Goal: Task Accomplishment & Management: Manage account settings

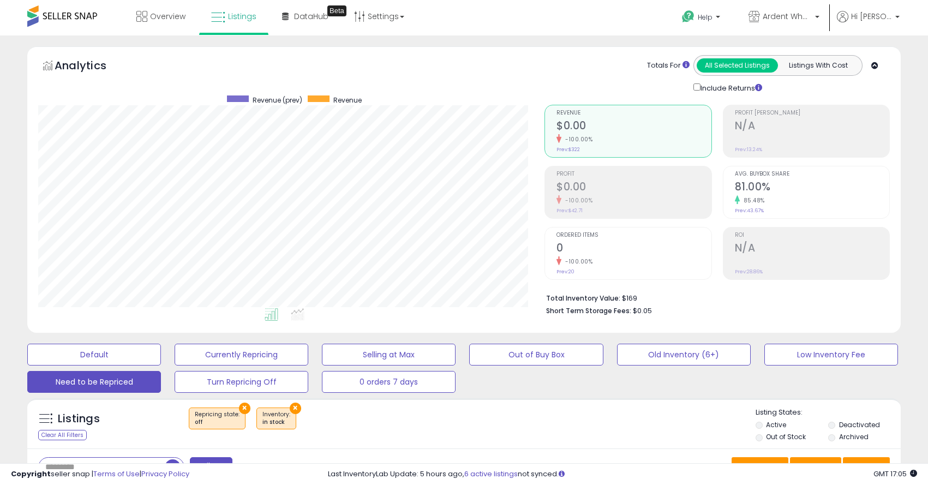
select select "**********"
select select "*******"
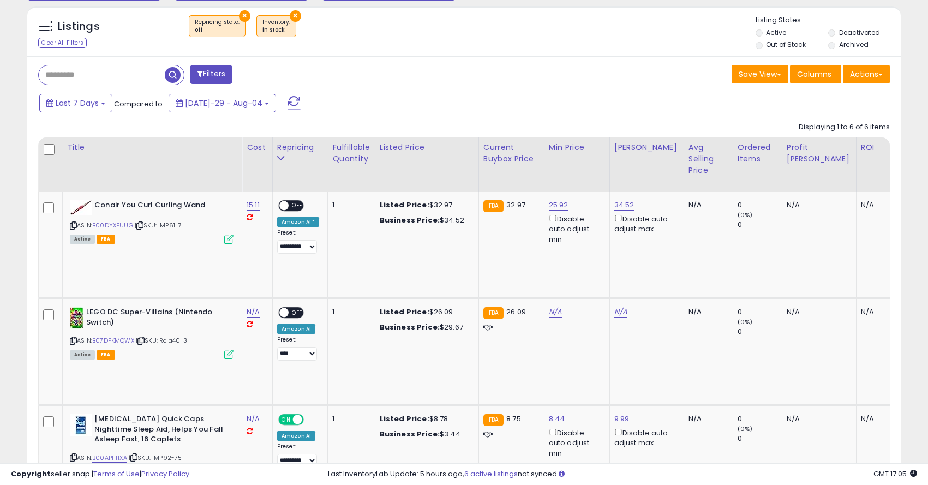
scroll to position [224, 506]
paste input "**********"
type input "**********"
click at [254, 74] on span "button" at bounding box center [256, 75] width 16 height 16
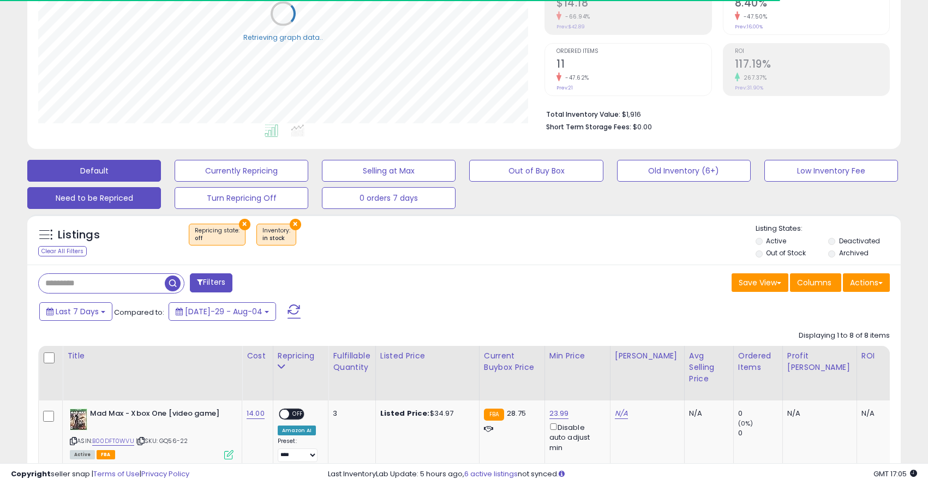
click at [115, 171] on button "Default" at bounding box center [94, 171] width 134 height 22
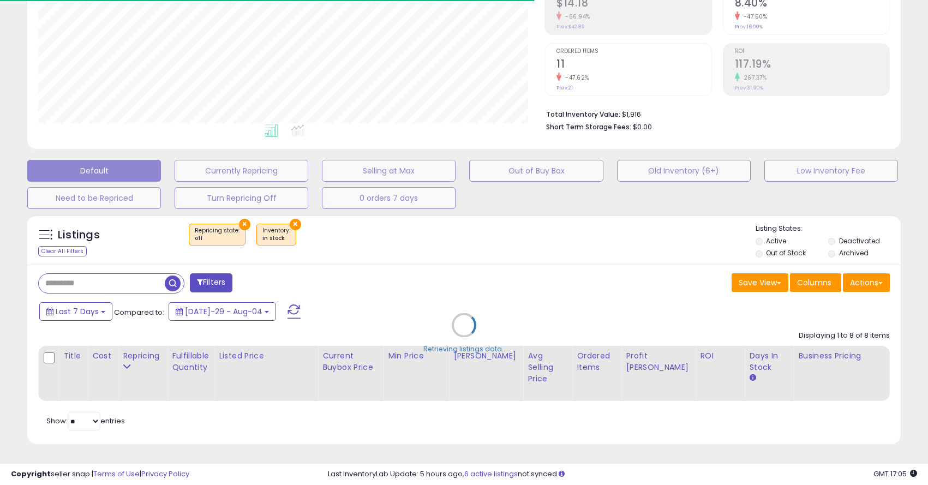
scroll to position [224, 506]
click at [90, 282] on div "Retrieving listings data.." at bounding box center [463, 333] width 889 height 249
click at [71, 282] on div "Retrieving listings data.." at bounding box center [463, 333] width 889 height 249
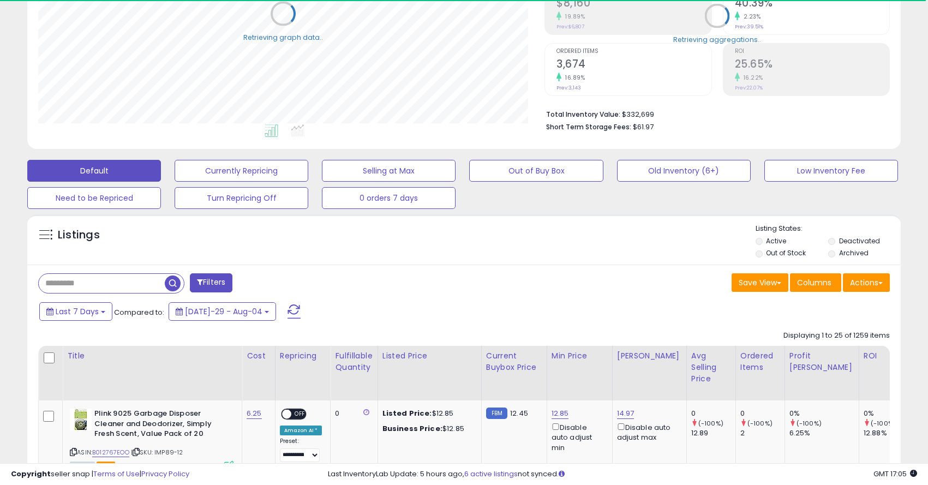
click at [71, 282] on input "text" at bounding box center [102, 283] width 126 height 19
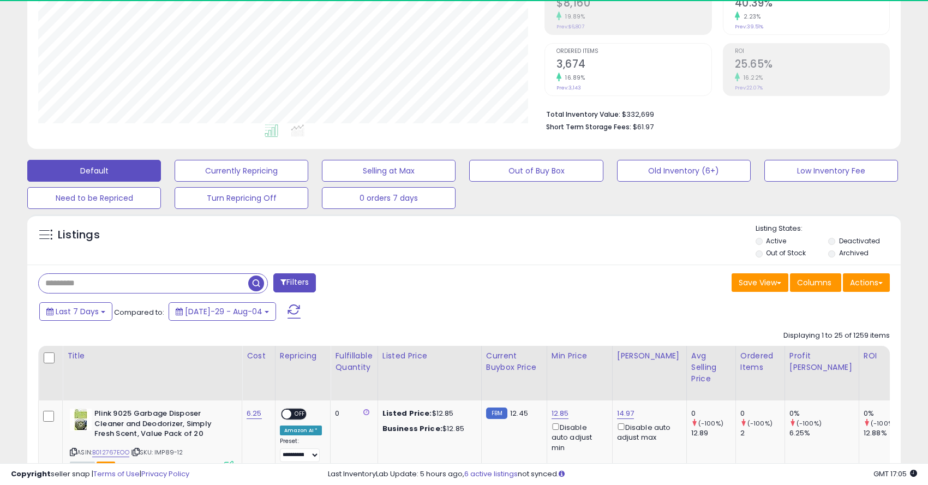
paste input "**********"
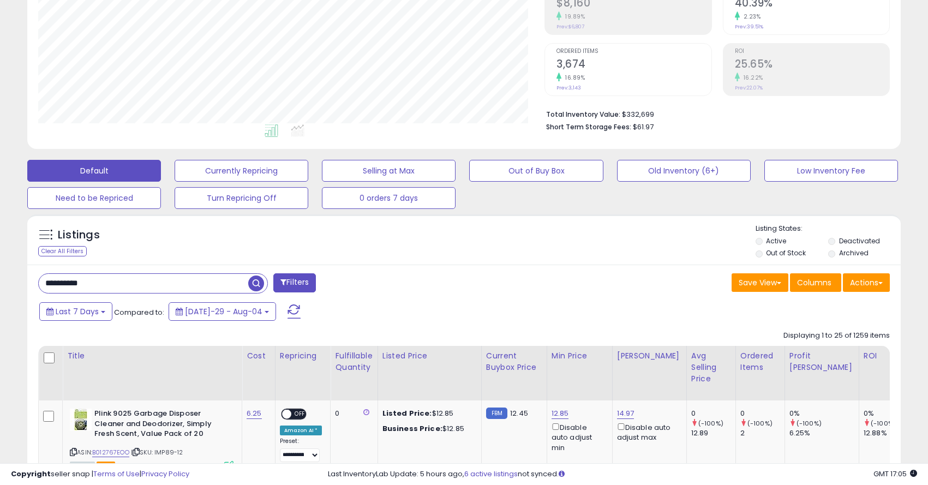
type input "**********"
click at [253, 285] on span "button" at bounding box center [256, 283] width 16 height 16
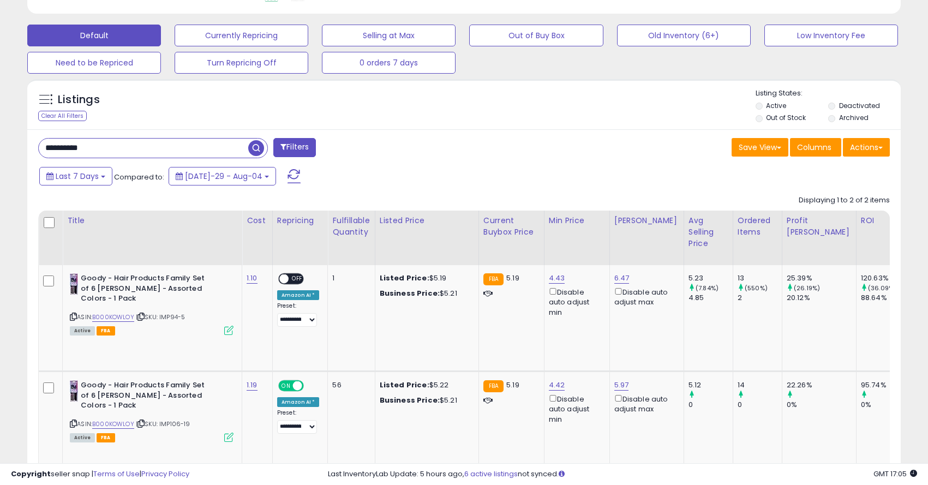
scroll to position [330, 0]
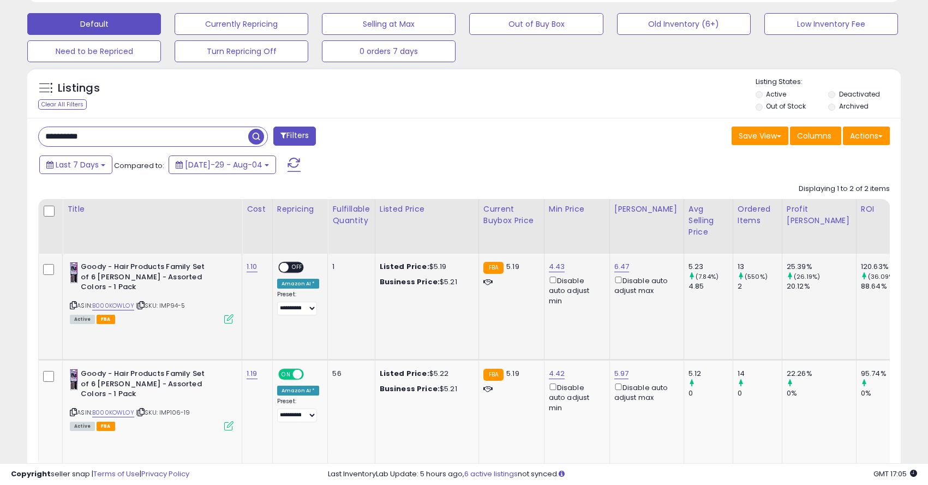
click at [626, 261] on td "6.47 Disable auto adjust max" at bounding box center [646, 307] width 74 height 106
click at [624, 262] on link "6.47" at bounding box center [621, 266] width 15 height 11
drag, startPoint x: 594, startPoint y: 231, endPoint x: 524, endPoint y: 213, distance: 72.6
click at [524, 213] on table "Title Cost" at bounding box center [750, 333] width 1424 height 268
type input "****"
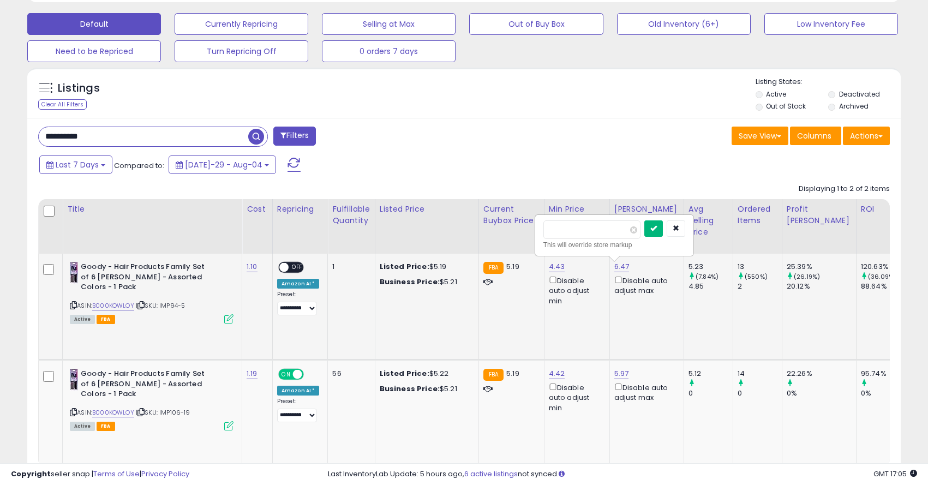
click at [657, 231] on icon "submit" at bounding box center [653, 228] width 7 height 7
click at [124, 301] on link "B000KOWLOY" at bounding box center [113, 305] width 42 height 9
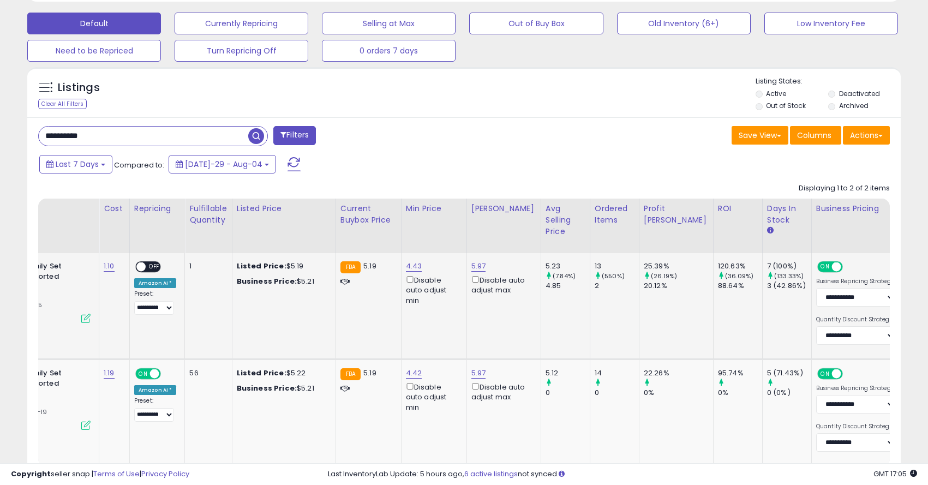
scroll to position [0, 0]
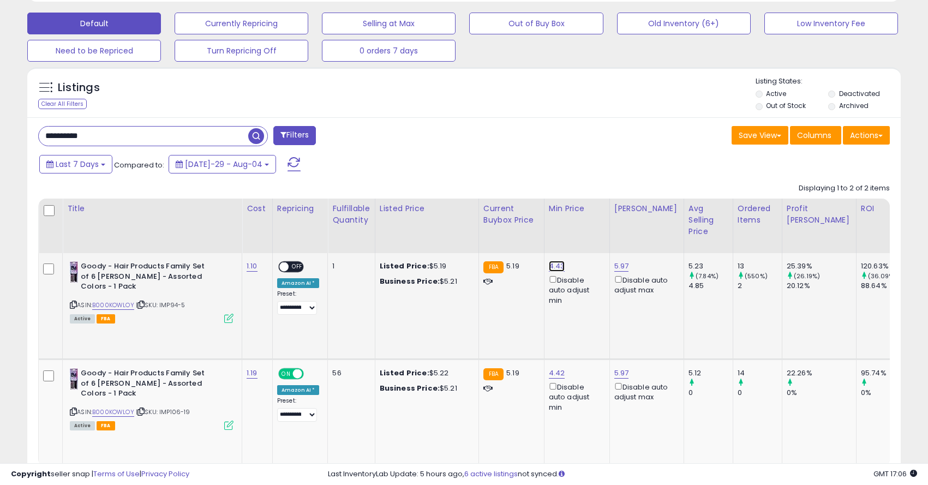
click at [552, 265] on link "4.43" at bounding box center [557, 266] width 16 height 11
drag, startPoint x: 507, startPoint y: 233, endPoint x: 492, endPoint y: 230, distance: 15.0
click at [492, 230] on input "****" at bounding box center [526, 229] width 97 height 19
type input "****"
click at [594, 240] on div "This will override store markup" at bounding box center [549, 244] width 142 height 11
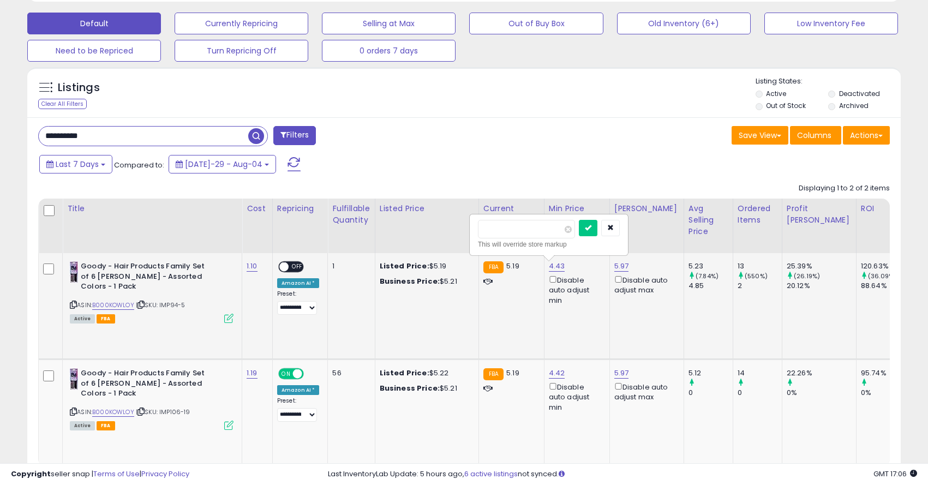
click at [596, 237] on div at bounding box center [599, 229] width 41 height 19
click at [596, 232] on button "submit" at bounding box center [588, 228] width 19 height 16
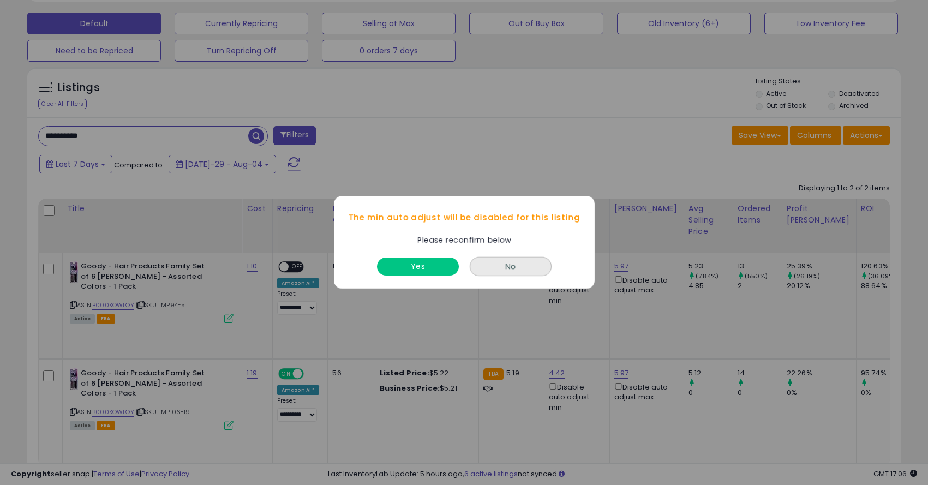
click at [436, 256] on div "Yes" at bounding box center [417, 264] width 87 height 29
click at [436, 269] on button "Yes" at bounding box center [418, 267] width 82 height 18
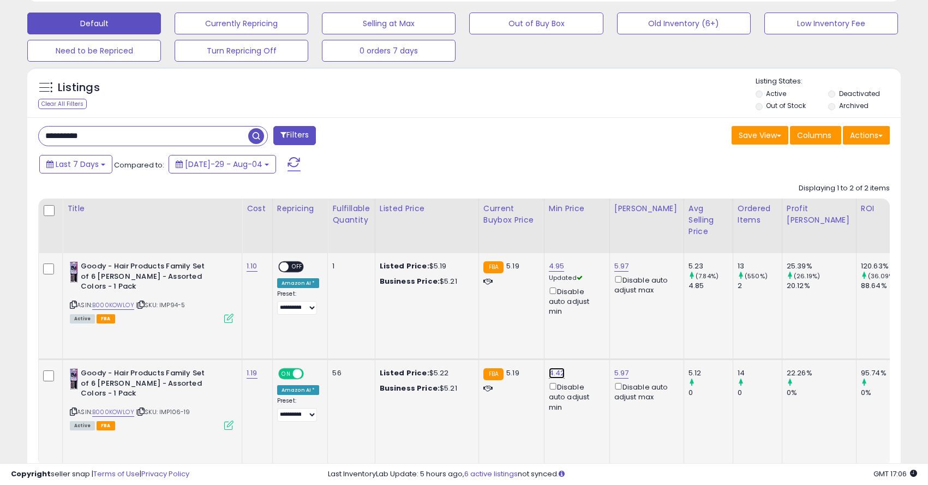
click at [557, 272] on link "4.42" at bounding box center [557, 266] width 16 height 11
type input "****"
click at [590, 334] on button "submit" at bounding box center [588, 335] width 19 height 16
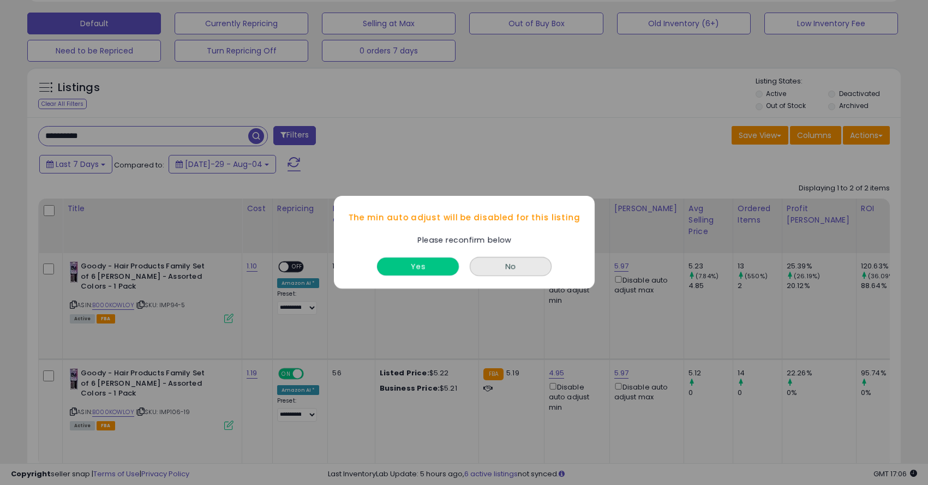
click at [434, 265] on button "Yes" at bounding box center [418, 267] width 82 height 18
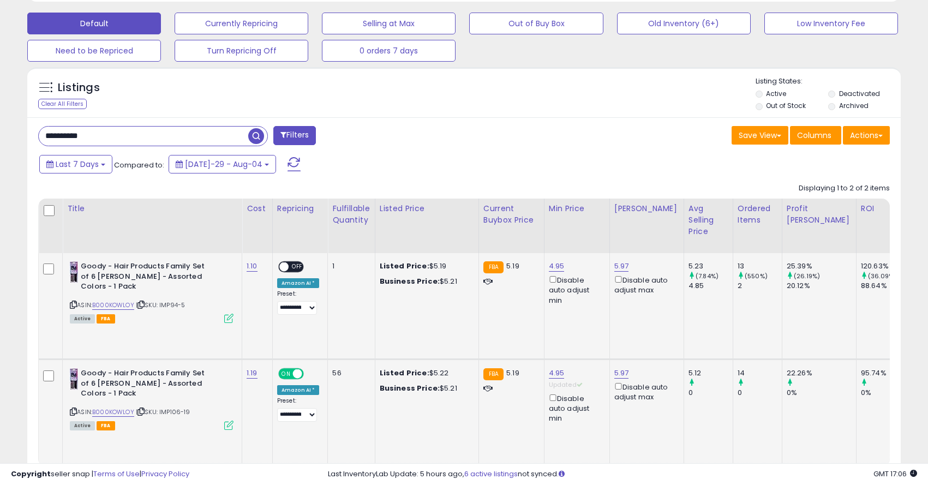
scroll to position [0, 457]
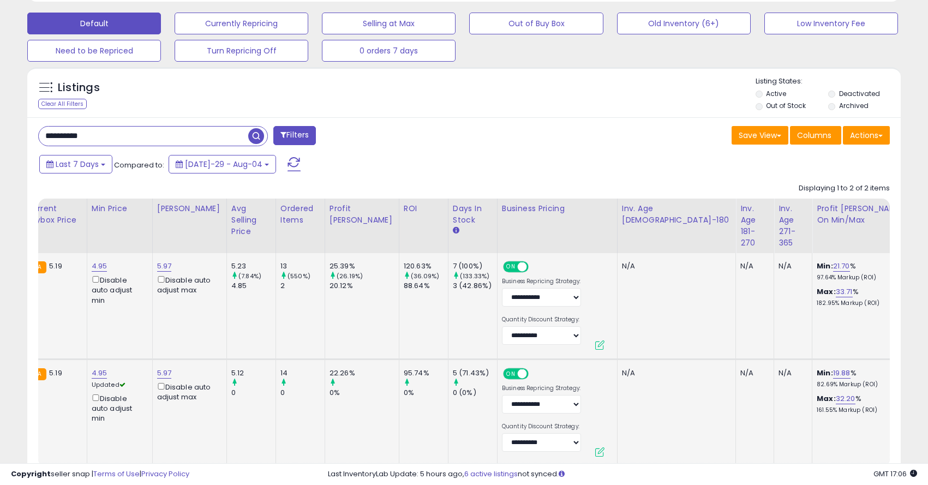
drag, startPoint x: 833, startPoint y: 346, endPoint x: 735, endPoint y: 343, distance: 98.2
click at [735, 343] on tbody "Goody - Hair Products Family Set of 6 [PERSON_NAME] - Assorted Colors - 1 Pack …" at bounding box center [292, 359] width 1423 height 213
click at [883, 350] on button "submit" at bounding box center [878, 346] width 19 height 16
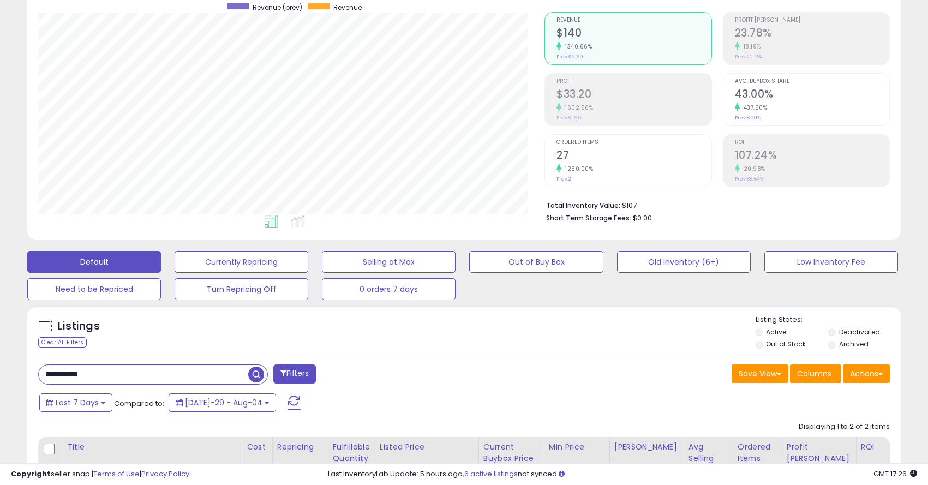
scroll to position [124, 0]
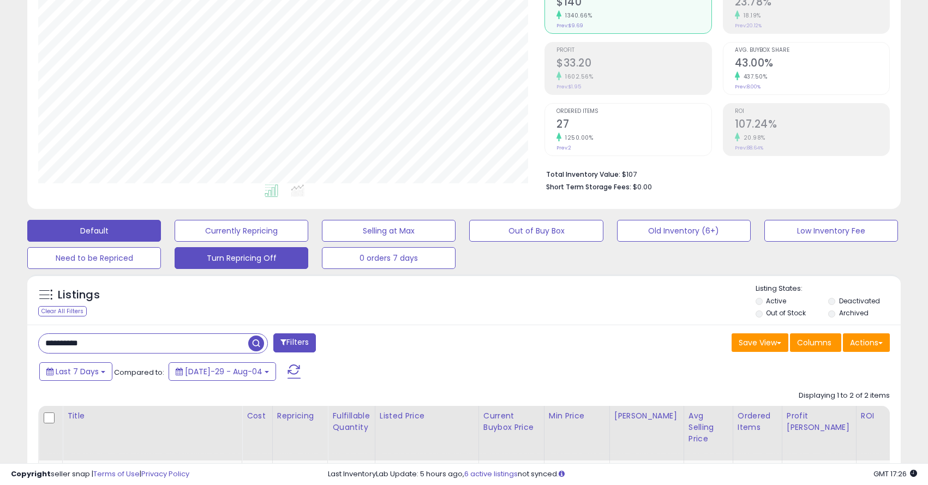
click at [230, 242] on button "Turn Repricing Off" at bounding box center [242, 231] width 134 height 22
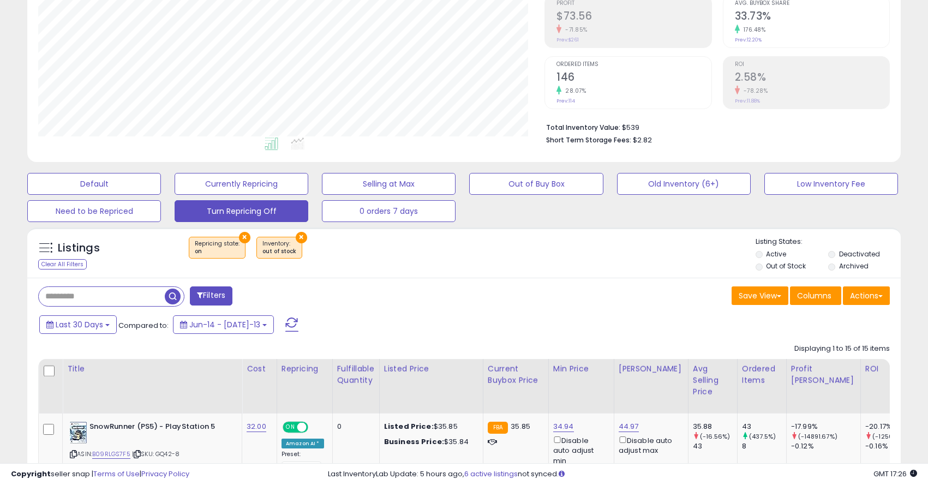
scroll to position [154, 0]
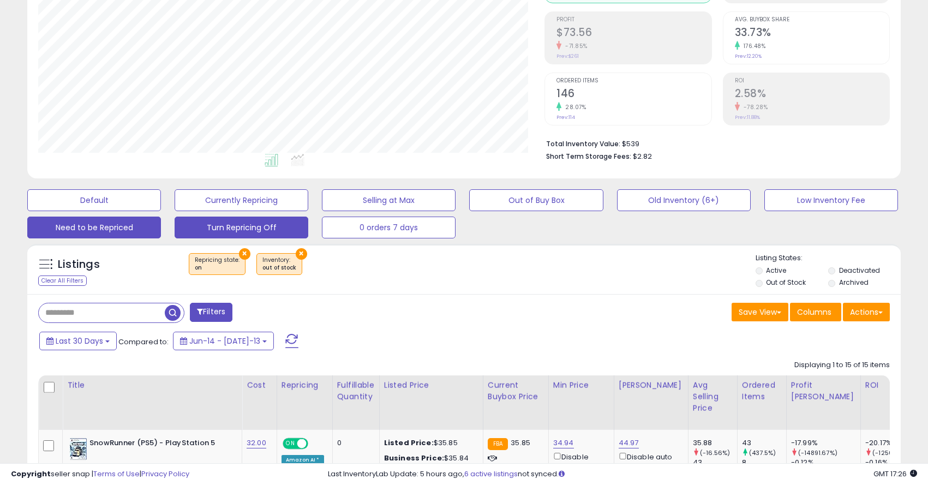
click at [136, 211] on button "Need to be Repriced" at bounding box center [94, 200] width 134 height 22
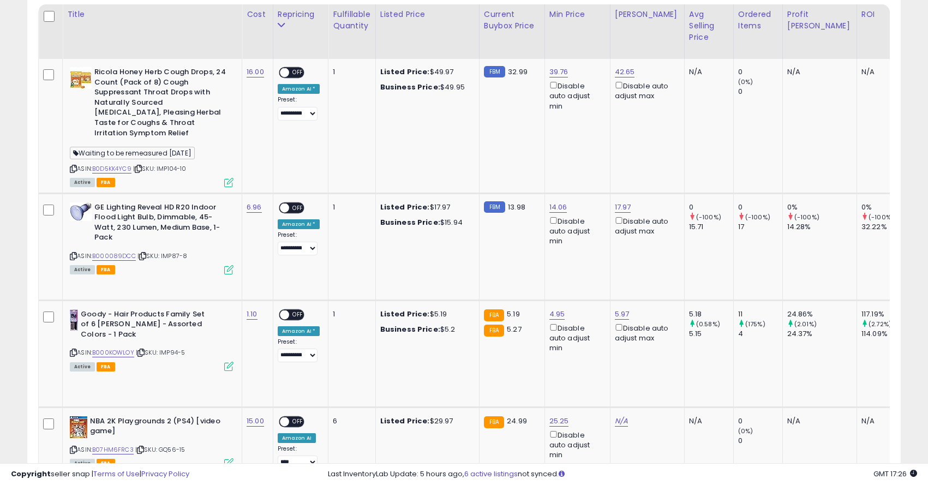
scroll to position [527, 0]
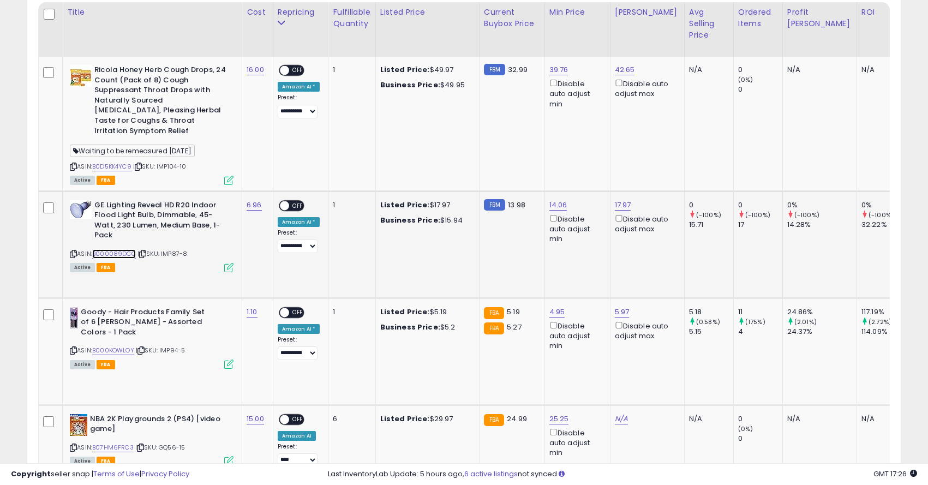
click at [115, 249] on link "B000089DCC" at bounding box center [114, 253] width 44 height 9
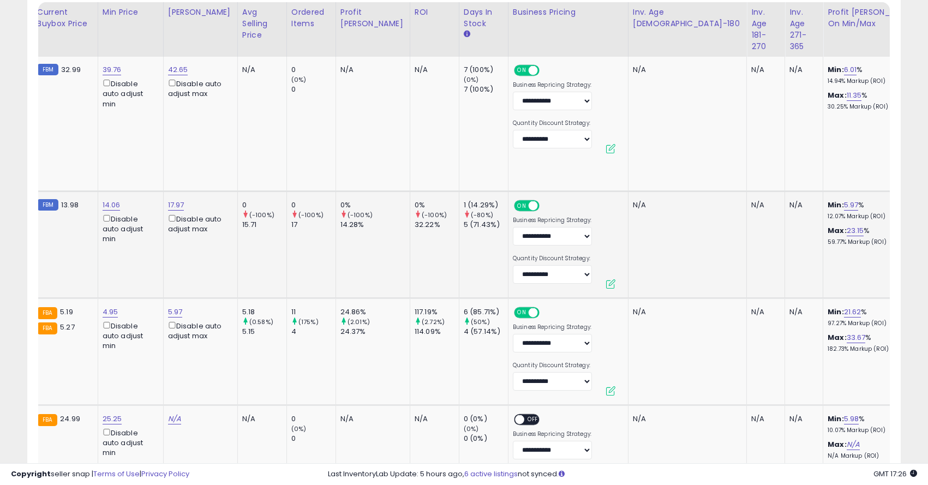
click at [927, 200] on link "N/A" at bounding box center [937, 205] width 13 height 11
type input "**"
click at [867, 166] on button "button" at bounding box center [862, 167] width 19 height 16
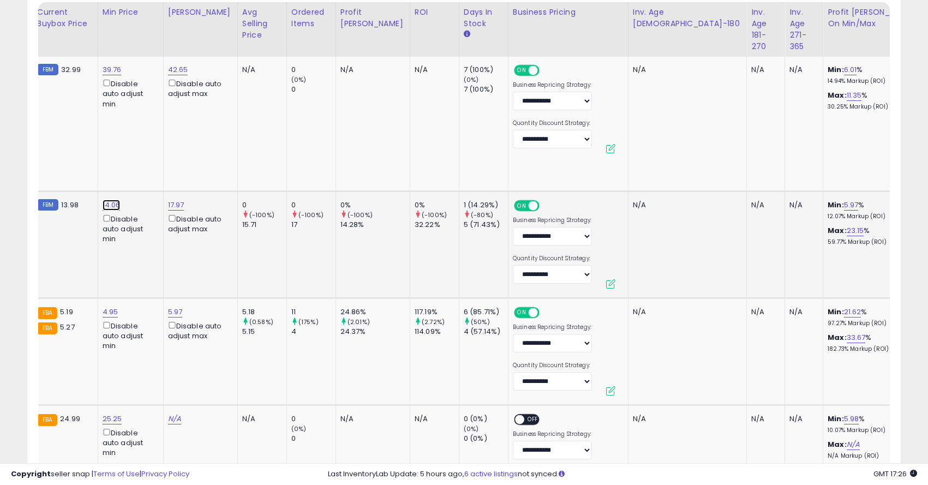
click at [110, 75] on link "14.06" at bounding box center [112, 69] width 19 height 11
type input "*****"
click at [153, 155] on button "submit" at bounding box center [143, 156] width 19 height 16
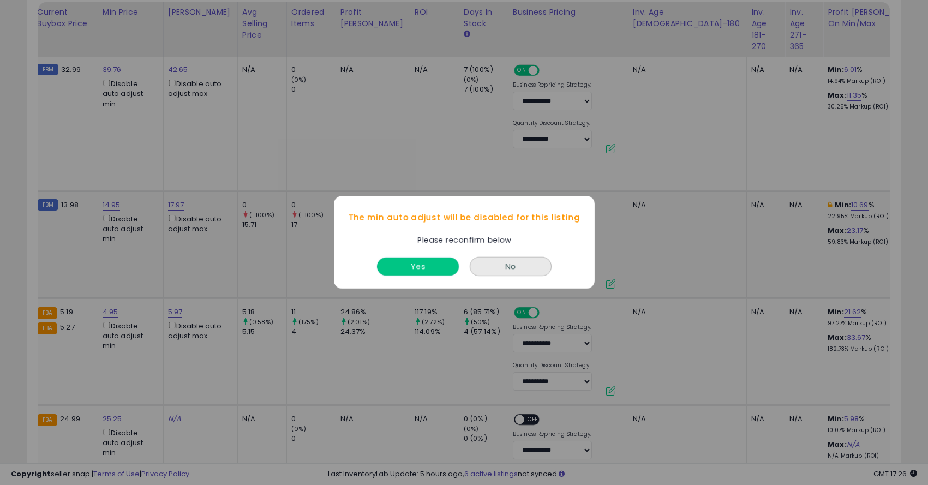
click at [426, 266] on button "Yes" at bounding box center [418, 267] width 82 height 18
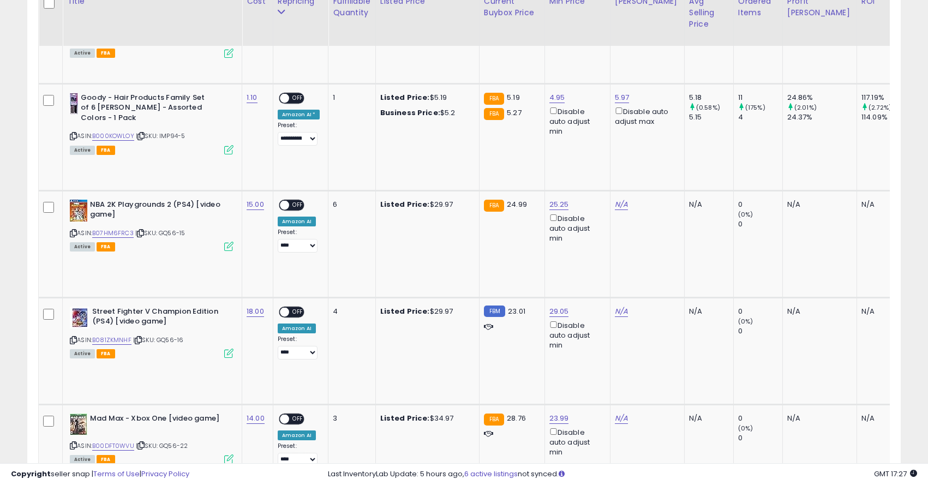
scroll to position [742, 0]
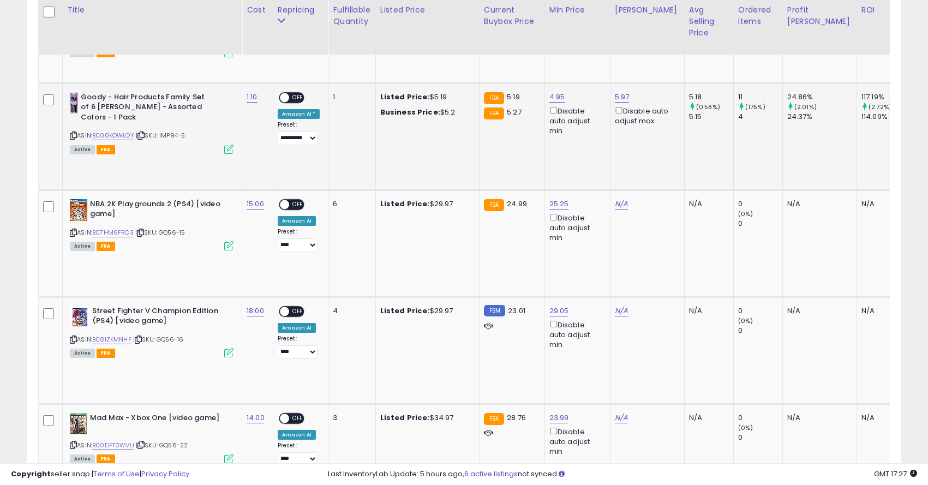
click at [299, 93] on span "OFF" at bounding box center [297, 97] width 17 height 9
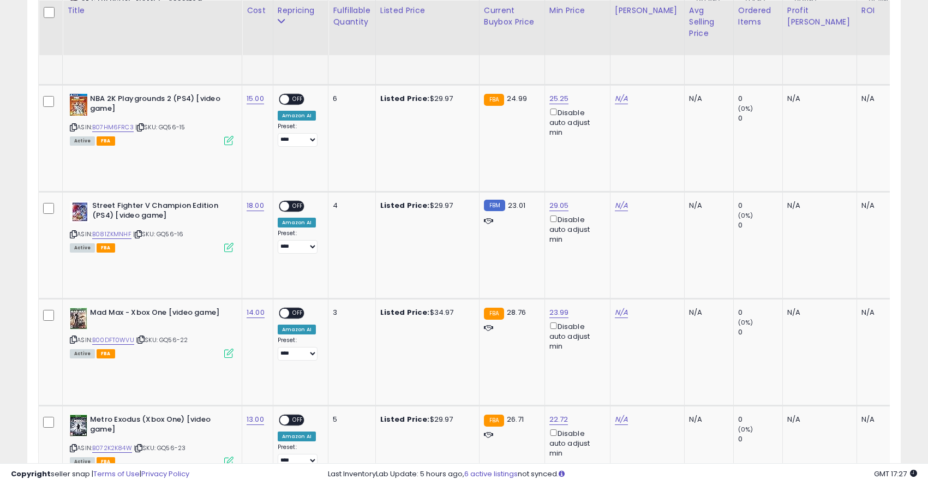
scroll to position [848, 0]
click at [109, 122] on link "B07HM6FRC3" at bounding box center [112, 126] width 41 height 9
drag, startPoint x: 527, startPoint y: 53, endPoint x: 468, endPoint y: 41, distance: 60.1
click at [468, 41] on table "Title Cost" at bounding box center [745, 151] width 1415 height 938
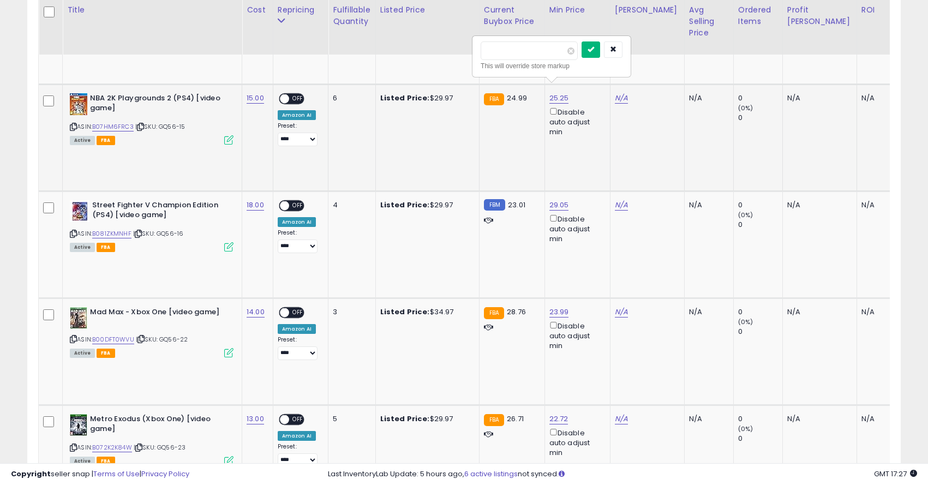
type input "*****"
click at [600, 45] on button "submit" at bounding box center [590, 49] width 19 height 16
click at [615, 93] on link "N/A" at bounding box center [621, 98] width 13 height 11
type input "*****"
click at [659, 53] on button "submit" at bounding box center [653, 49] width 19 height 16
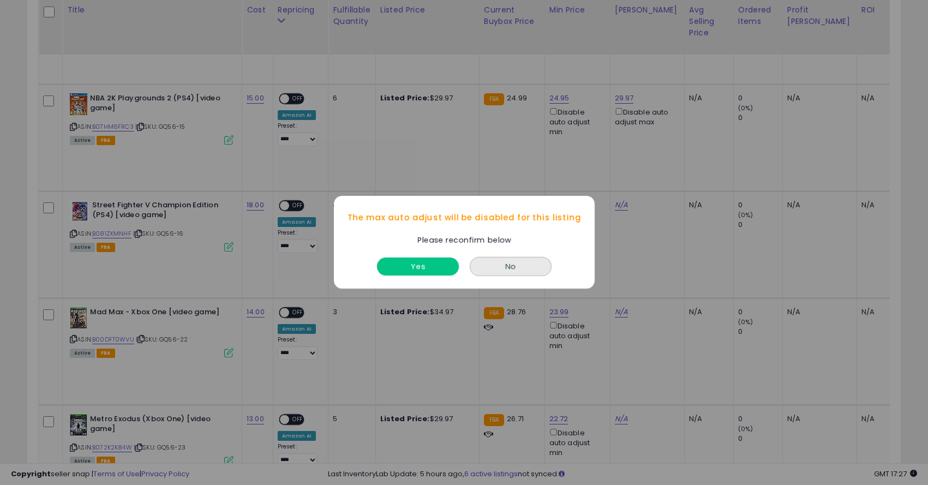
click at [431, 272] on button "Yes" at bounding box center [418, 267] width 82 height 18
click at [423, 274] on button "Yes" at bounding box center [418, 267] width 82 height 18
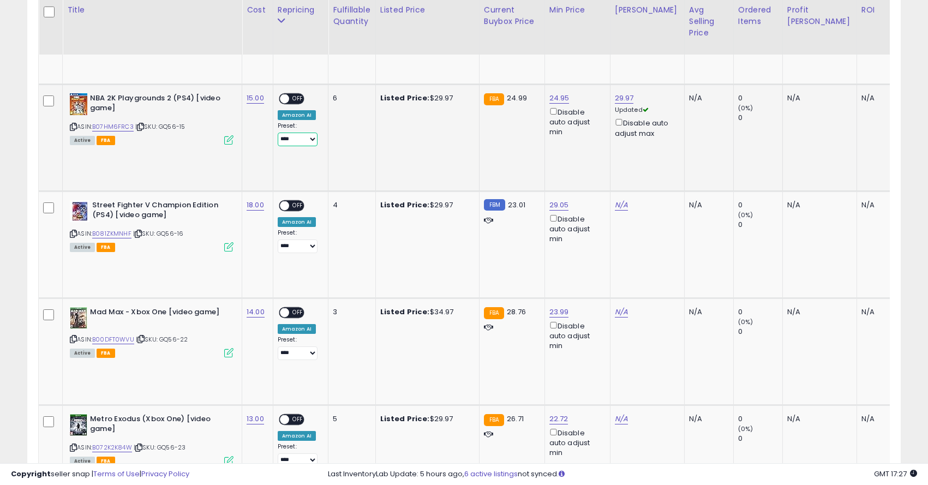
click at [301, 133] on select "**********" at bounding box center [298, 140] width 40 height 14
select select "**********"
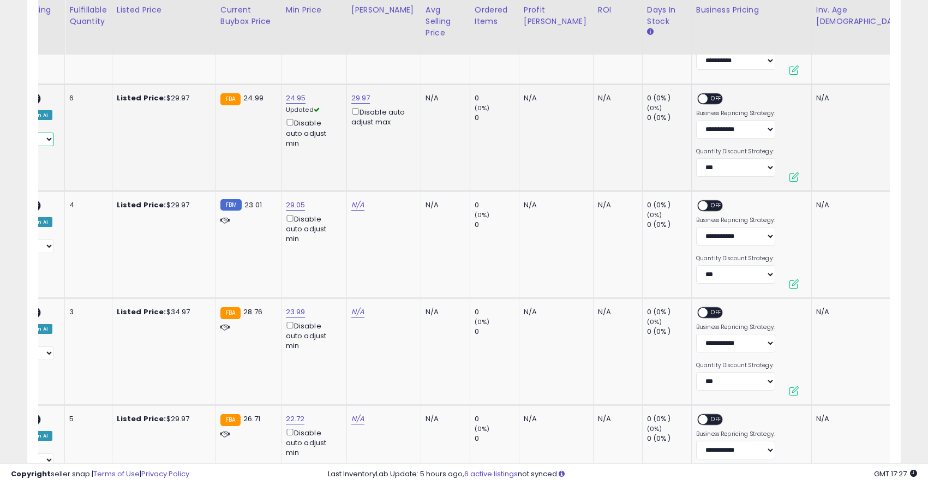
scroll to position [0, 412]
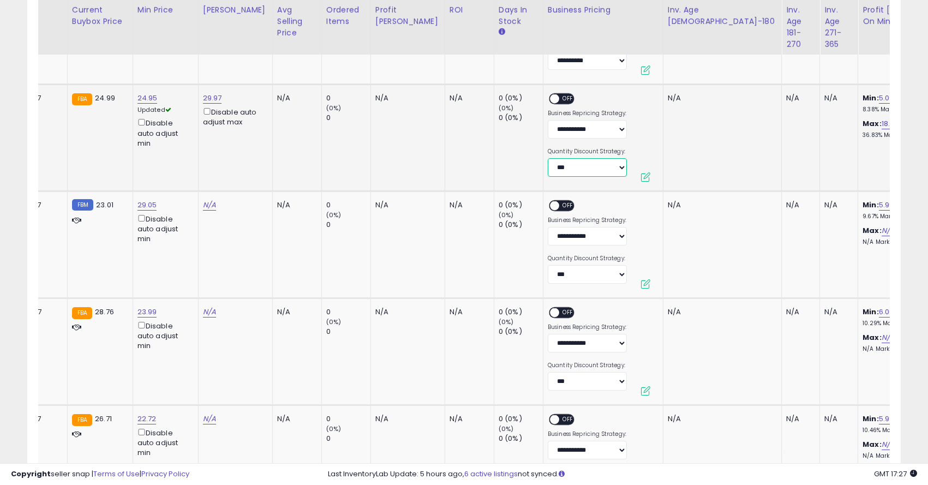
click at [566, 158] on select "**********" at bounding box center [587, 167] width 79 height 19
select select "*******"
click at [559, 94] on span "OFF" at bounding box center [567, 98] width 17 height 9
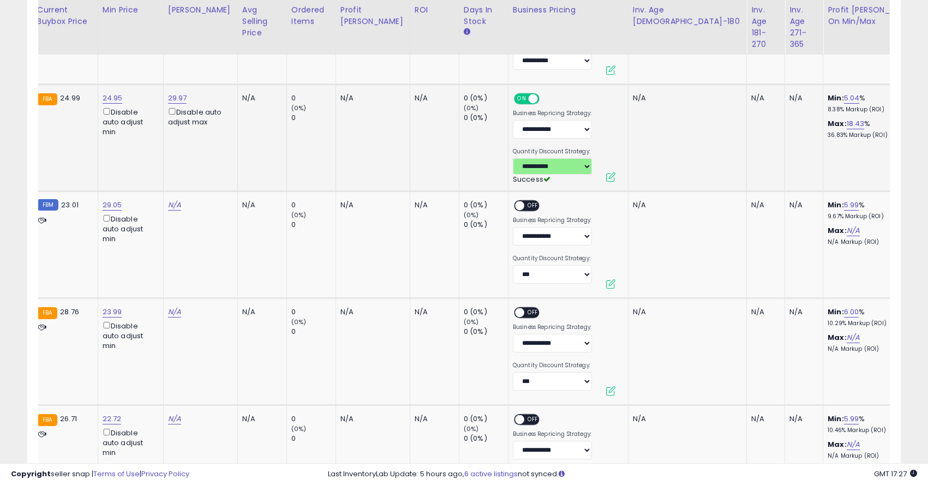
scroll to position [0, 0]
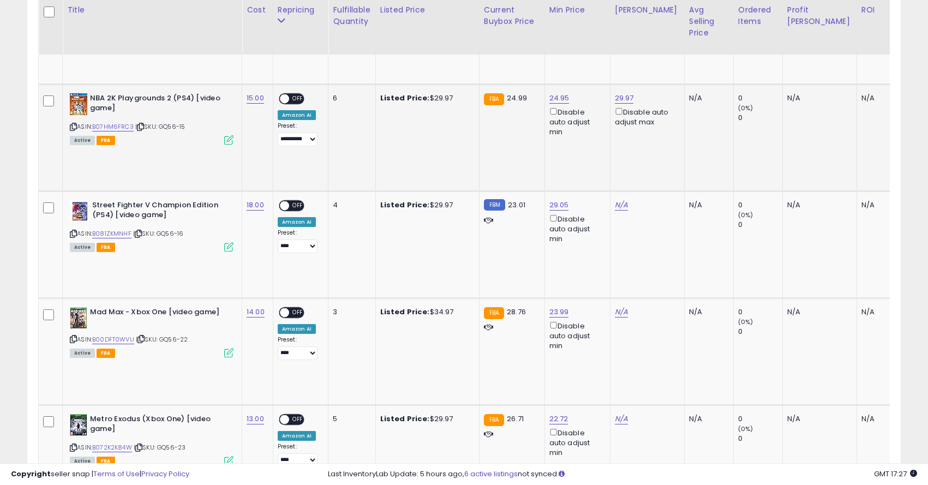
click at [289, 94] on span "OFF" at bounding box center [297, 98] width 17 height 9
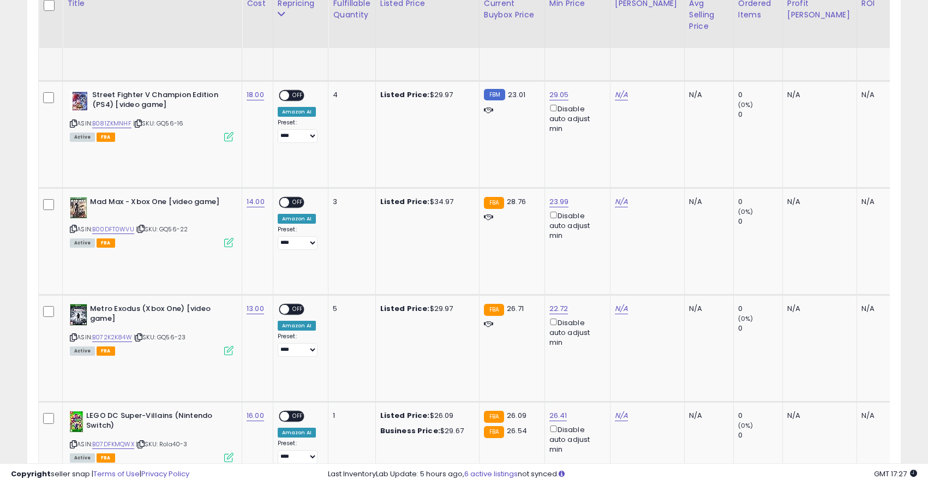
scroll to position [961, 0]
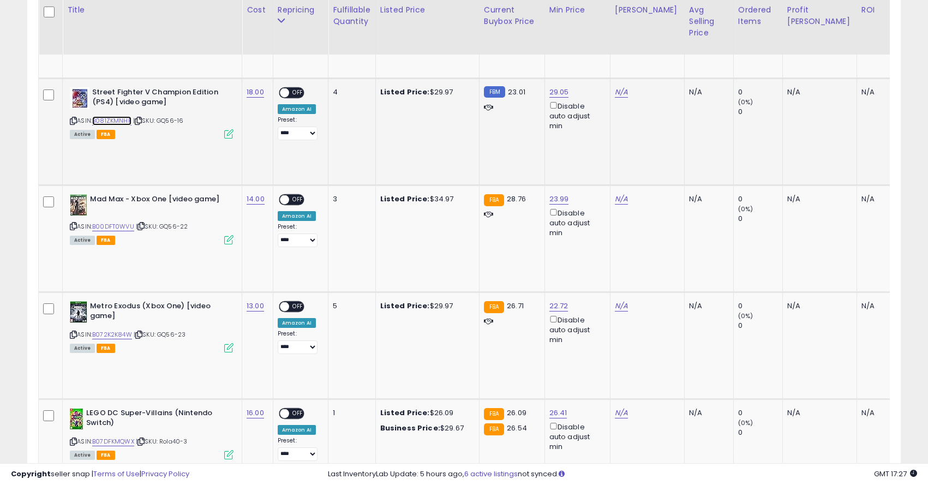
click at [117, 116] on link "B081ZKMNHF" at bounding box center [111, 120] width 39 height 9
click at [617, 87] on link "N/A" at bounding box center [621, 92] width 13 height 11
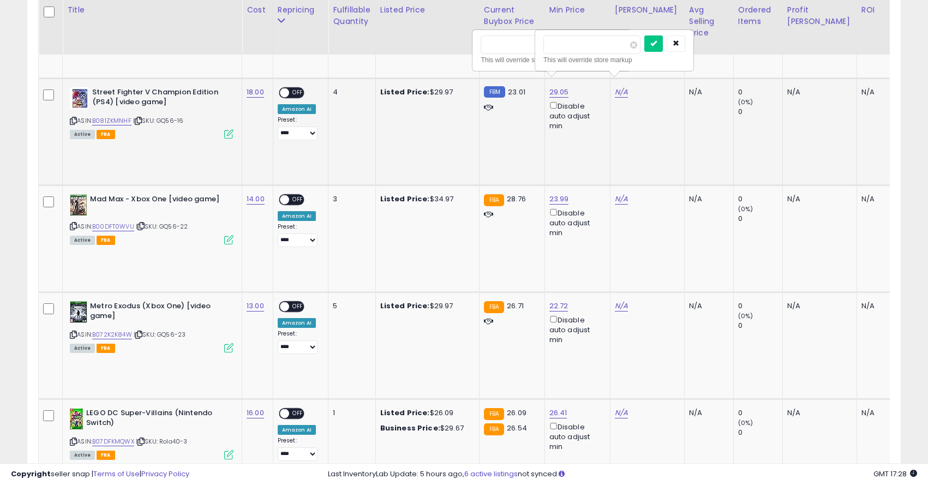
click at [590, 45] on input "number" at bounding box center [591, 44] width 97 height 19
type input "*****"
click at [654, 45] on button "submit" at bounding box center [653, 43] width 19 height 16
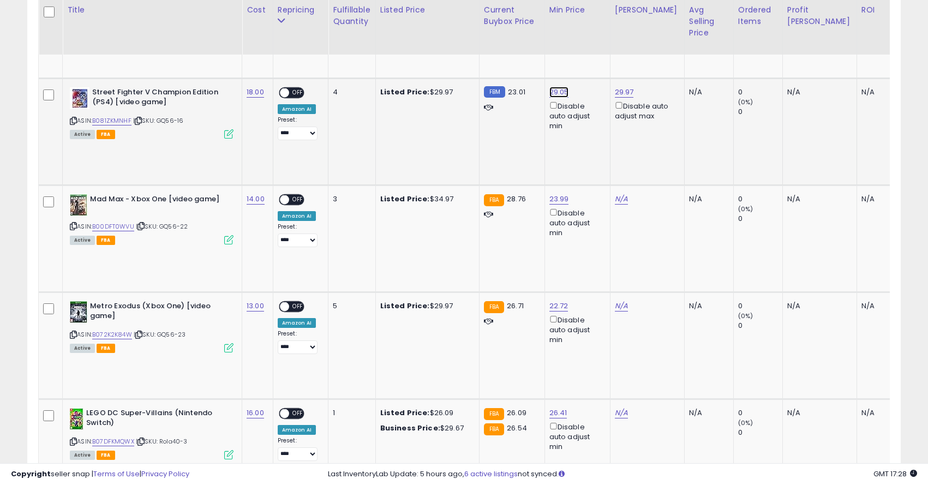
type input "*****"
click at [594, 42] on icon "submit" at bounding box center [590, 43] width 7 height 7
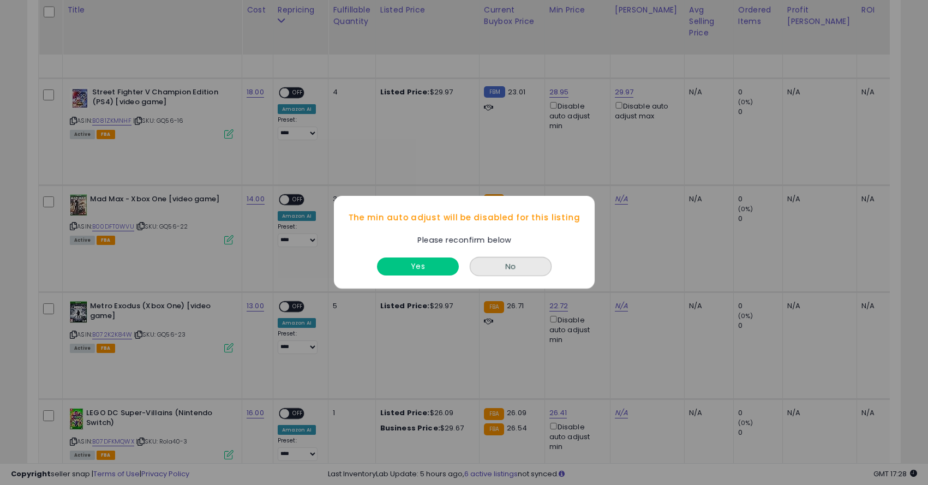
click at [429, 279] on div "Yes No" at bounding box center [464, 268] width 261 height 43
click at [429, 273] on button "Yes" at bounding box center [418, 267] width 82 height 18
click at [443, 274] on button "Yes" at bounding box center [418, 267] width 82 height 18
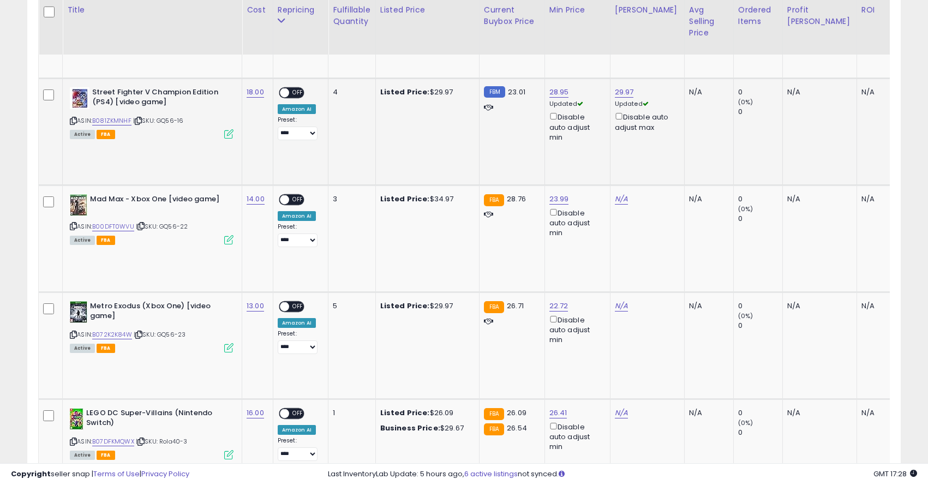
click at [297, 88] on span "OFF" at bounding box center [297, 92] width 17 height 9
click at [305, 127] on select "**********" at bounding box center [298, 134] width 40 height 14
select select "**********"
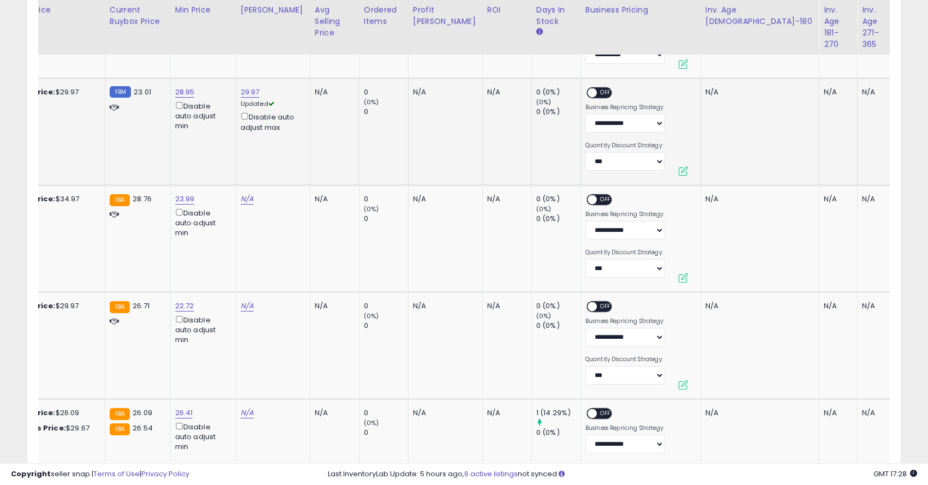
scroll to position [0, 398]
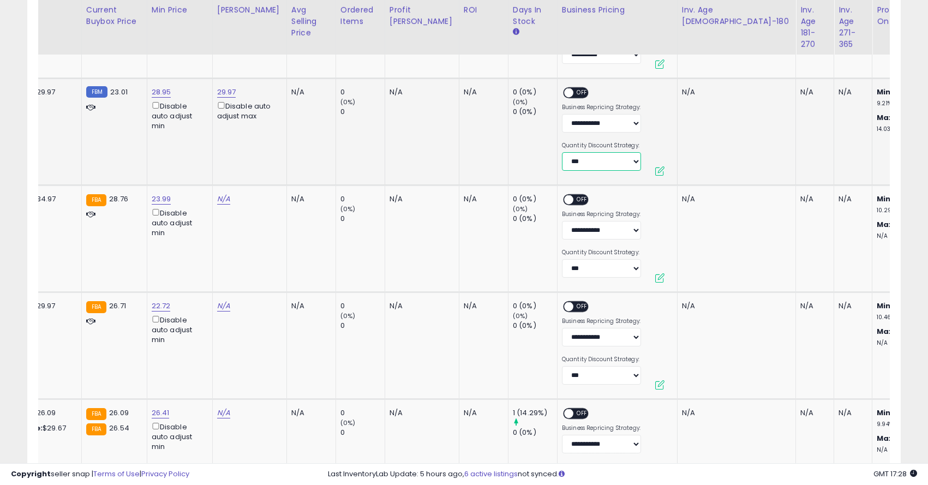
click at [575, 152] on select "**********" at bounding box center [601, 161] width 79 height 19
select select "*******"
click at [573, 88] on span "OFF" at bounding box center [581, 92] width 17 height 9
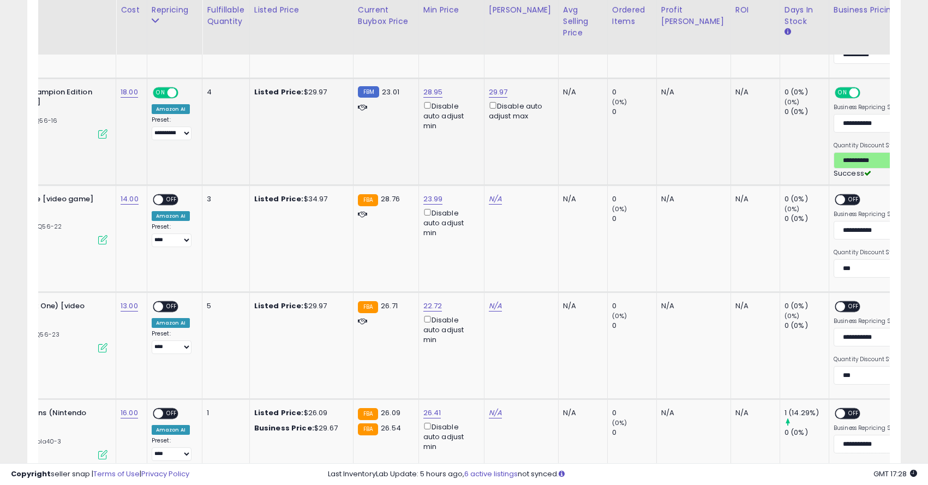
scroll to position [0, 447]
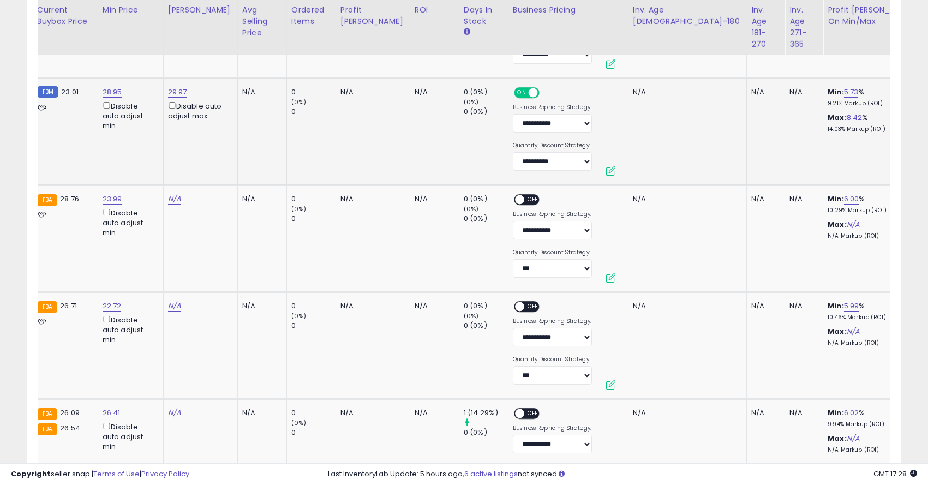
type input "**********"
click button "submit" at bounding box center [904, 54] width 19 height 16
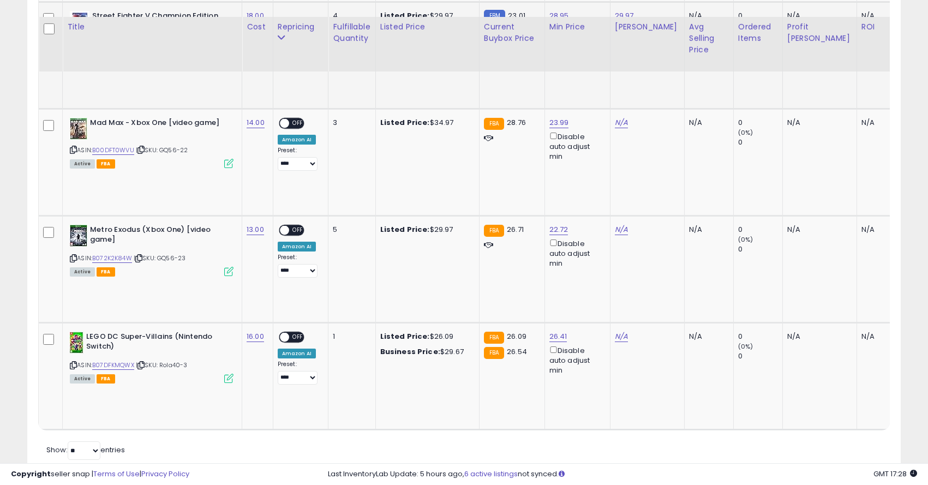
scroll to position [1056, 0]
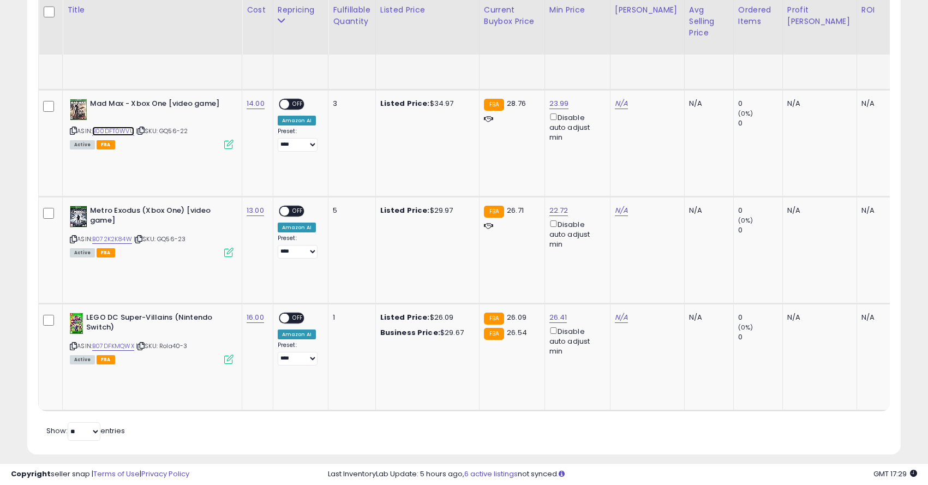
click at [122, 127] on link "B00DFT0WVU" at bounding box center [113, 131] width 42 height 9
click at [620, 98] on link "N/A" at bounding box center [621, 103] width 13 height 11
click at [586, 53] on input "number" at bounding box center [591, 56] width 97 height 19
type input "*"
type input "*****"
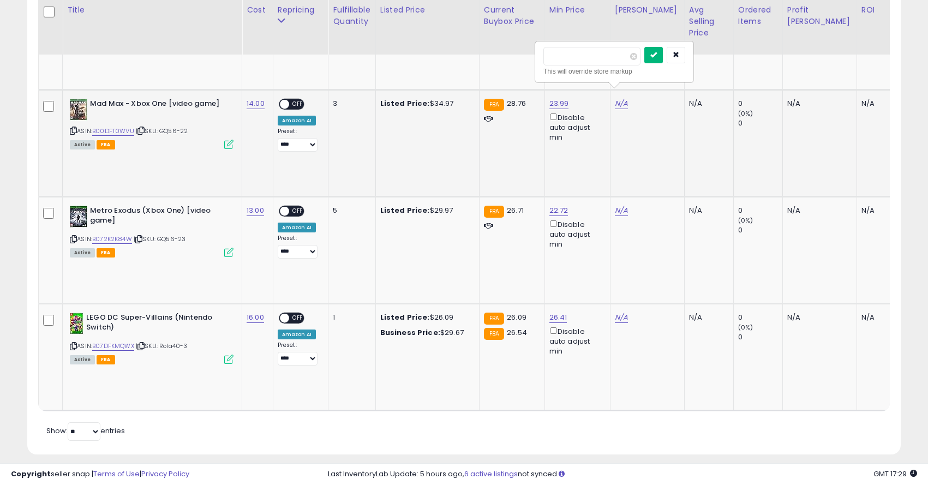
click at [663, 56] on button "submit" at bounding box center [653, 55] width 19 height 16
drag, startPoint x: 533, startPoint y: 64, endPoint x: 495, endPoint y: 55, distance: 38.9
click at [495, 55] on input "*****" at bounding box center [528, 56] width 97 height 19
click at [536, 58] on input "*****" at bounding box center [528, 56] width 97 height 19
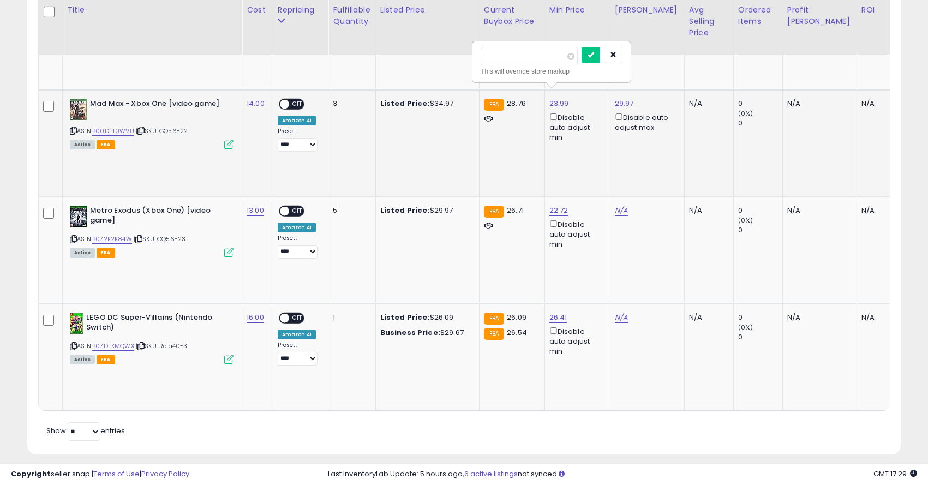
drag, startPoint x: 536, startPoint y: 58, endPoint x: 472, endPoint y: 57, distance: 63.3
click at [472, 57] on div "***** This will override store markup" at bounding box center [551, 62] width 159 height 42
type input "*****"
click at [594, 58] on icon "submit" at bounding box center [590, 54] width 7 height 7
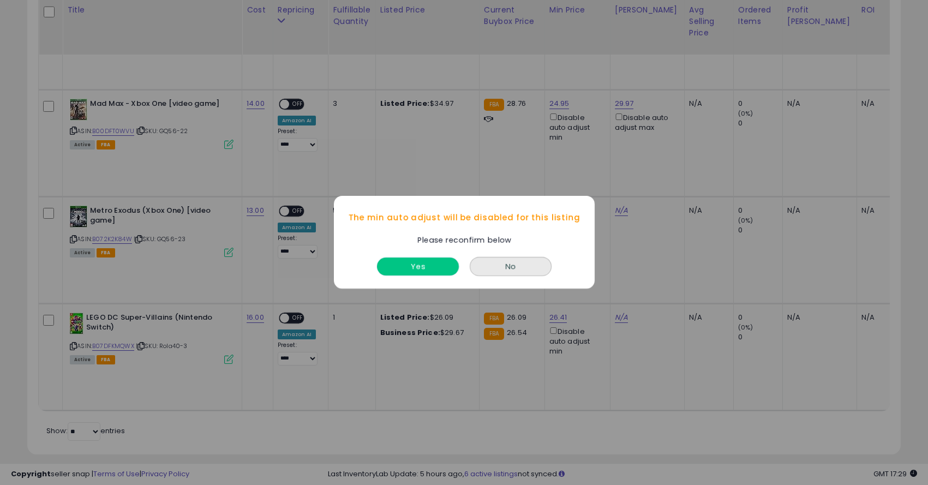
click at [432, 268] on button "Yes" at bounding box center [418, 267] width 82 height 18
click at [433, 269] on button "Yes" at bounding box center [418, 267] width 82 height 18
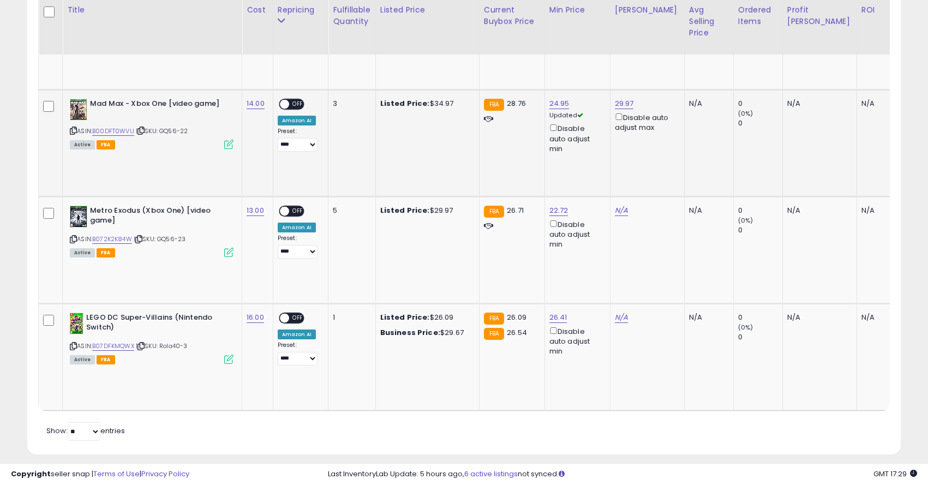
click at [298, 99] on span "OFF" at bounding box center [297, 103] width 17 height 9
click at [308, 138] on select "**********" at bounding box center [298, 145] width 40 height 14
select select "**********"
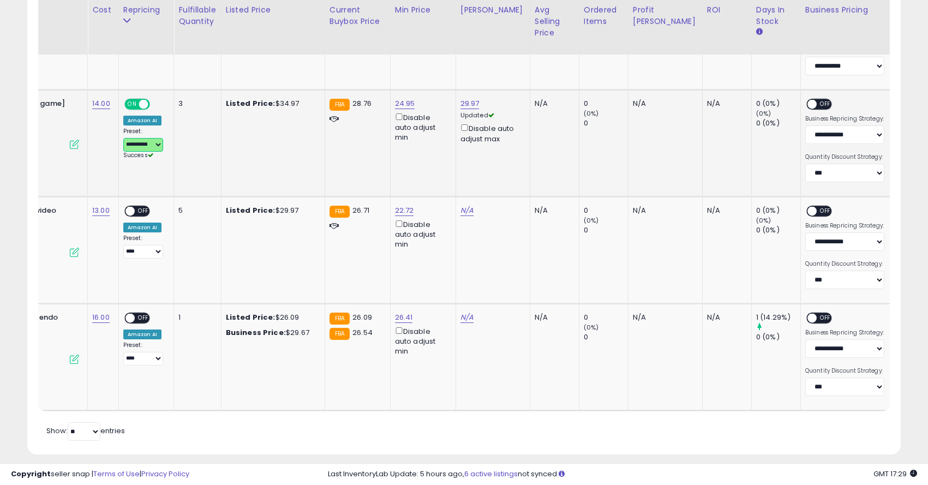
scroll to position [0, 286]
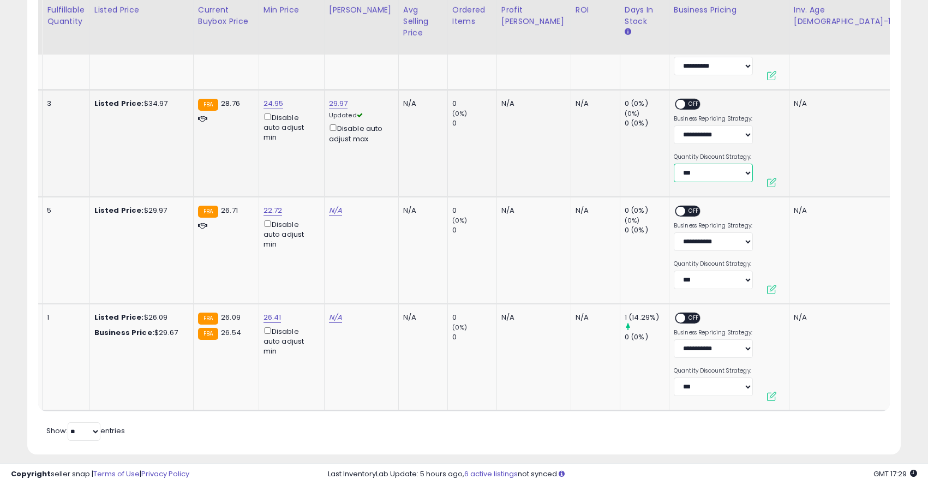
click at [674, 164] on select "**********" at bounding box center [713, 173] width 79 height 19
select select "*******"
click at [685, 99] on span "OFF" at bounding box center [693, 103] width 17 height 9
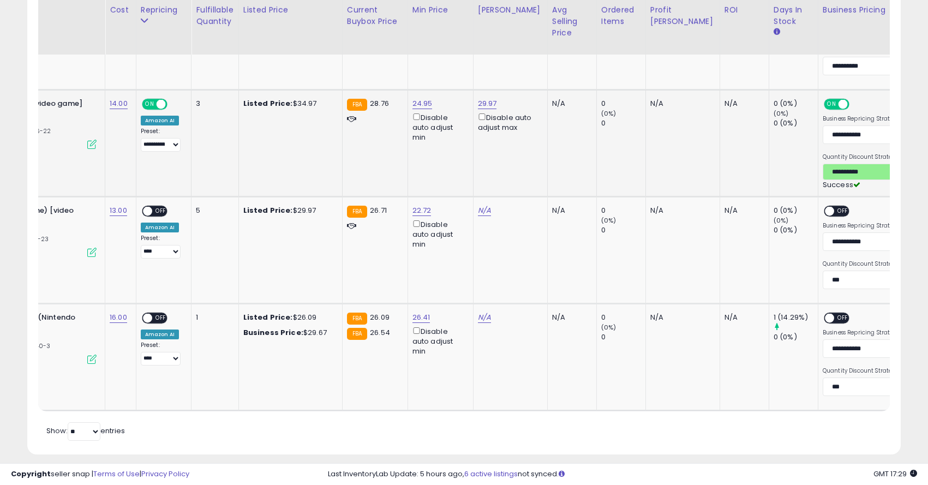
scroll to position [0, 0]
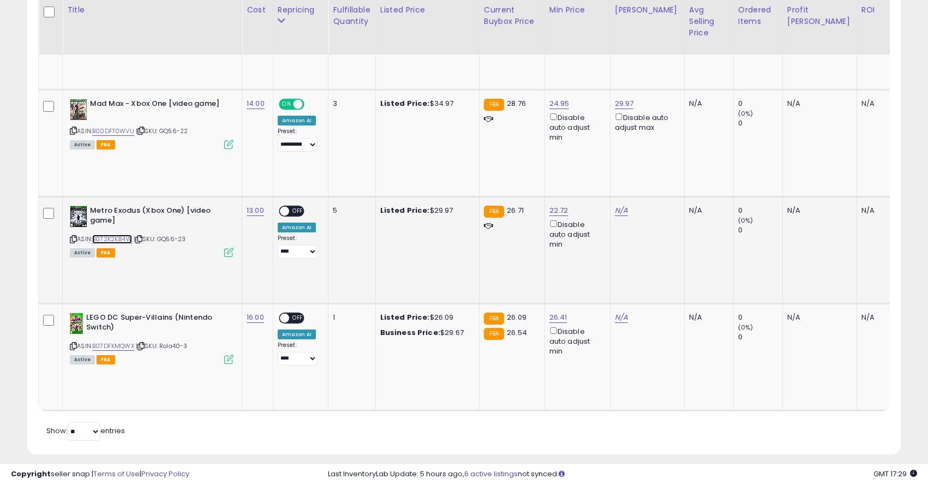
click at [122, 235] on link "B072K2K84W" at bounding box center [112, 239] width 40 height 9
drag, startPoint x: 489, startPoint y: 164, endPoint x: 588, endPoint y: 169, distance: 99.4
click at [588, 169] on div "*****" at bounding box center [551, 163] width 142 height 19
type input "*****"
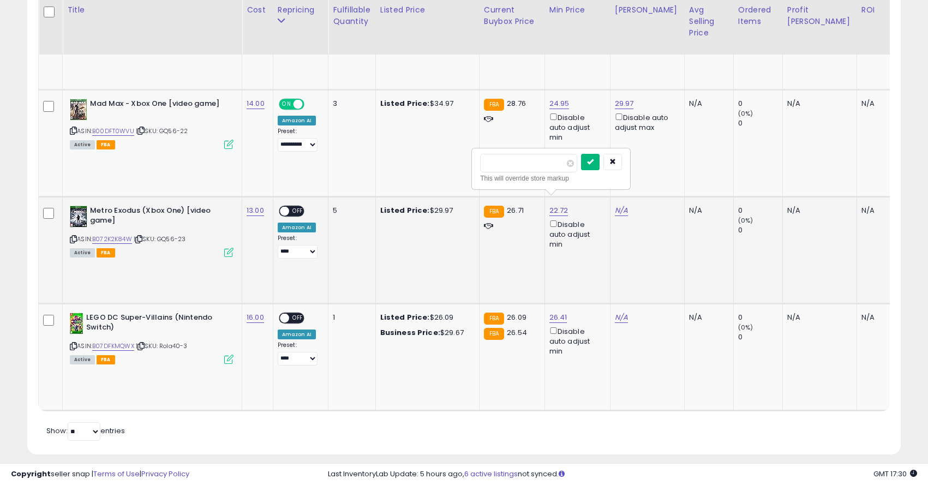
click at [591, 160] on button "submit" at bounding box center [590, 162] width 19 height 16
click at [616, 205] on link "N/A" at bounding box center [621, 210] width 13 height 11
type input "*****"
click at [662, 166] on button "submit" at bounding box center [653, 162] width 19 height 16
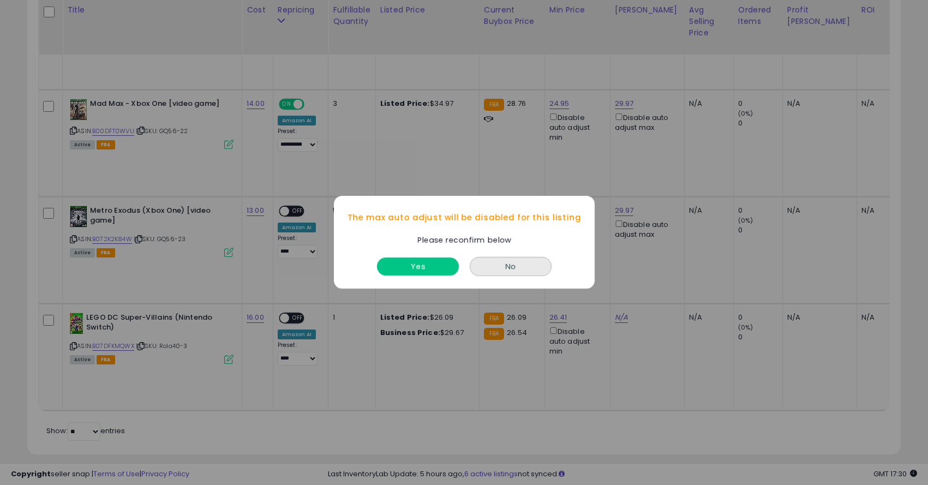
click at [438, 264] on button "Yes" at bounding box center [418, 267] width 82 height 18
click at [407, 262] on button "Yes" at bounding box center [418, 267] width 82 height 18
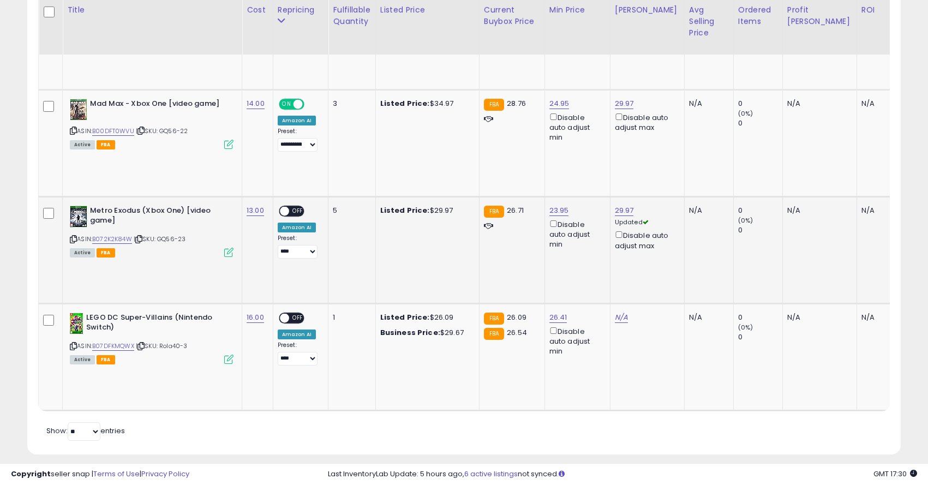
click at [291, 206] on span "OFF" at bounding box center [297, 210] width 17 height 9
click at [300, 245] on select "**********" at bounding box center [298, 252] width 40 height 14
select select "**********"
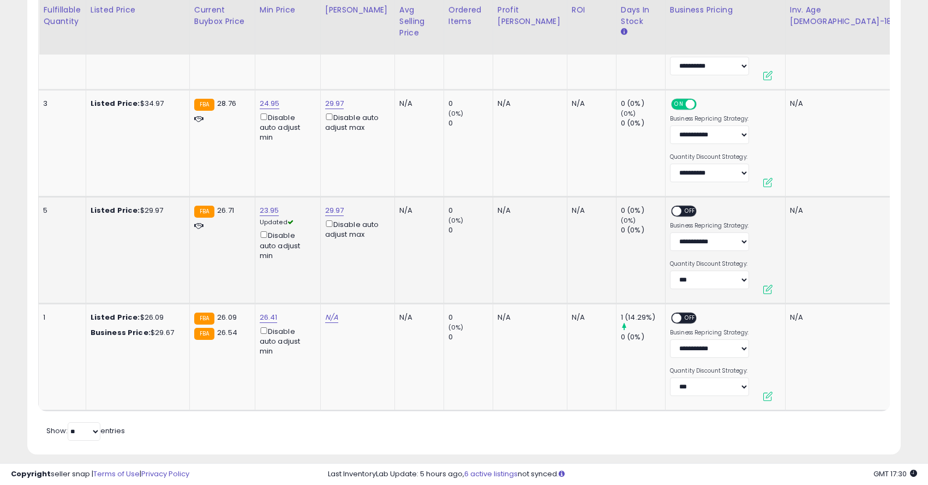
scroll to position [0, 458]
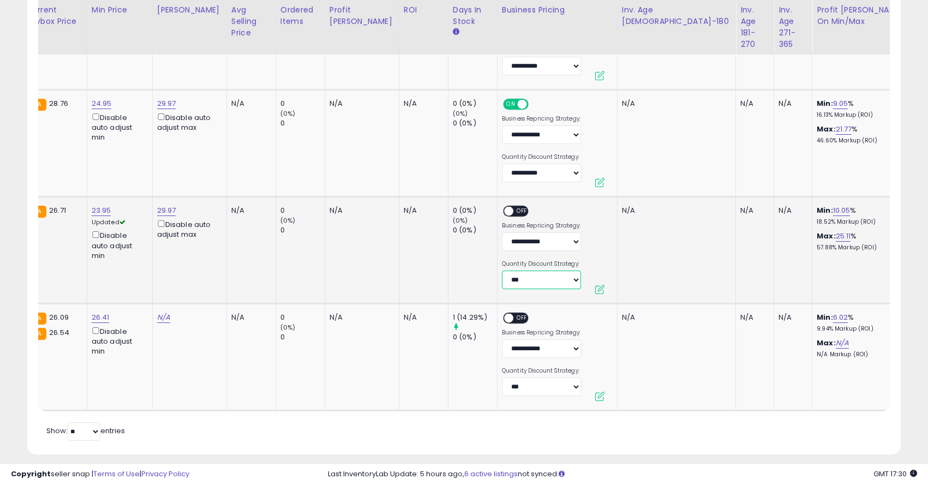
click at [507, 270] on select "**********" at bounding box center [541, 279] width 79 height 19
select select "*******"
click at [513, 206] on span "OFF" at bounding box center [521, 210] width 17 height 9
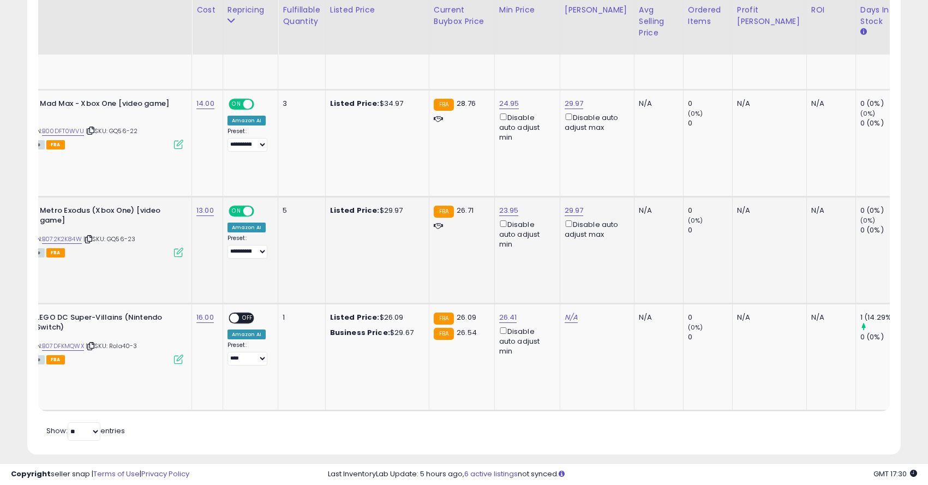
scroll to position [0, 0]
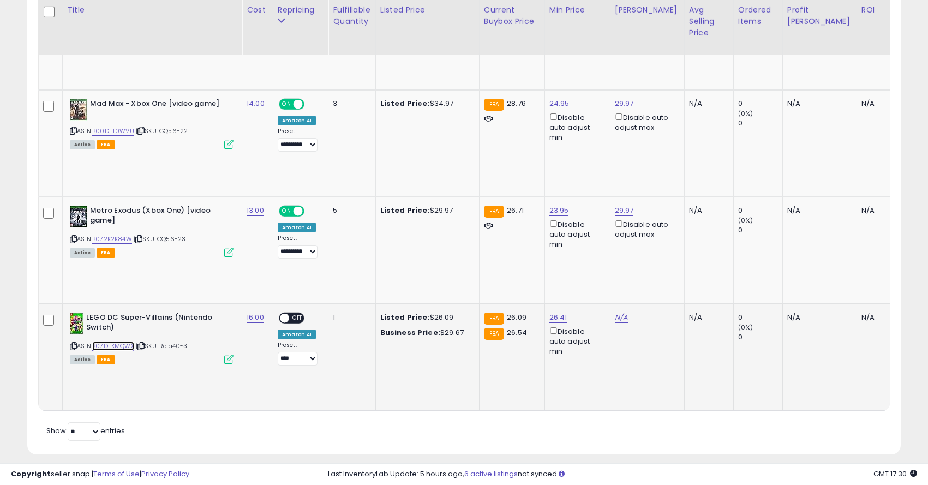
click at [127, 341] on link "B07DFKMQWX" at bounding box center [113, 345] width 42 height 9
type input "*****"
click at [593, 271] on icon "submit" at bounding box center [589, 268] width 7 height 7
click at [615, 312] on link "N/A" at bounding box center [621, 317] width 13 height 11
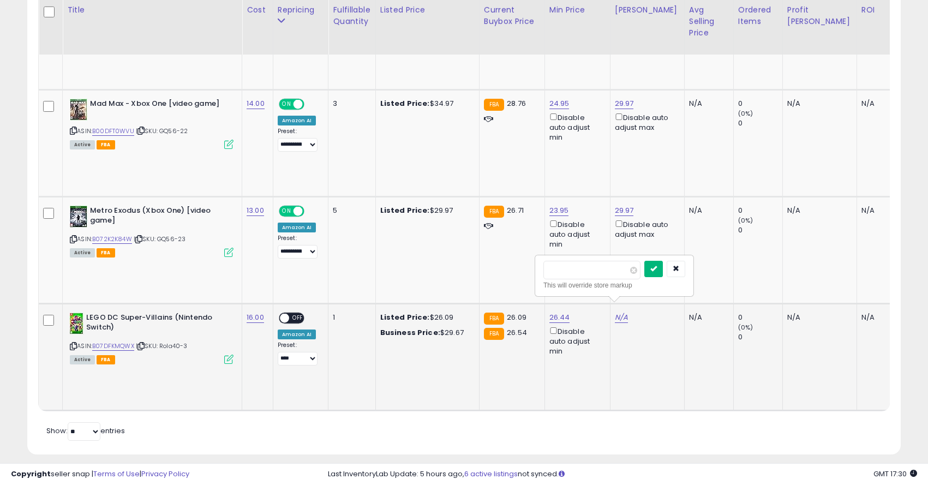
type input "*****"
click at [656, 270] on button "submit" at bounding box center [653, 269] width 19 height 16
click at [616, 325] on div "Disable auto adjust max" at bounding box center [645, 335] width 61 height 21
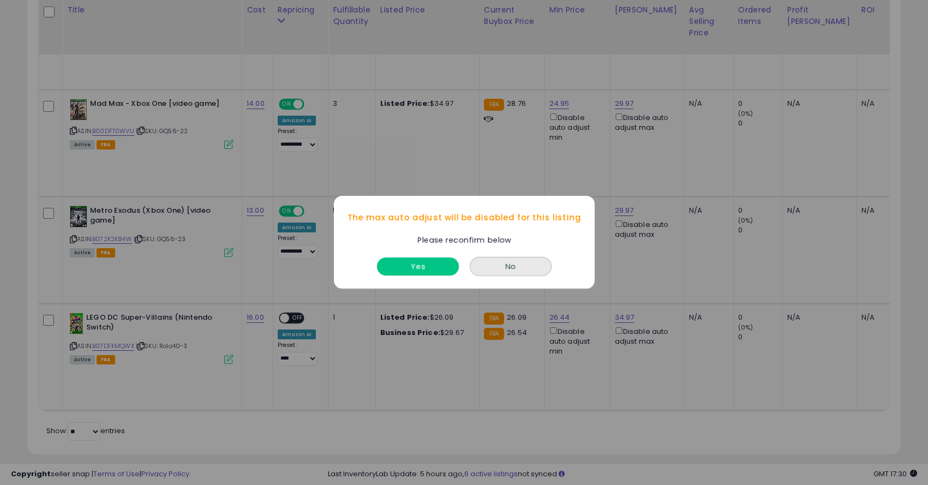
click at [424, 273] on button "Yes" at bounding box center [418, 267] width 82 height 18
click at [419, 272] on button "Yes" at bounding box center [418, 267] width 82 height 18
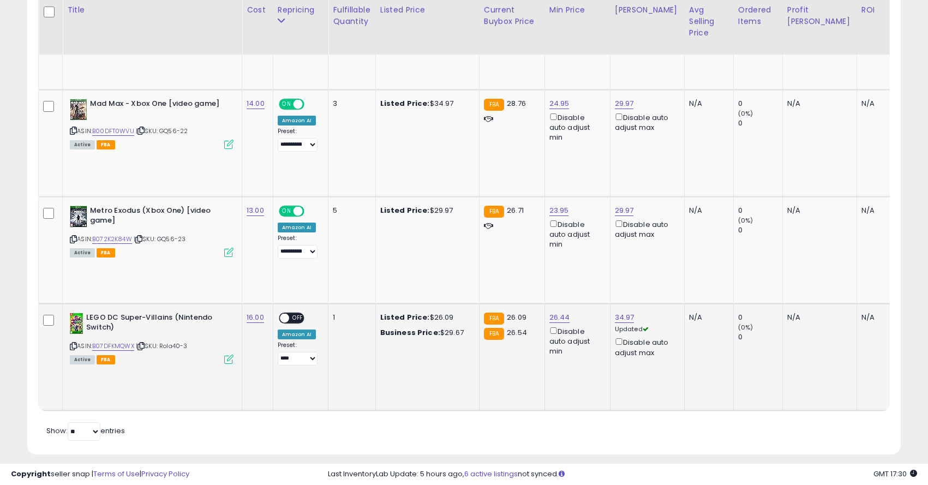
click at [296, 313] on span "OFF" at bounding box center [297, 317] width 17 height 9
click at [303, 356] on td "**********" at bounding box center [301, 356] width 56 height 107
click at [308, 352] on select "**********" at bounding box center [298, 359] width 40 height 14
select select "**********"
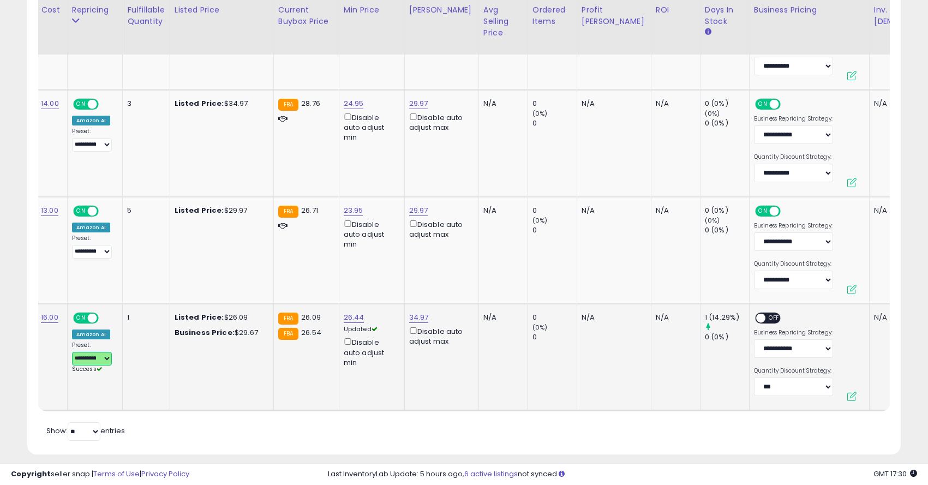
scroll to position [0, 299]
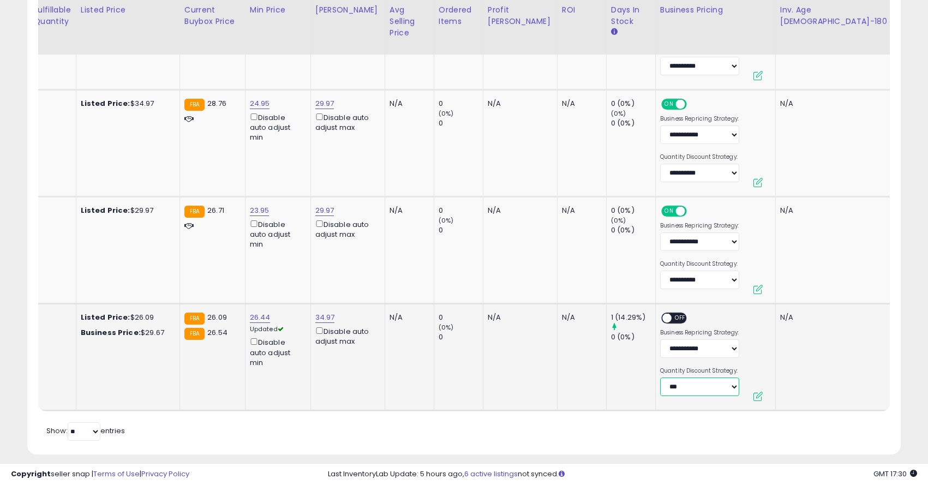
click at [660, 377] on select "**********" at bounding box center [699, 386] width 79 height 19
select select "*******"
click at [671, 313] on span "OFF" at bounding box center [679, 317] width 17 height 9
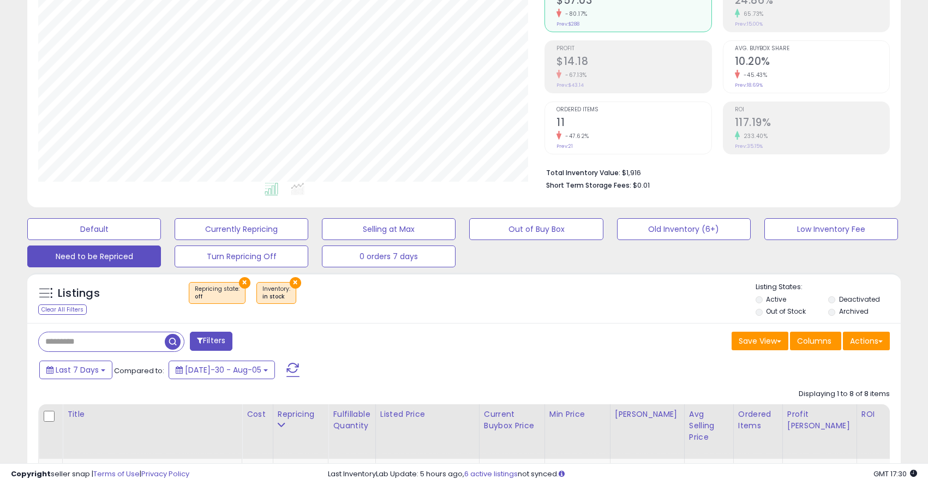
scroll to position [131, 0]
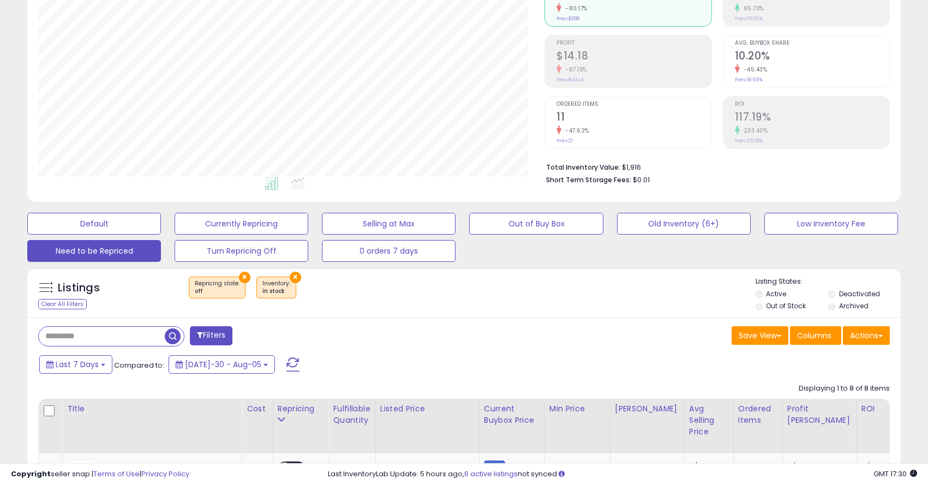
click at [335, 285] on div "× Repricing state : off × Inventory in stock" at bounding box center [465, 291] width 580 height 31
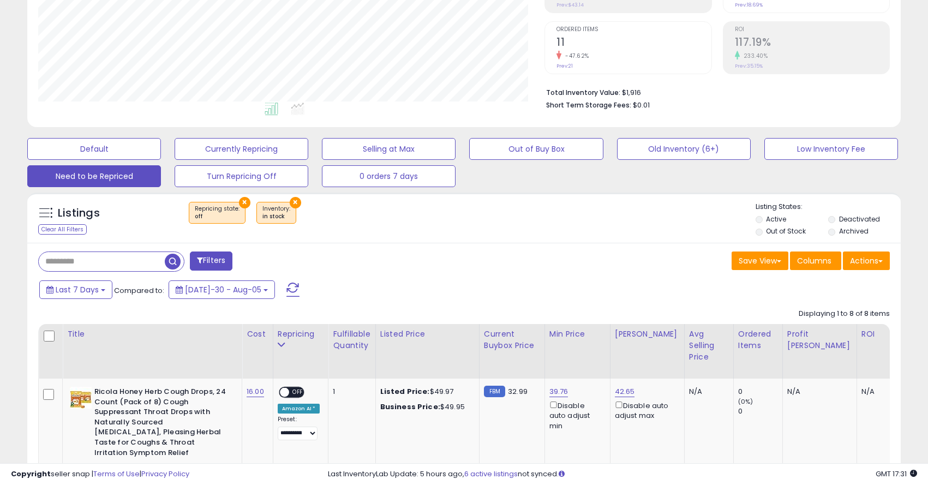
scroll to position [249, 0]
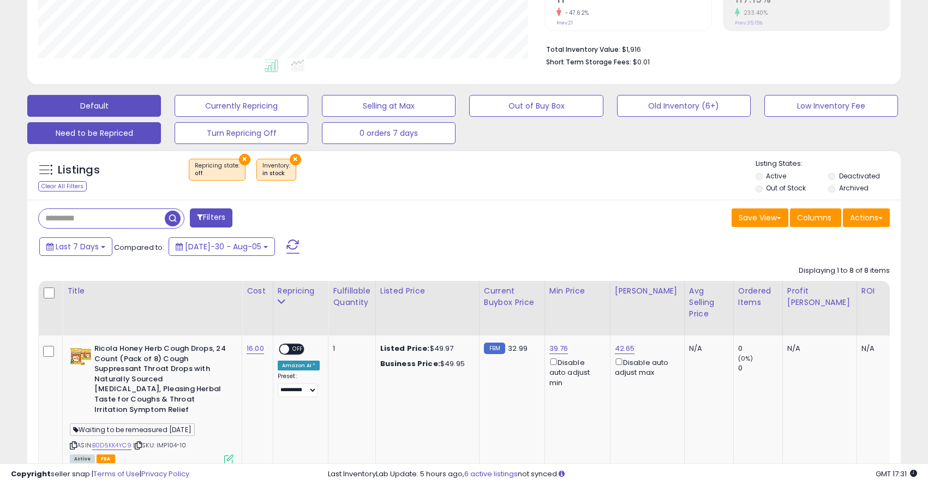
click at [149, 100] on button "Default" at bounding box center [94, 106] width 134 height 22
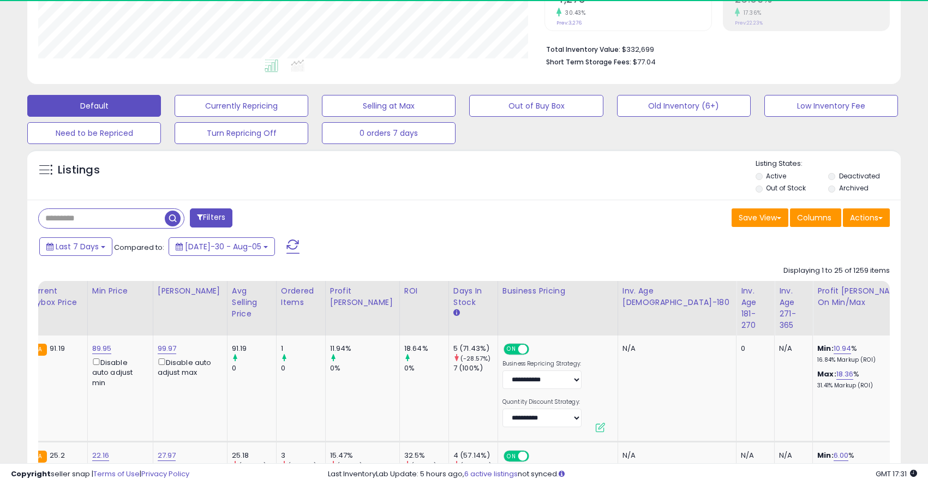
scroll to position [224, 506]
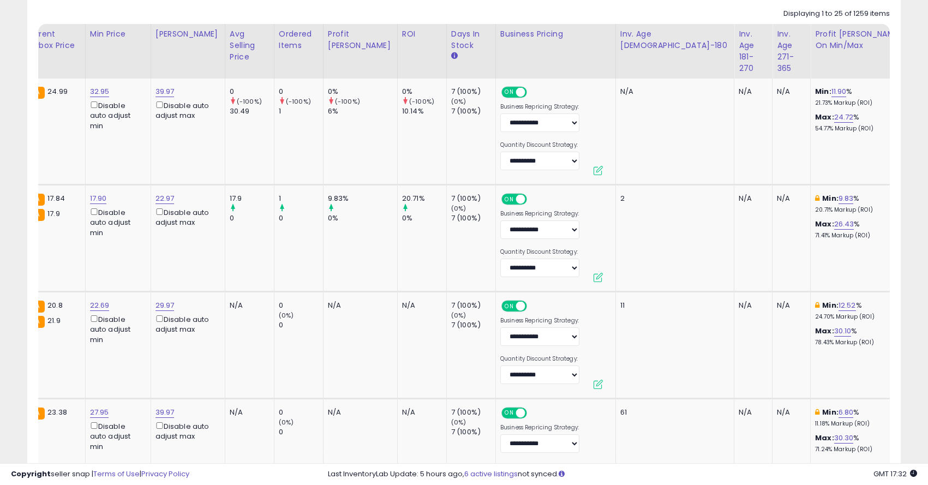
scroll to position [0, 402]
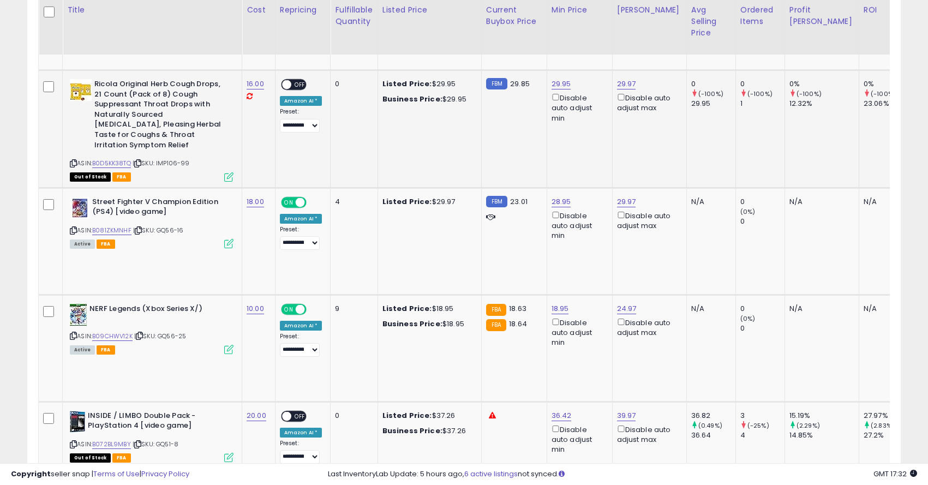
click at [73, 160] on icon at bounding box center [73, 163] width 7 height 6
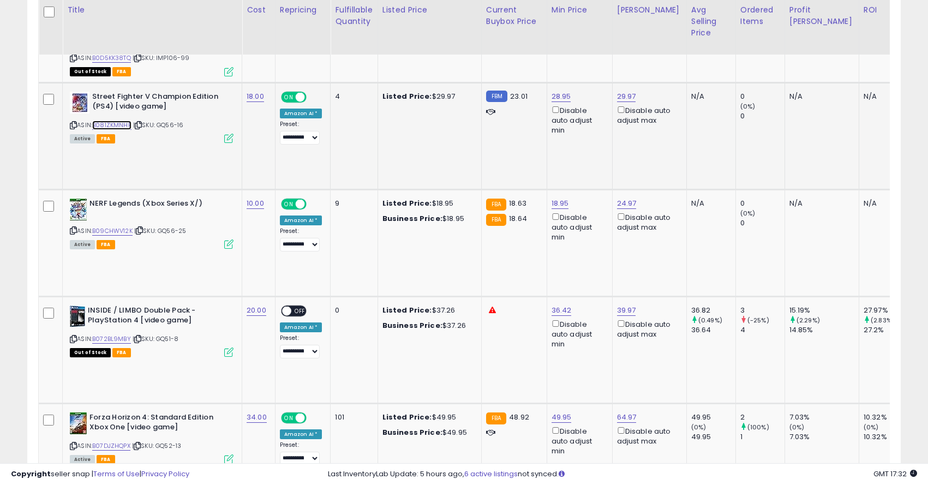
click at [113, 121] on link "B081ZKMNHF" at bounding box center [111, 125] width 39 height 9
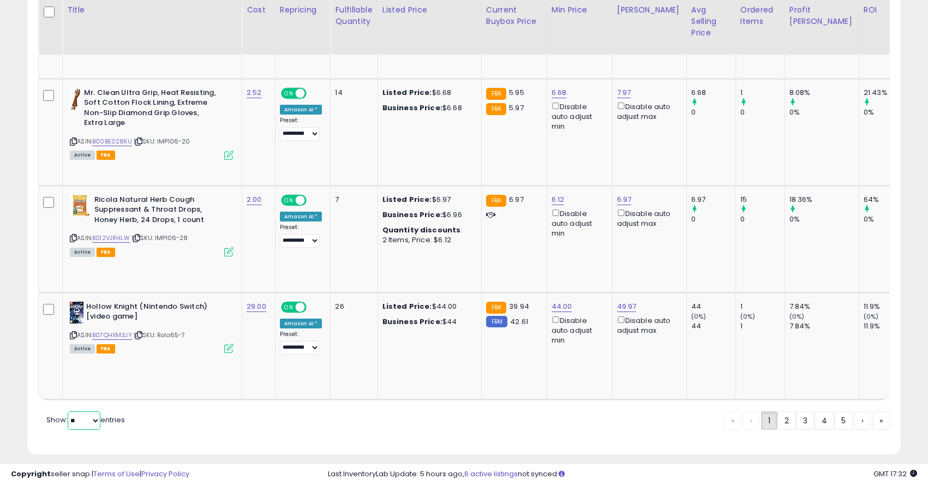
click at [77, 411] on select "** **" at bounding box center [84, 420] width 33 height 19
select select "**"
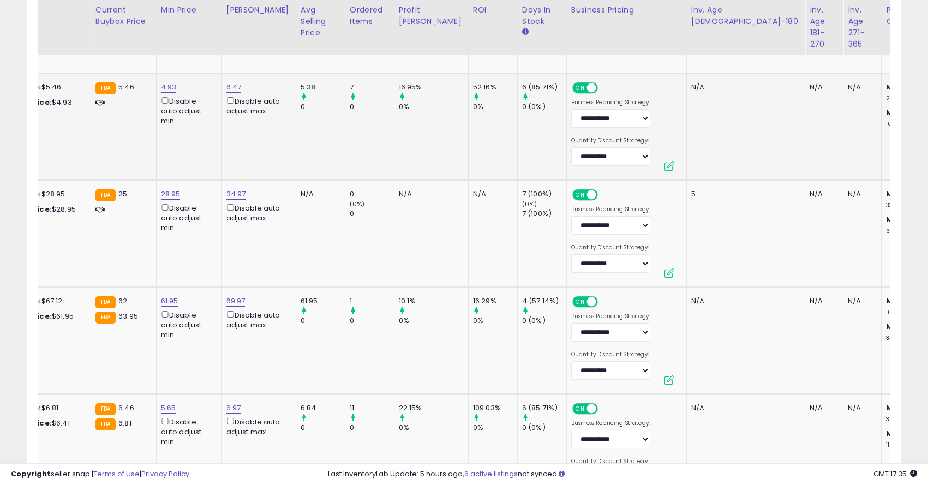
scroll to position [0, 461]
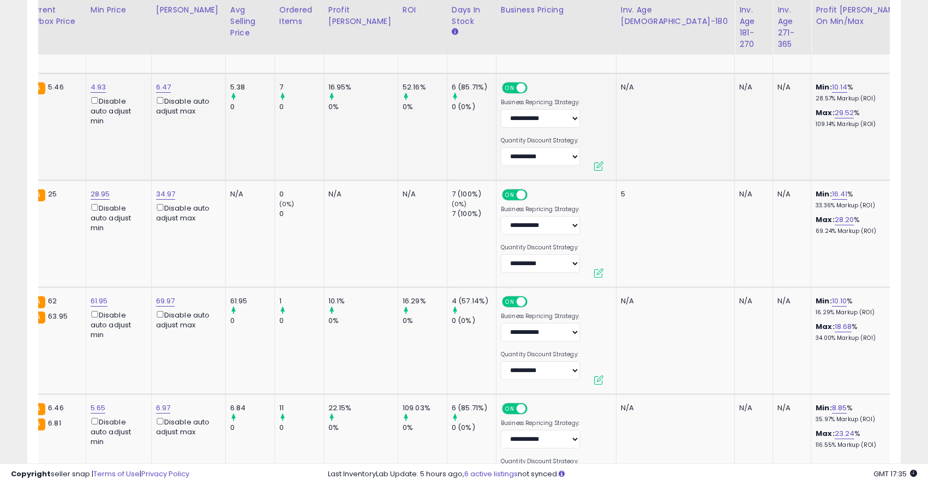
drag, startPoint x: 826, startPoint y: 50, endPoint x: 749, endPoint y: 50, distance: 76.4
click at [887, 53] on button "submit" at bounding box center [878, 49] width 19 height 16
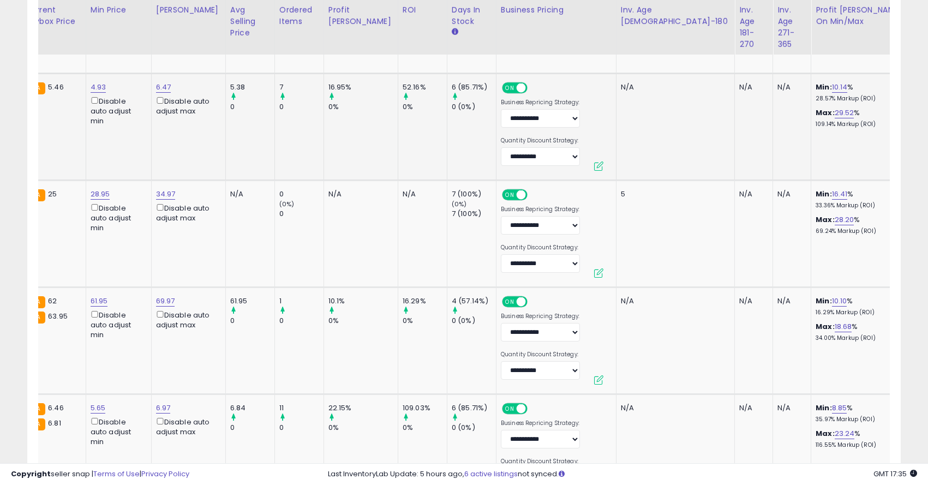
scroll to position [0, 125]
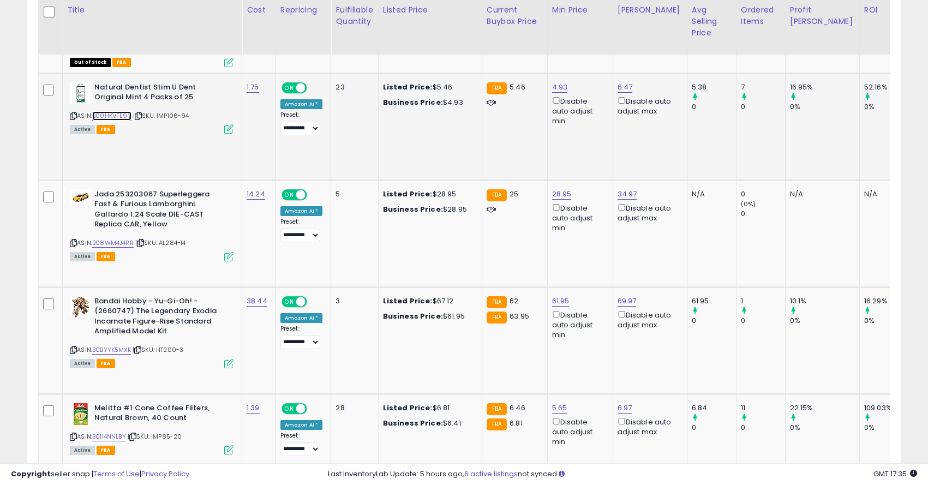
click at [107, 111] on link "B00HKVFE9Y" at bounding box center [111, 115] width 39 height 9
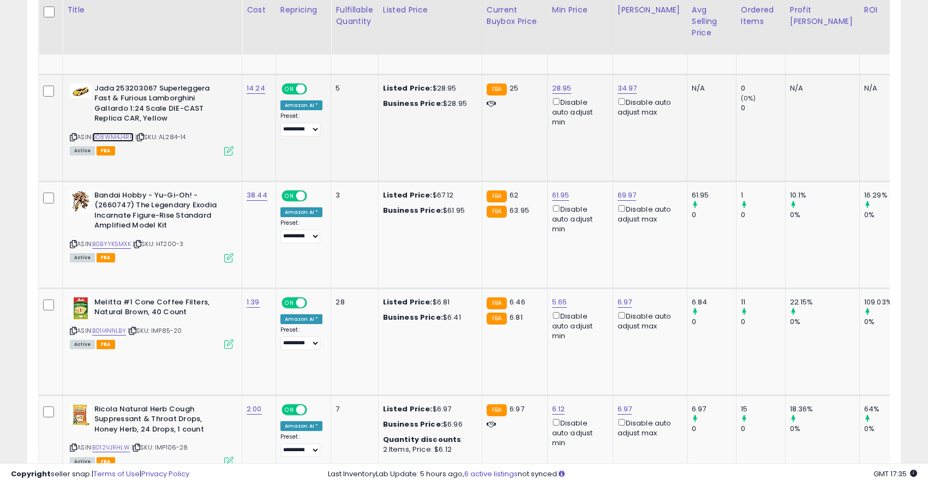
click at [106, 133] on link "B08WM4J4RR" at bounding box center [112, 137] width 41 height 9
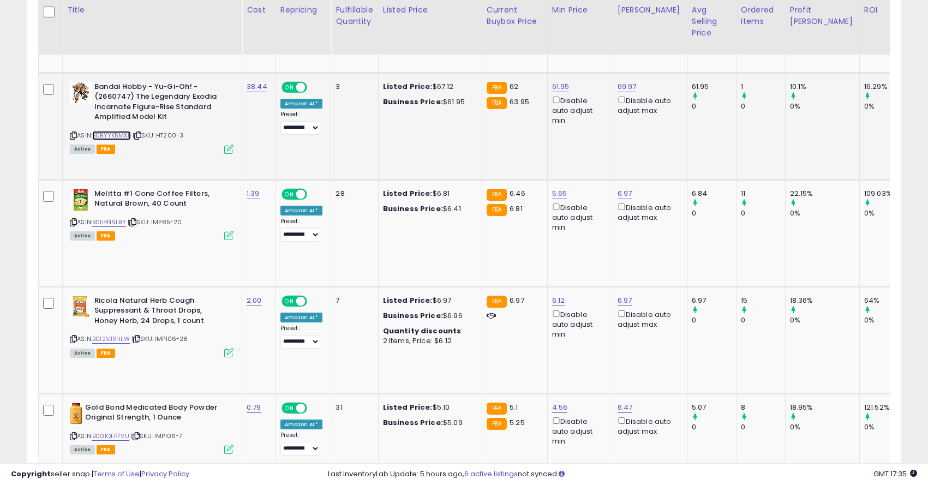
click at [106, 131] on link "B0BYYK5MXK" at bounding box center [111, 135] width 39 height 9
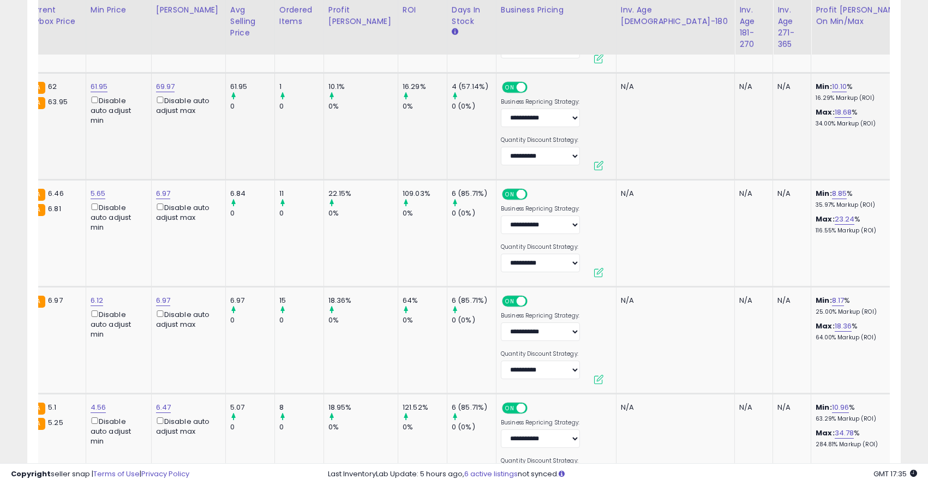
drag, startPoint x: 825, startPoint y: 50, endPoint x: 727, endPoint y: 48, distance: 98.2
click at [882, 52] on icon "submit" at bounding box center [878, 48] width 7 height 7
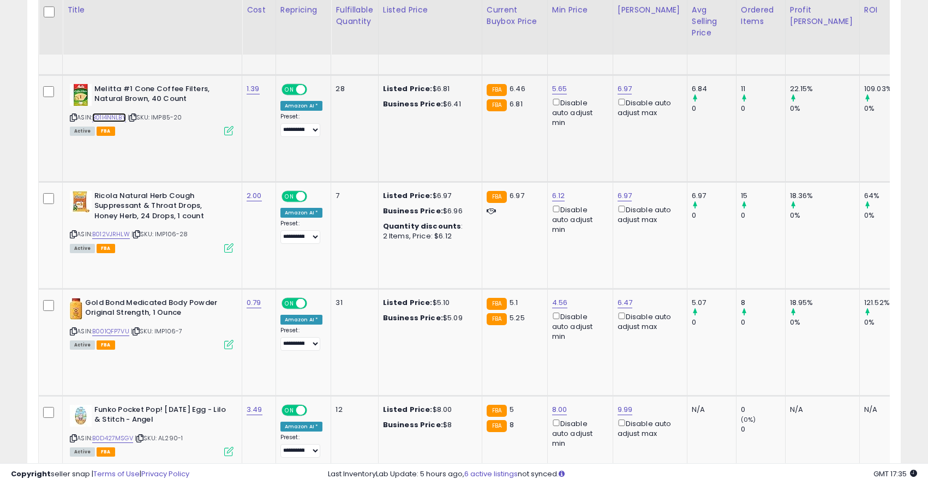
click at [113, 113] on link "B01I4NNLBY" at bounding box center [109, 117] width 34 height 9
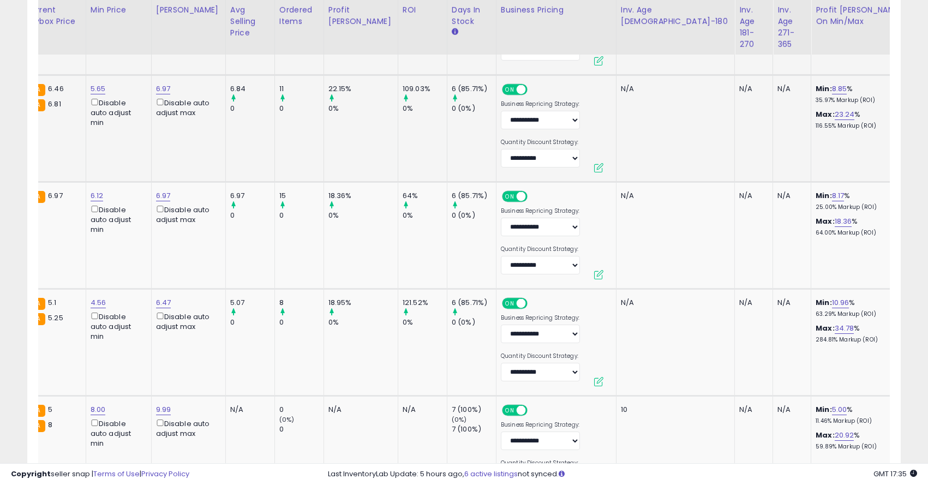
drag, startPoint x: 828, startPoint y: 50, endPoint x: 696, endPoint y: 28, distance: 133.8
click at [885, 56] on button "submit" at bounding box center [878, 51] width 19 height 16
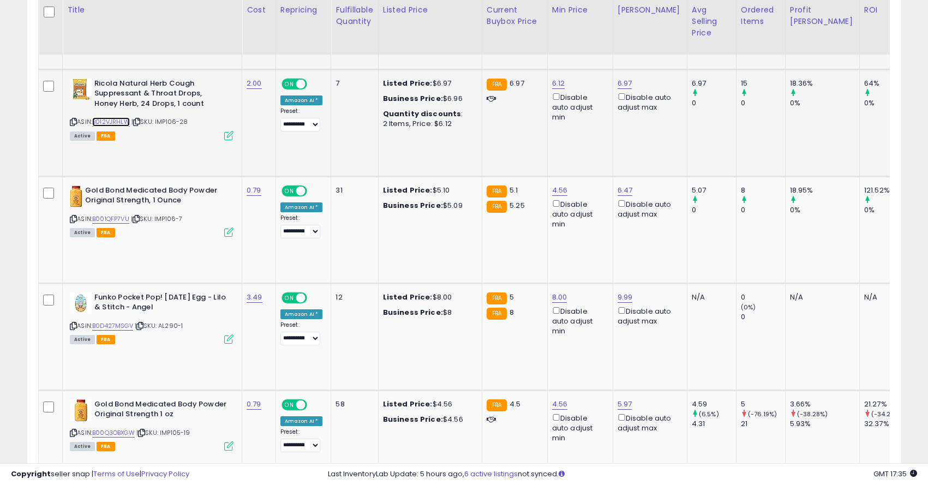
click at [118, 117] on link "B012VJRHLW" at bounding box center [111, 121] width 38 height 9
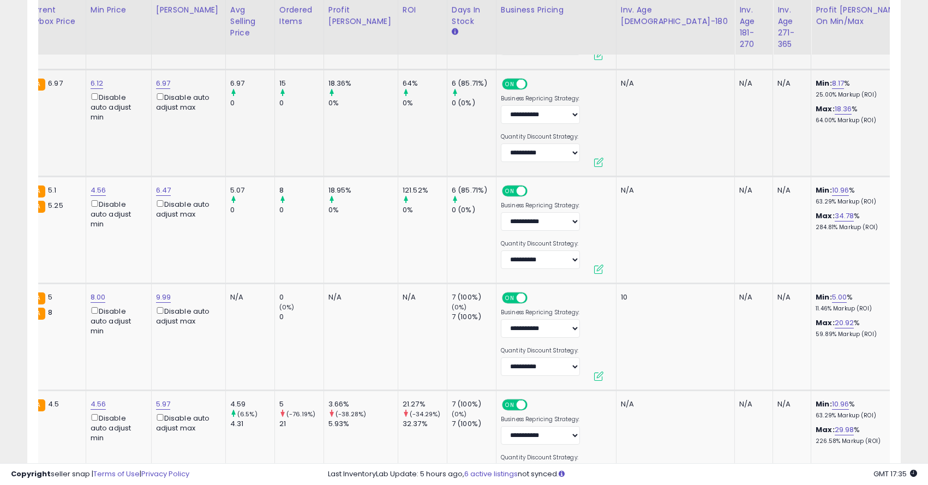
drag, startPoint x: 839, startPoint y: 51, endPoint x: 738, endPoint y: 33, distance: 102.5
click at [882, 47] on button "submit" at bounding box center [878, 46] width 19 height 16
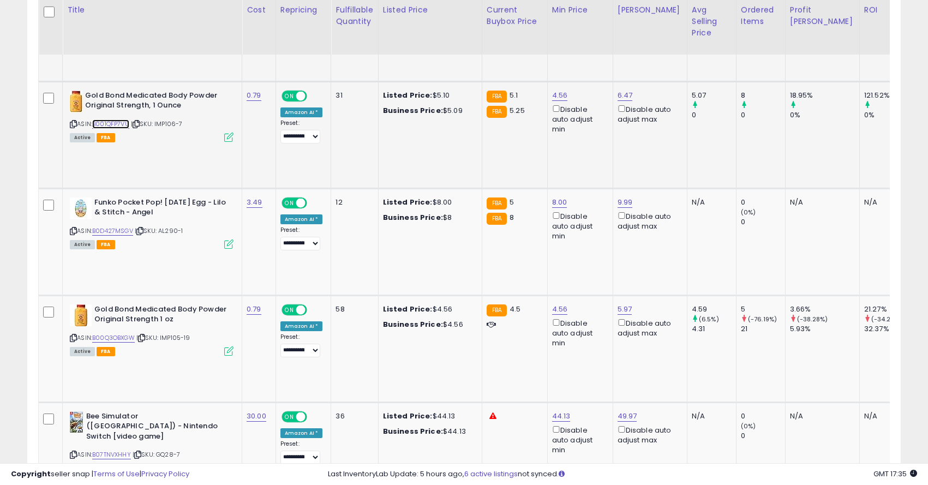
click at [113, 119] on link "B001QFP7VU" at bounding box center [110, 123] width 37 height 9
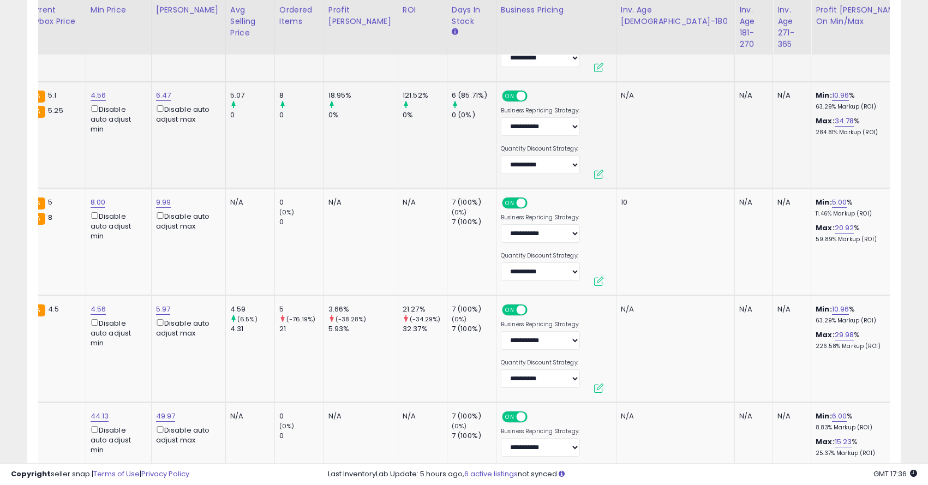
drag, startPoint x: 843, startPoint y: 61, endPoint x: 694, endPoint y: 56, distance: 149.5
click at [880, 58] on button "submit" at bounding box center [878, 58] width 19 height 16
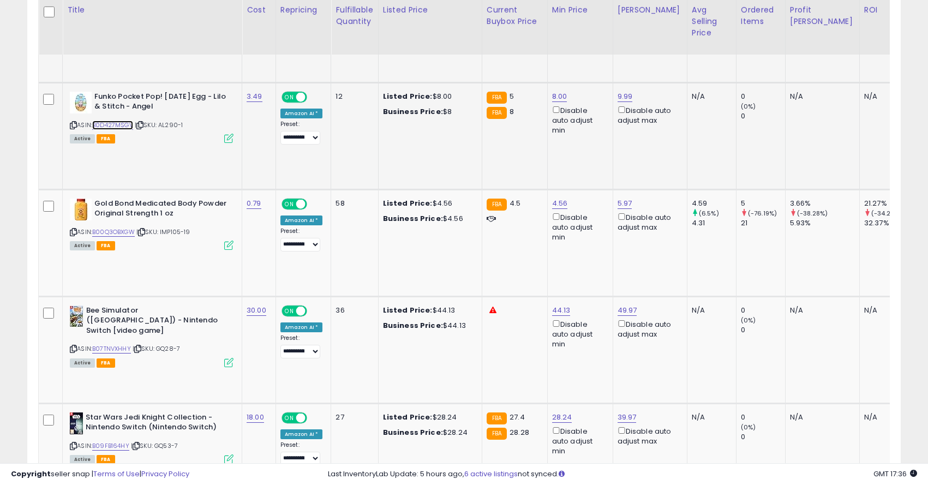
click at [104, 121] on link "B0D427MSGV" at bounding box center [112, 125] width 41 height 9
drag, startPoint x: 525, startPoint y: 52, endPoint x: 466, endPoint y: 47, distance: 59.6
type input "****"
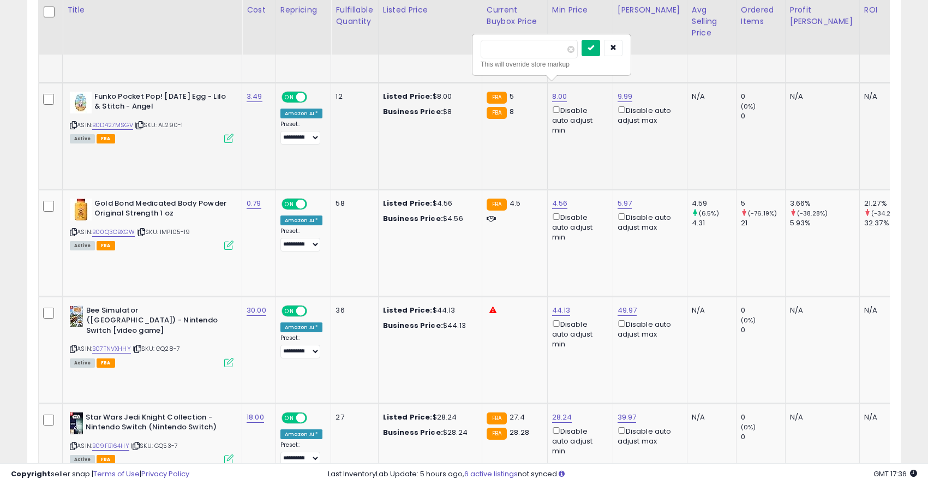
click at [600, 48] on button "submit" at bounding box center [590, 48] width 19 height 16
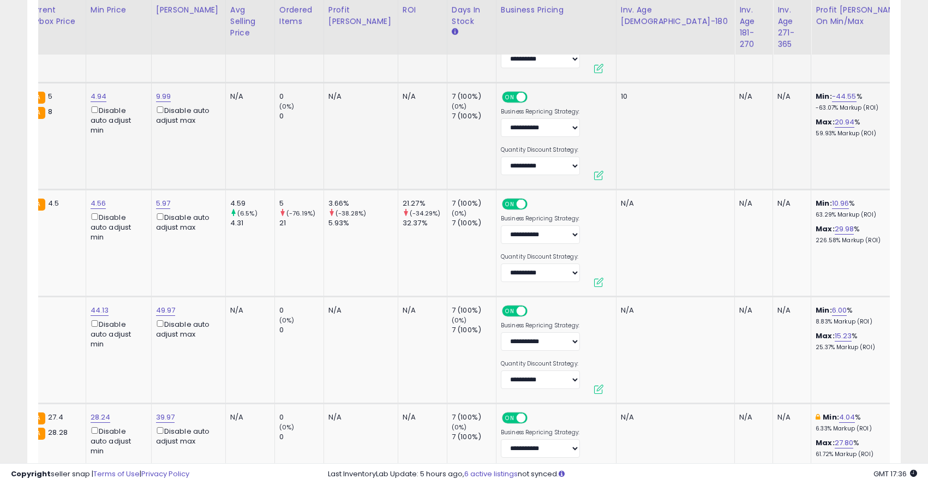
drag, startPoint x: 829, startPoint y: 59, endPoint x: 734, endPoint y: 59, distance: 96.0
click at [887, 64] on button "submit" at bounding box center [878, 59] width 19 height 16
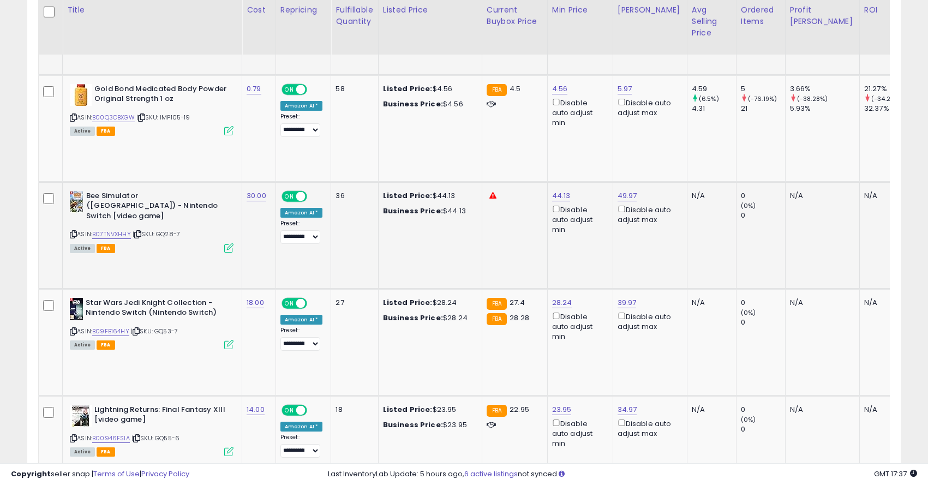
scroll to position [0, 461]
click at [128, 113] on link "B00Q3OBXGW" at bounding box center [113, 117] width 43 height 9
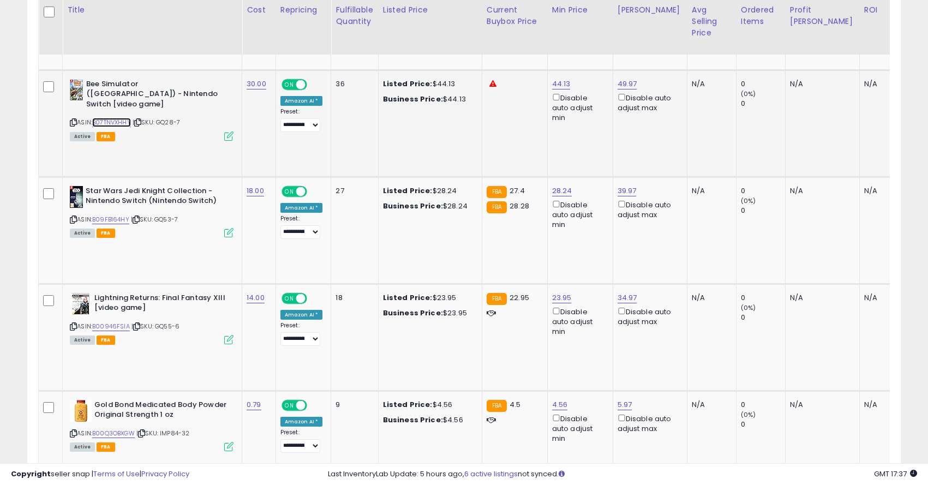
click at [120, 118] on link "B07TNVXHHY" at bounding box center [111, 122] width 39 height 9
drag, startPoint x: 521, startPoint y: 34, endPoint x: 452, endPoint y: 34, distance: 69.3
type input "*****"
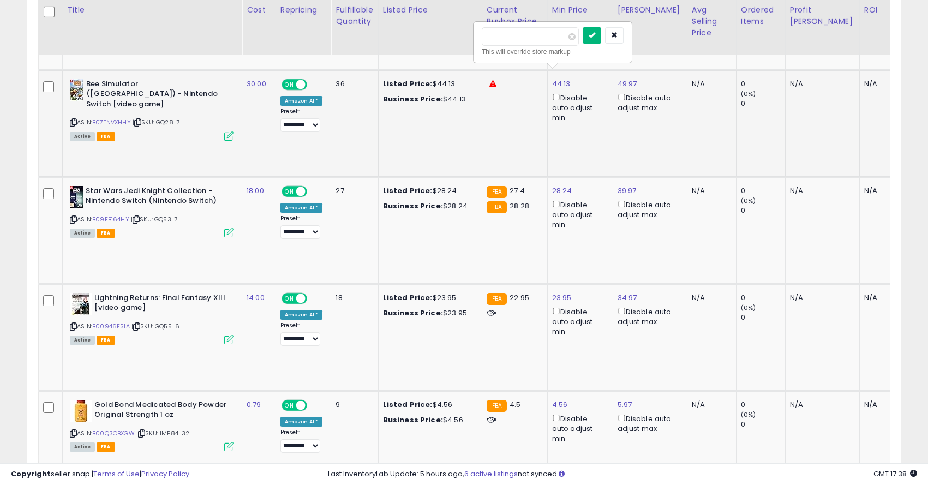
click at [595, 35] on icon "submit" at bounding box center [591, 35] width 7 height 7
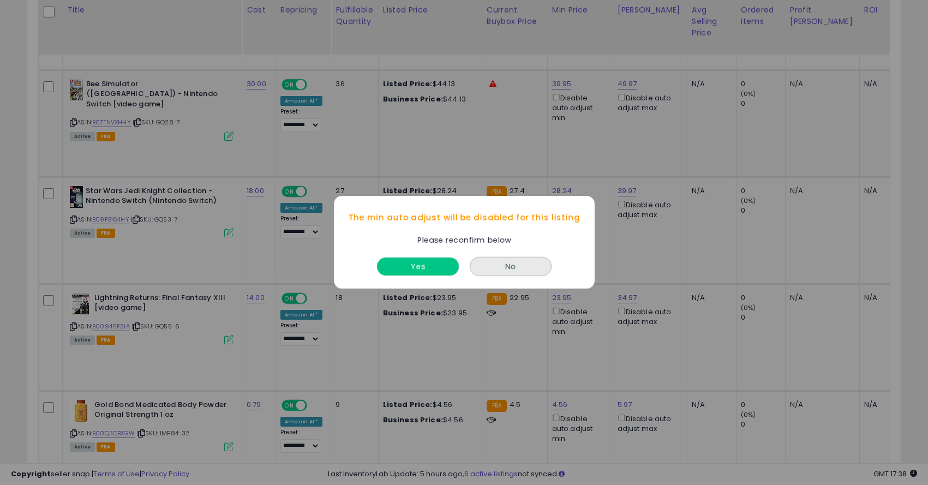
click at [419, 264] on button "Yes" at bounding box center [418, 267] width 82 height 18
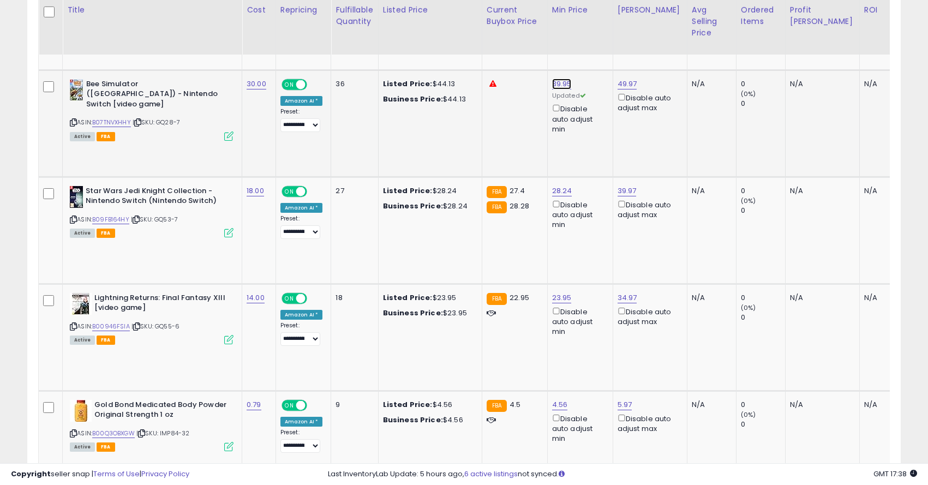
drag, startPoint x: 500, startPoint y: 38, endPoint x: 483, endPoint y: 35, distance: 17.6
click at [483, 35] on input "*****" at bounding box center [531, 36] width 97 height 19
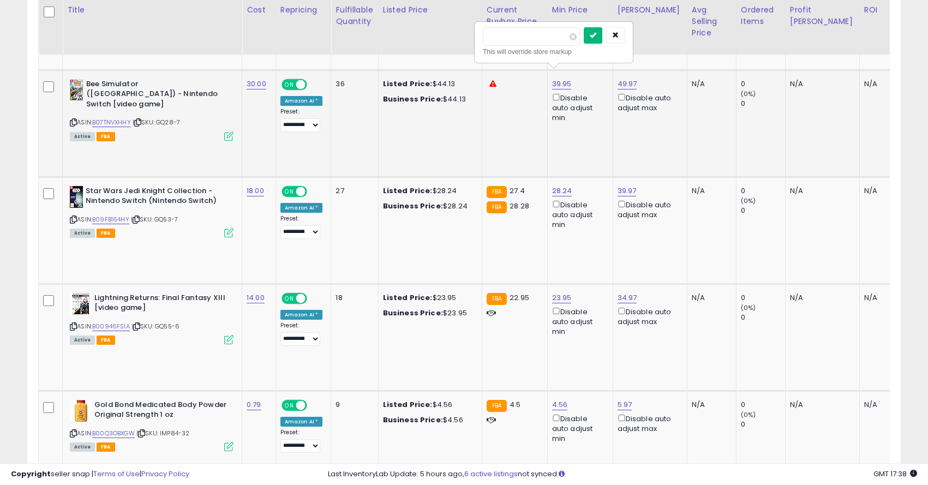
type input "*****"
click at [598, 37] on button "submit" at bounding box center [593, 35] width 19 height 16
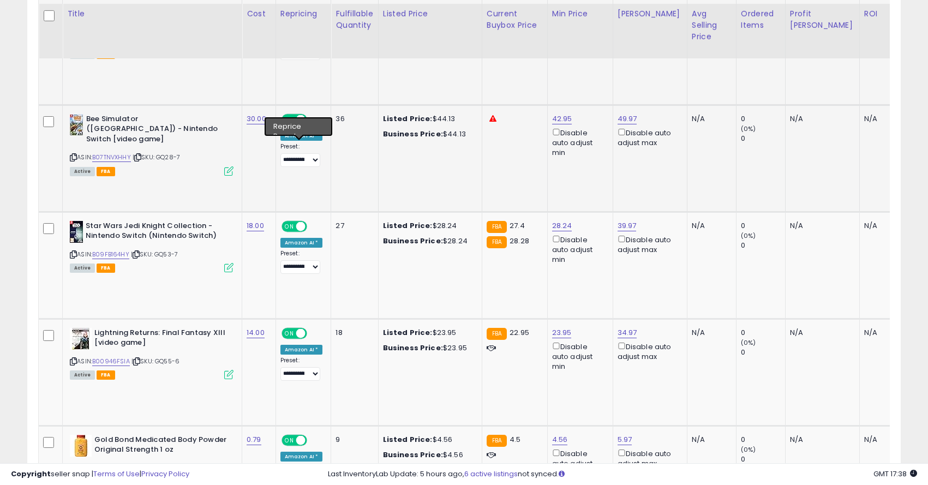
scroll to position [2623, 0]
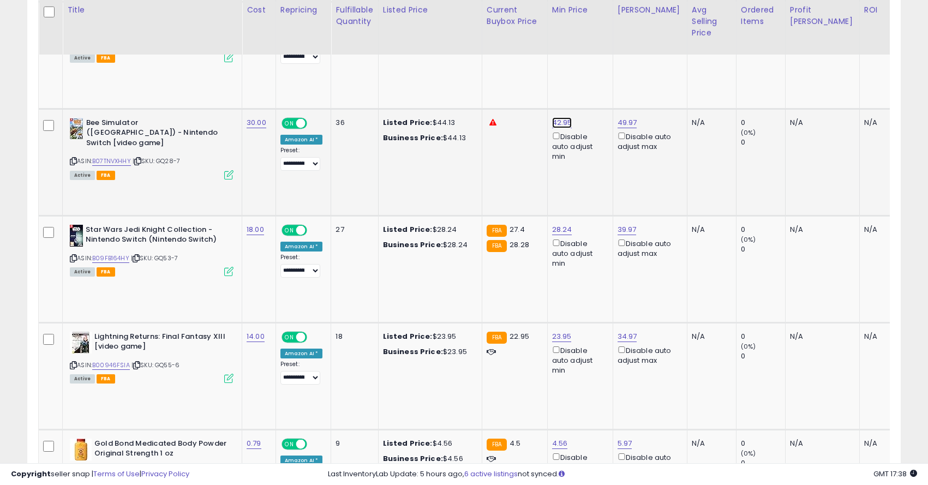
drag, startPoint x: 498, startPoint y: 74, endPoint x: 484, endPoint y: 74, distance: 14.7
click at [484, 74] on input "*****" at bounding box center [531, 75] width 97 height 19
type input "*****"
click at [596, 77] on icon "submit" at bounding box center [593, 73] width 7 height 7
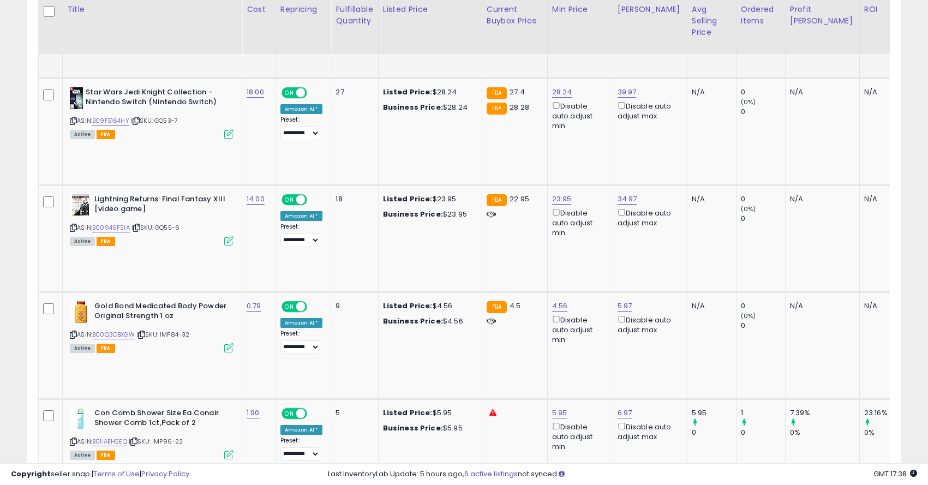
scroll to position [2762, 0]
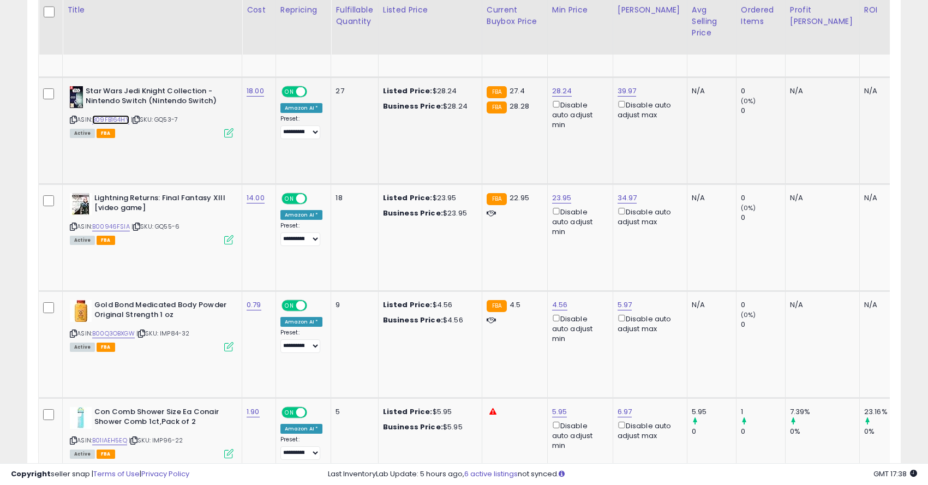
click at [117, 115] on link "B09FB164HY" at bounding box center [110, 119] width 37 height 9
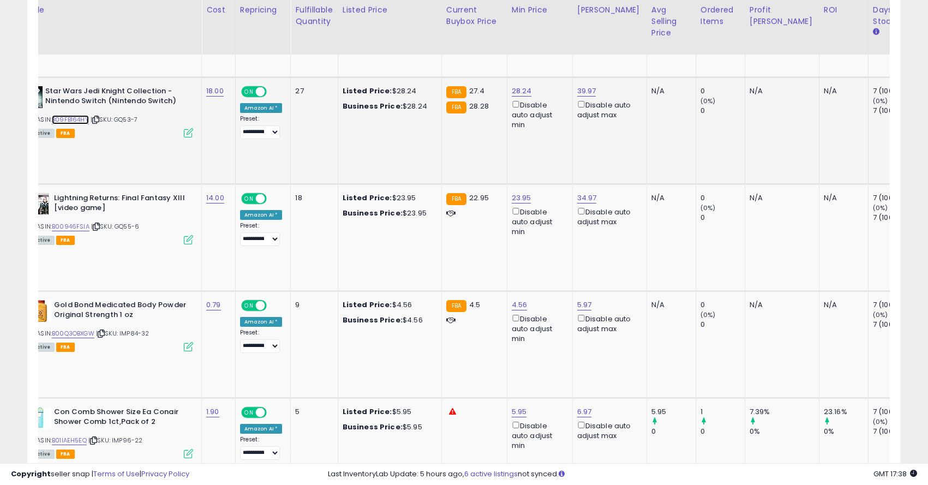
scroll to position [0, 0]
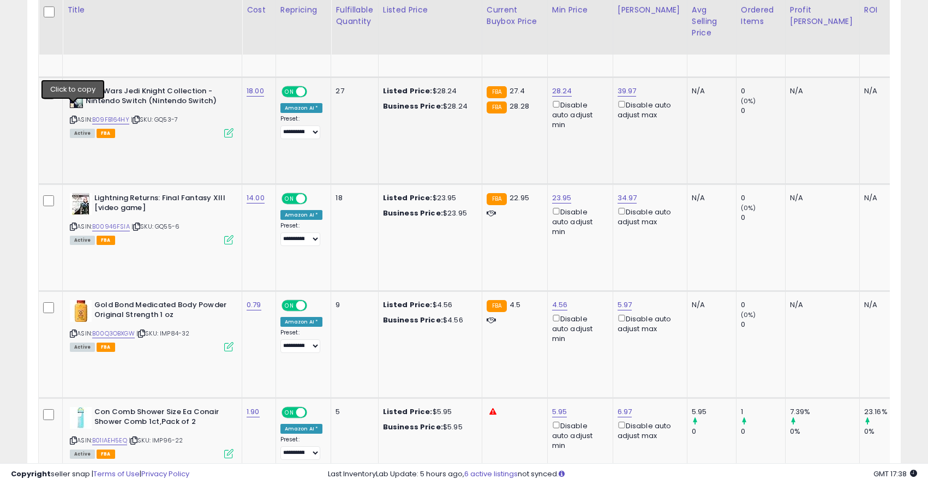
click at [73, 117] on icon at bounding box center [73, 120] width 7 height 6
drag, startPoint x: 532, startPoint y: 44, endPoint x: 471, endPoint y: 34, distance: 62.3
click at [471, 34] on table "Title Cost" at bounding box center [753, 483] width 1430 height 5431
type input "*****"
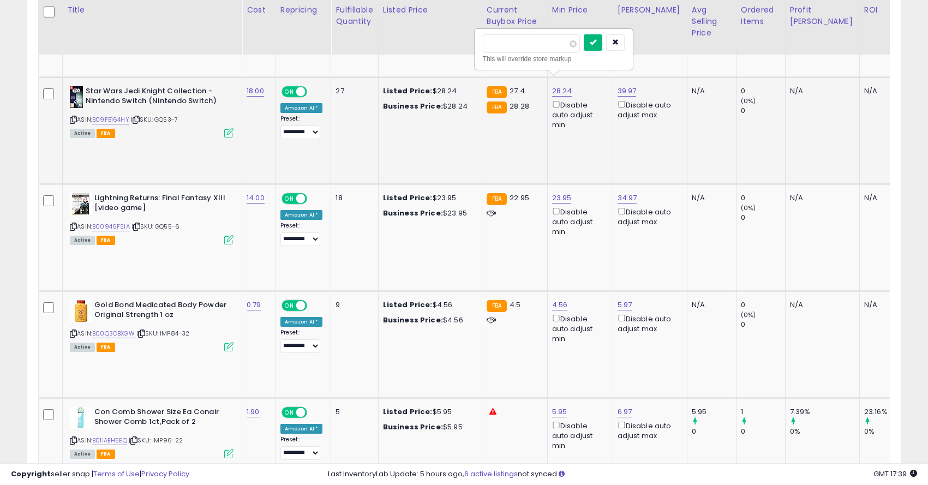
click at [596, 44] on icon "submit" at bounding box center [593, 42] width 7 height 7
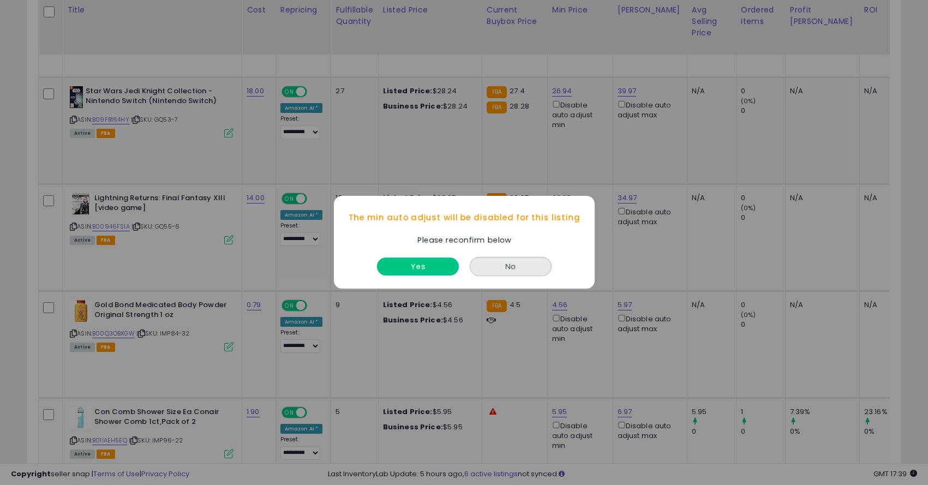
click at [432, 264] on button "Yes" at bounding box center [418, 267] width 82 height 18
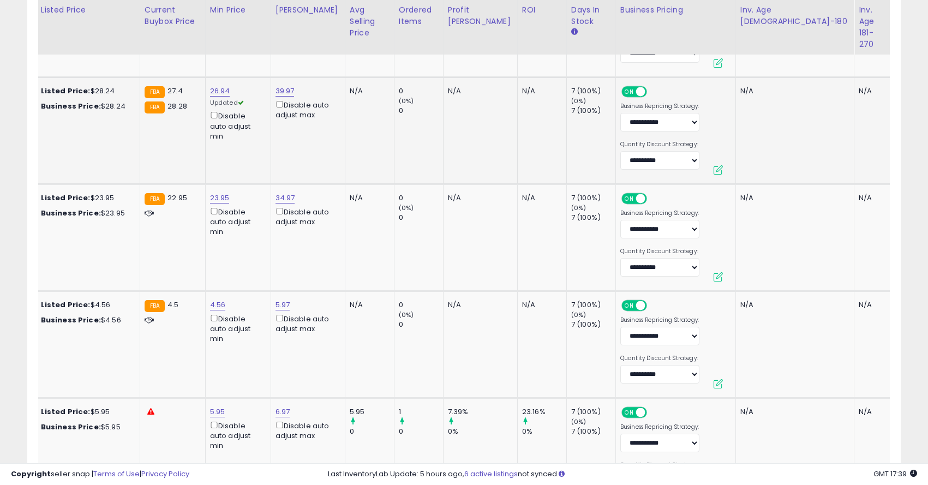
scroll to position [0, 461]
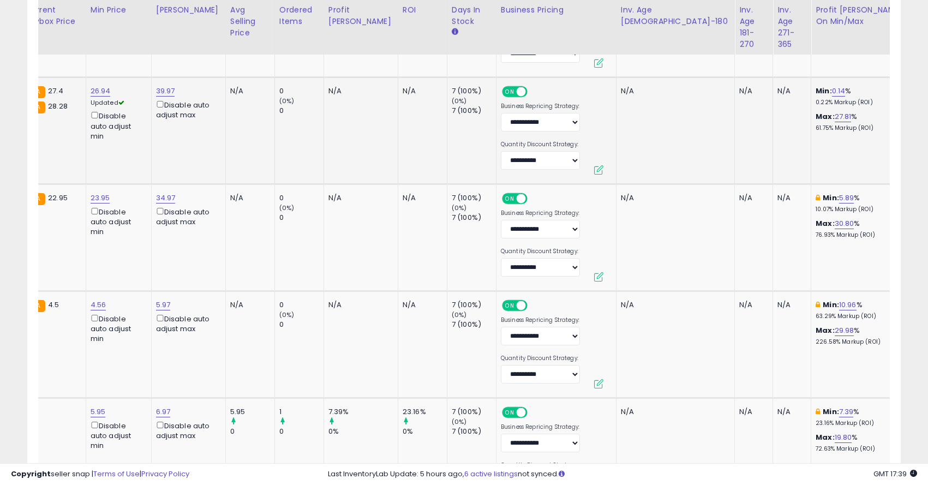
drag, startPoint x: 835, startPoint y: 51, endPoint x: 711, endPoint y: 51, distance: 124.3
click at [710, 51] on table "Title Cost" at bounding box center [291, 483] width 1430 height 5431
type input "*"
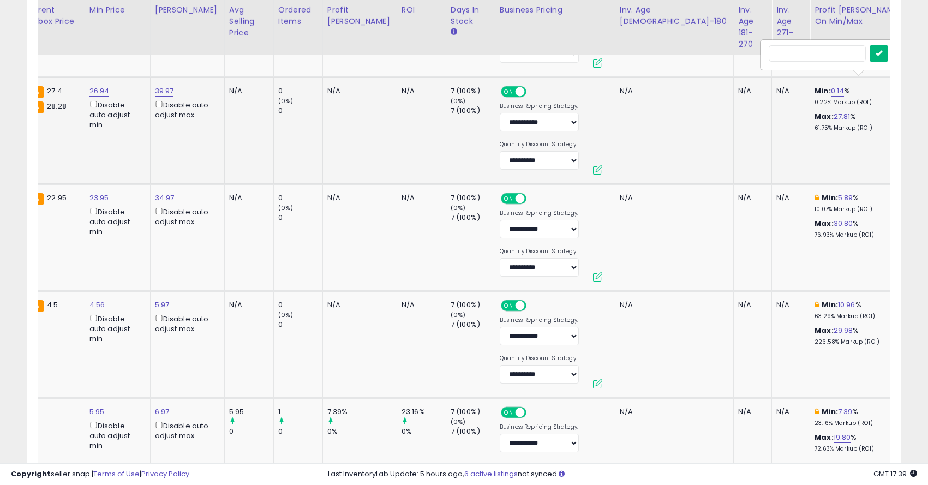
click at [882, 56] on icon "submit" at bounding box center [878, 53] width 7 height 7
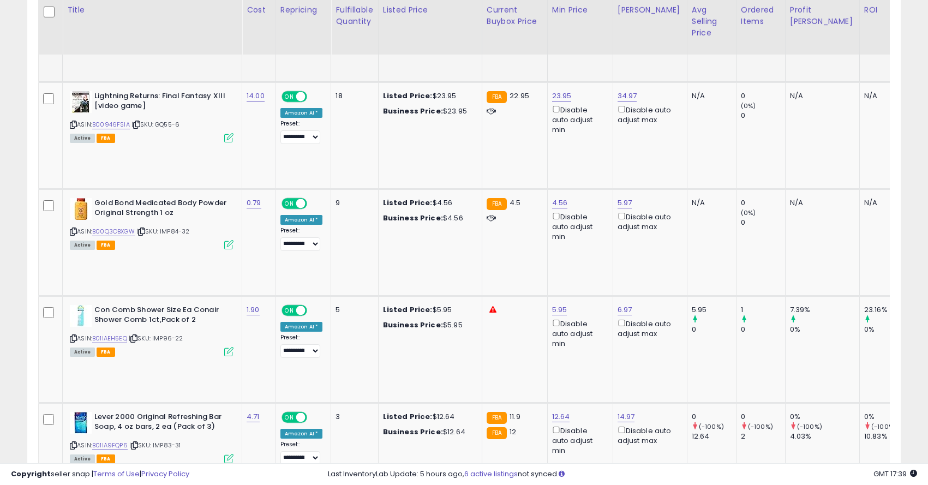
scroll to position [2864, 0]
click at [75, 121] on icon at bounding box center [73, 124] width 7 height 6
click at [114, 119] on link "B00946FSIA" at bounding box center [111, 123] width 38 height 9
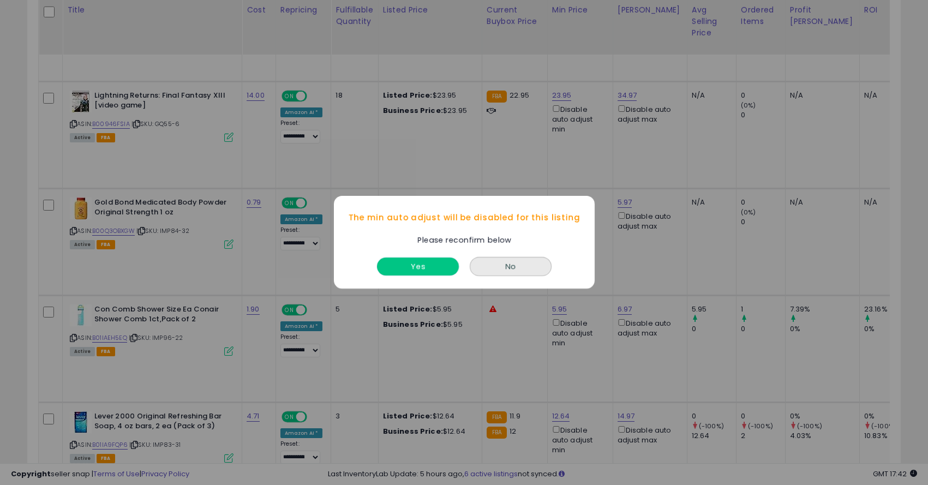
click at [404, 272] on button "Yes" at bounding box center [418, 267] width 82 height 18
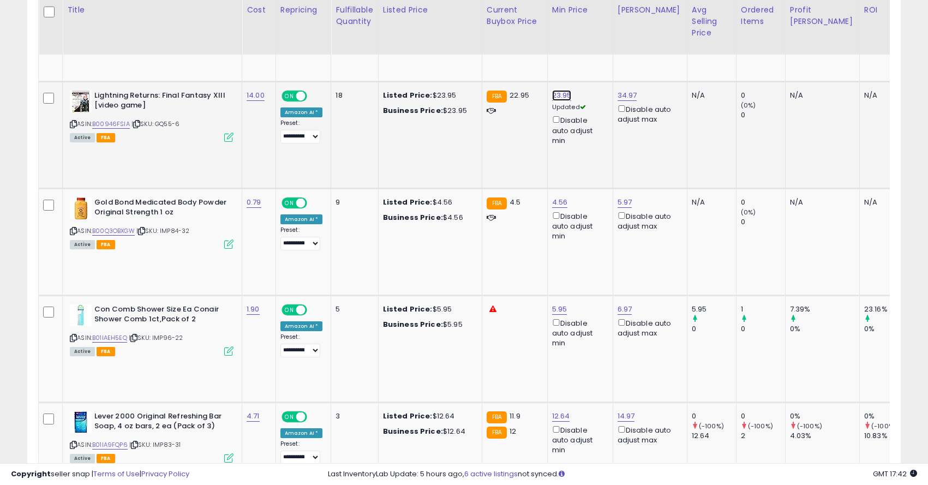
type input "*****"
click at [599, 41] on button "submit" at bounding box center [593, 47] width 19 height 16
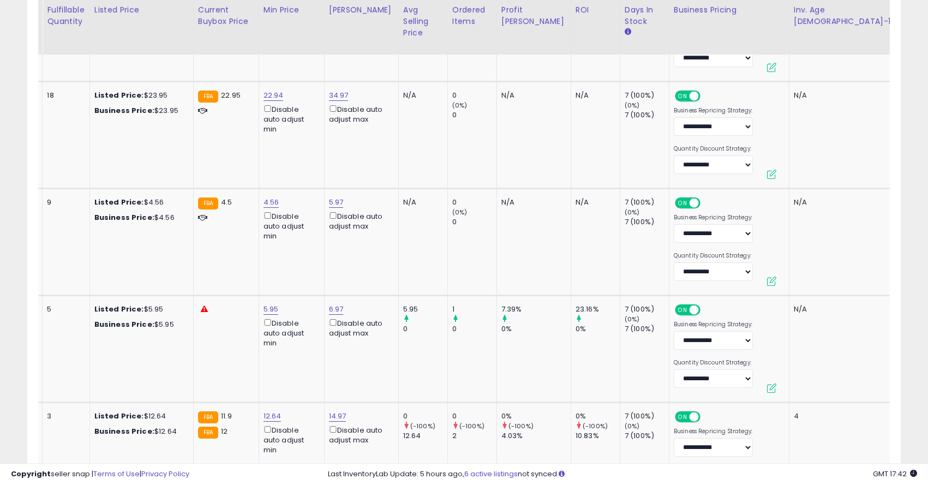
scroll to position [0, 461]
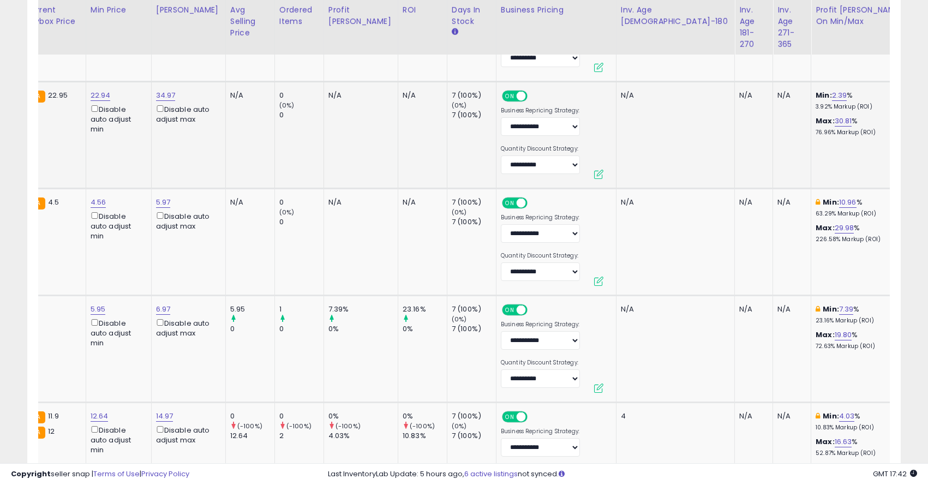
drag, startPoint x: 822, startPoint y: 59, endPoint x: 736, endPoint y: 39, distance: 88.5
click at [736, 39] on table "Title Cost" at bounding box center [291, 380] width 1430 height 5431
click at [881, 61] on button "submit" at bounding box center [878, 58] width 19 height 16
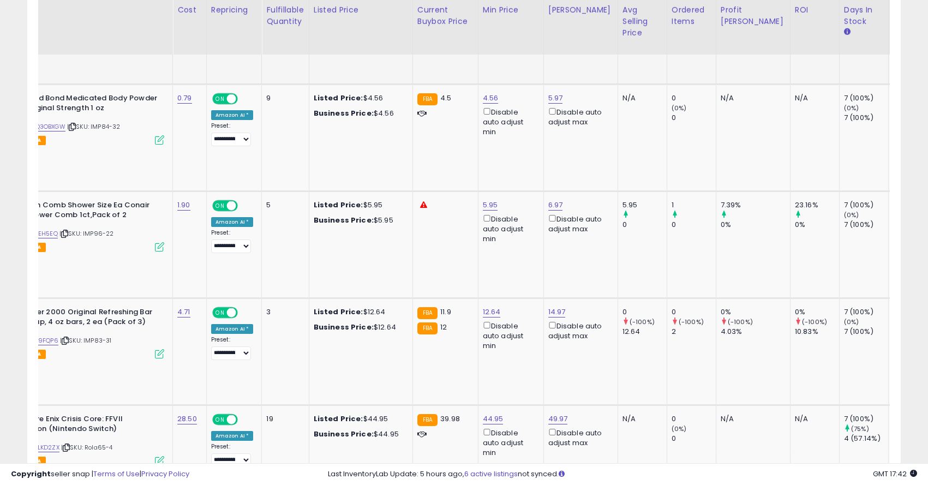
scroll to position [0, 0]
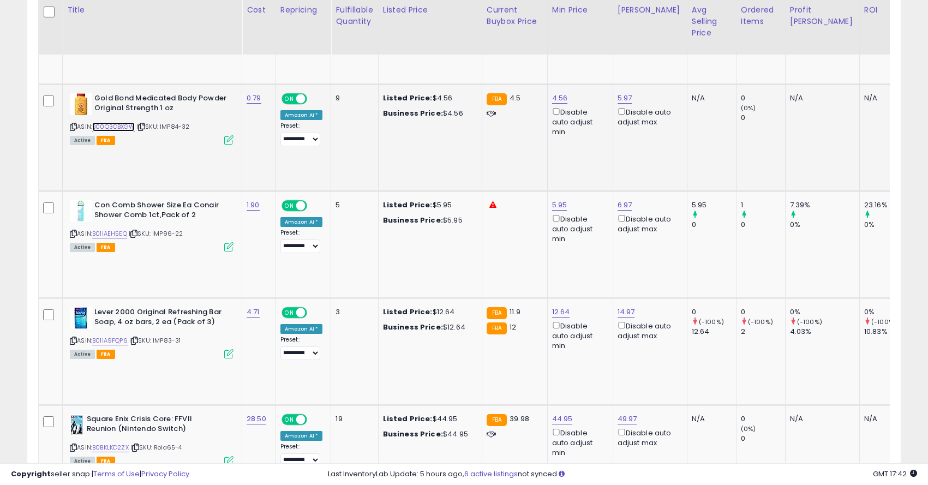
click at [123, 122] on link "B00Q3OBXGW" at bounding box center [113, 126] width 43 height 9
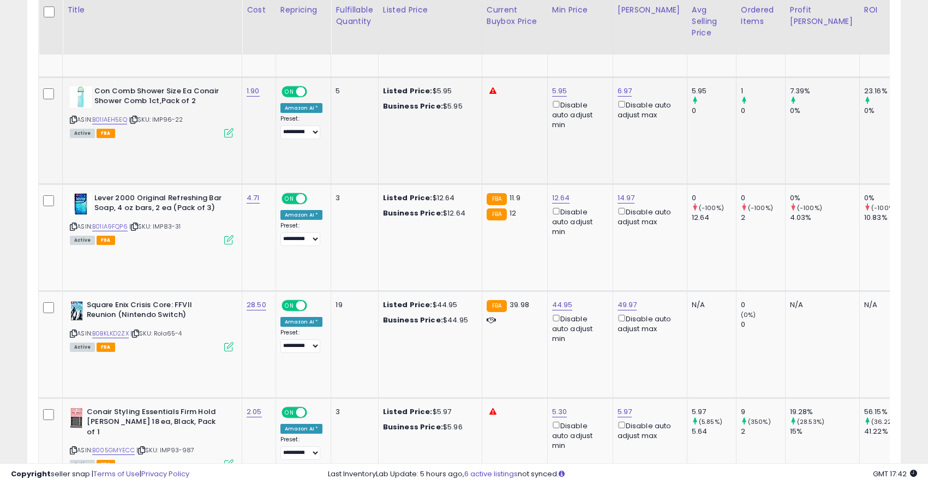
scroll to position [3083, 0]
click at [110, 115] on link "B01IAEH5EQ" at bounding box center [109, 119] width 35 height 9
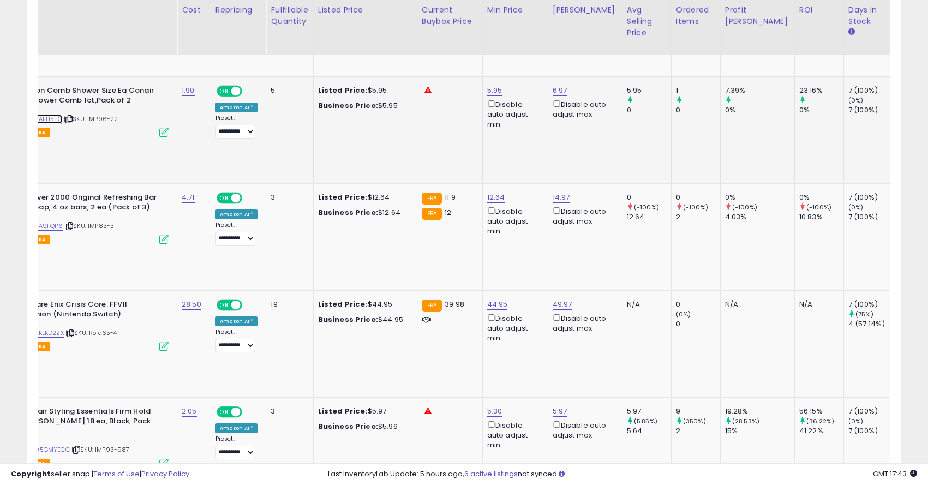
scroll to position [0, 64]
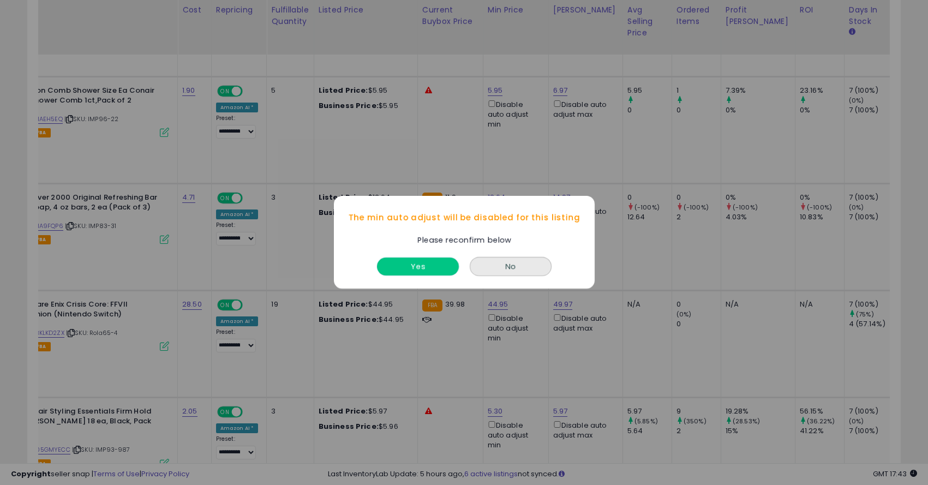
click at [411, 264] on button "Yes" at bounding box center [418, 267] width 82 height 18
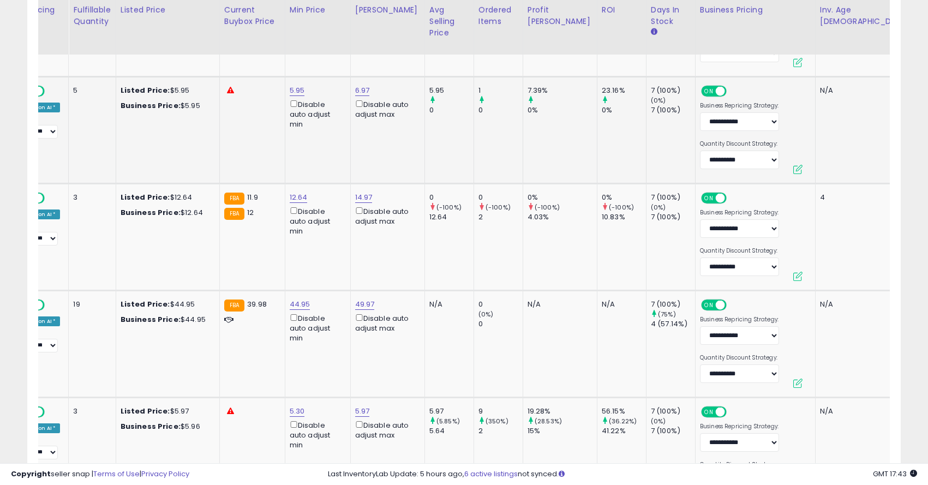
scroll to position [0, 461]
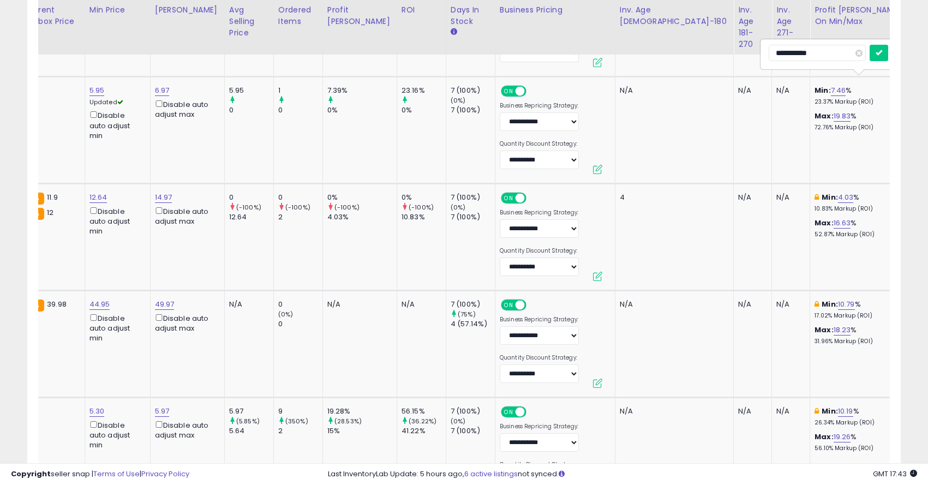
drag, startPoint x: 839, startPoint y: 54, endPoint x: 719, endPoint y: 35, distance: 120.9
click at [719, 35] on table "Title Cost" at bounding box center [291, 162] width 1430 height 5431
click at [883, 55] on button "submit" at bounding box center [878, 53] width 19 height 16
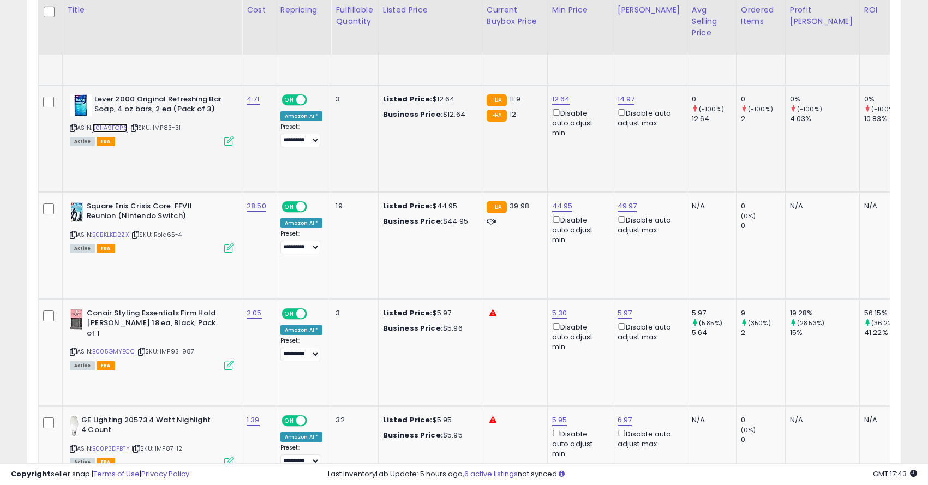
click at [115, 123] on link "B01IA9FQP6" at bounding box center [109, 127] width 35 height 9
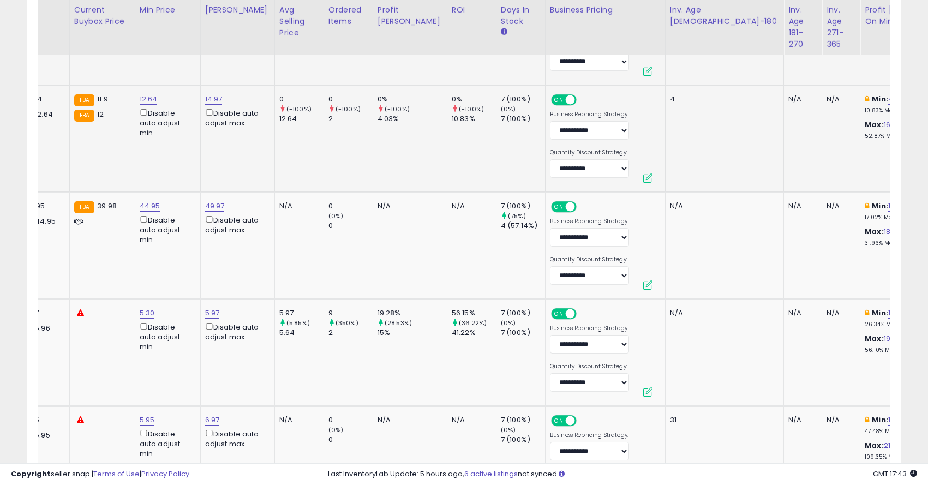
scroll to position [0, 423]
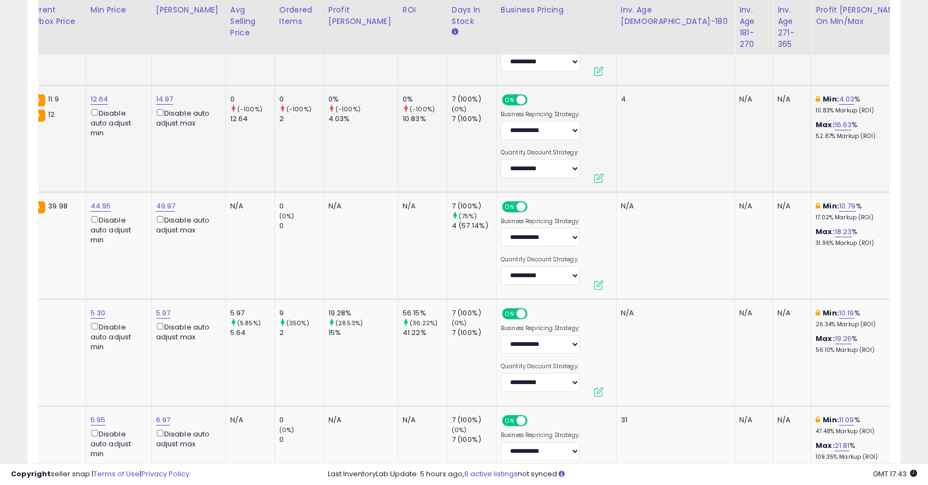
drag, startPoint x: 788, startPoint y: 65, endPoint x: 717, endPoint y: 58, distance: 71.8
click at [716, 58] on tbody "The LEGO Movie Videogame - PlayStation 3 [video game] ASIN: B00ECOBFCC | SKU: G…" at bounding box center [291, 91] width 1430 height 5376
type input "**"
click at [845, 62] on icon "submit" at bounding box center [841, 61] width 7 height 7
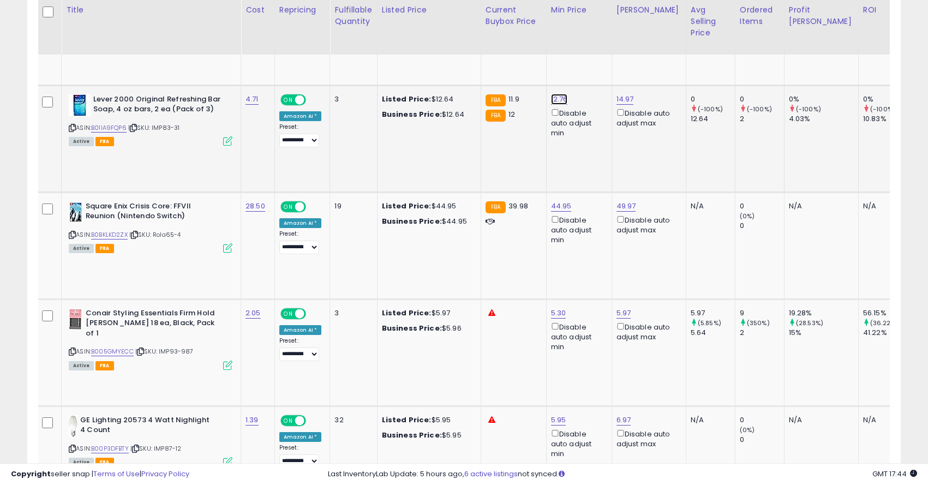
type input "*****"
click at [591, 49] on button "submit" at bounding box center [590, 51] width 19 height 16
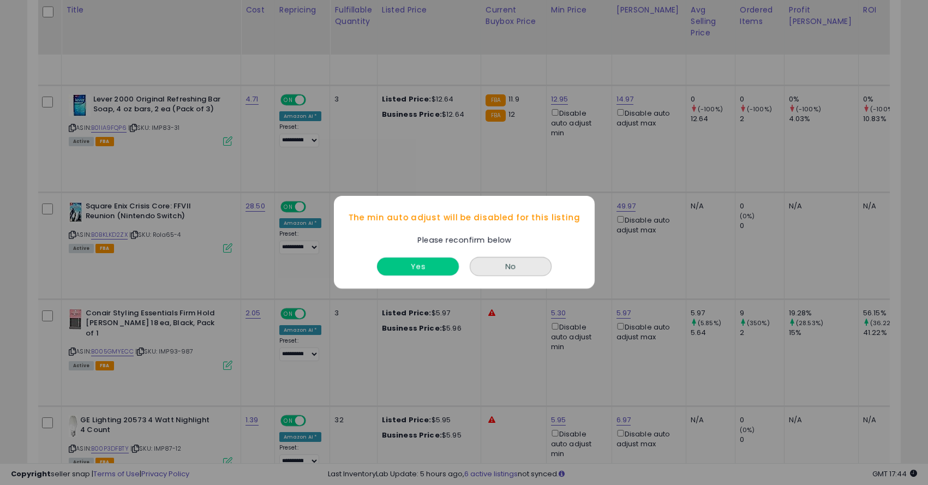
click at [419, 273] on button "Yes" at bounding box center [418, 267] width 82 height 18
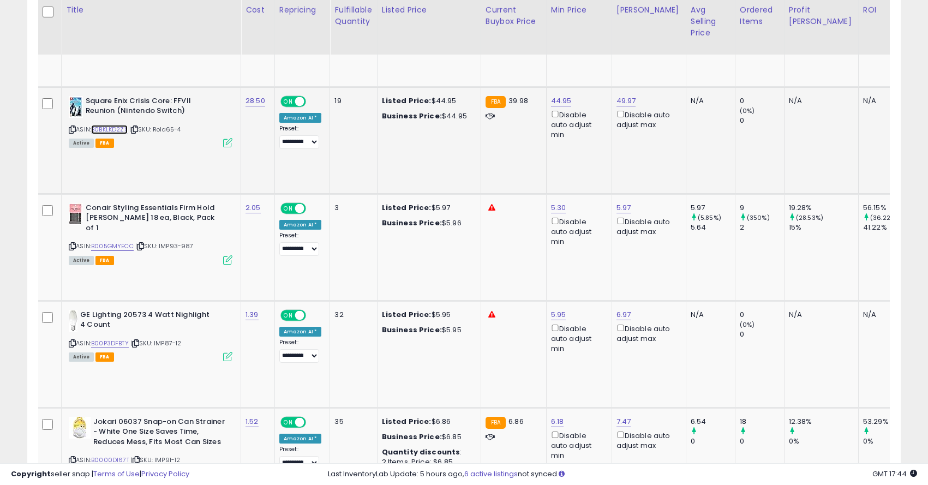
click at [117, 125] on link "B0BKLKD2ZX" at bounding box center [109, 129] width 37 height 9
click at [556, 87] on td "44.95 Disable auto adjust min" at bounding box center [578, 140] width 65 height 107
drag, startPoint x: 527, startPoint y: 59, endPoint x: 453, endPoint y: 41, distance: 76.9
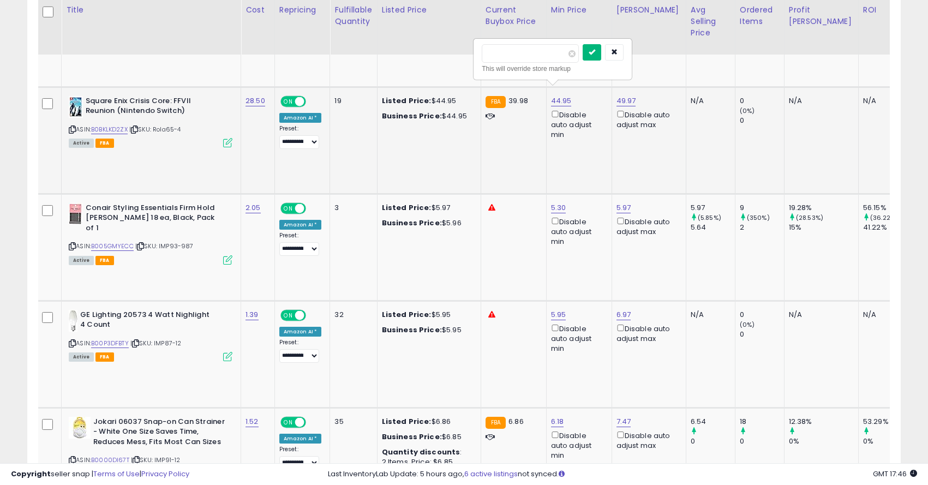
type input "*****"
click at [601, 46] on button "submit" at bounding box center [591, 52] width 19 height 16
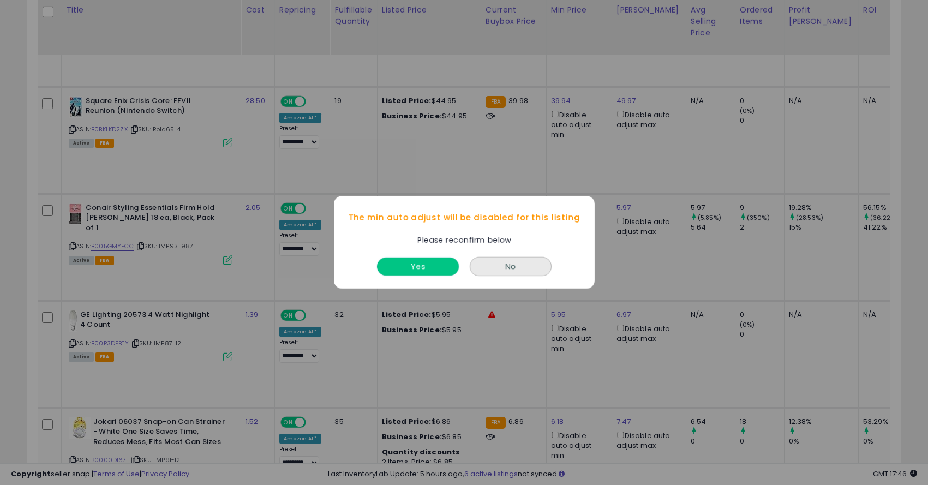
click at [401, 272] on button "Yes" at bounding box center [418, 267] width 82 height 18
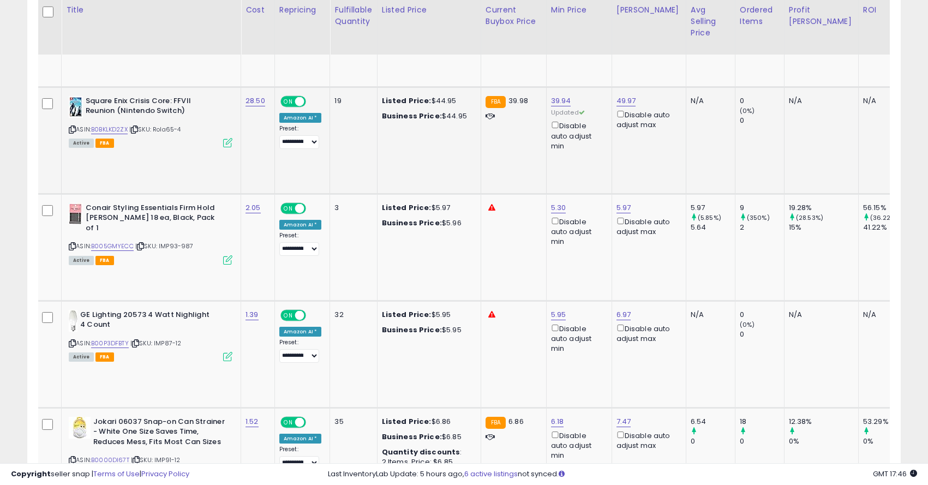
scroll to position [0, 461]
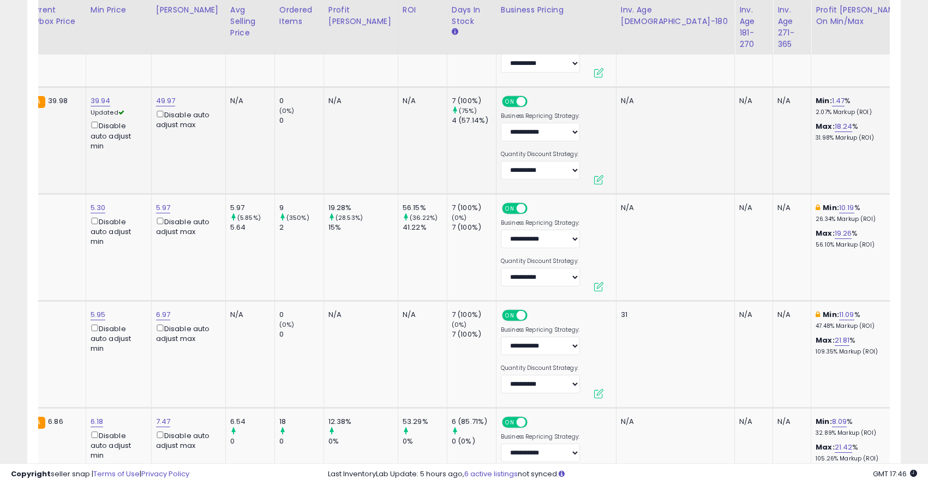
drag, startPoint x: 831, startPoint y: 69, endPoint x: 762, endPoint y: 64, distance: 68.9
click at [762, 64] on div "**********" at bounding box center [839, 64] width 157 height 29
click at [882, 63] on icon "submit" at bounding box center [878, 62] width 7 height 7
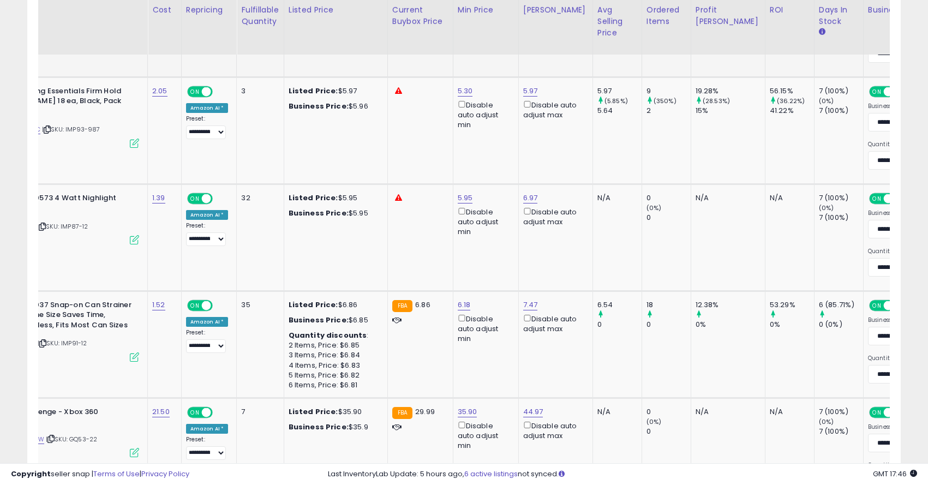
scroll to position [0, 0]
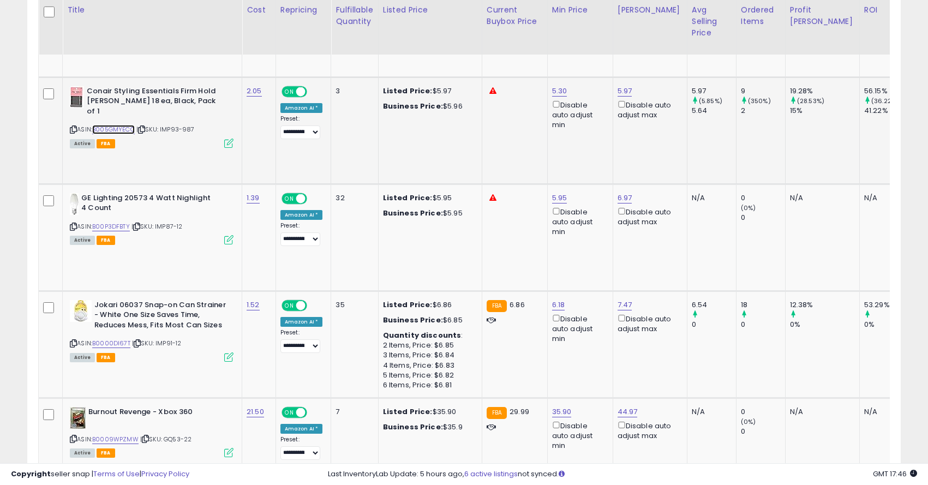
click at [120, 125] on link "B005GMYECC" at bounding box center [113, 129] width 43 height 9
click at [557, 99] on div "Disable auto adjust min" at bounding box center [578, 115] width 52 height 32
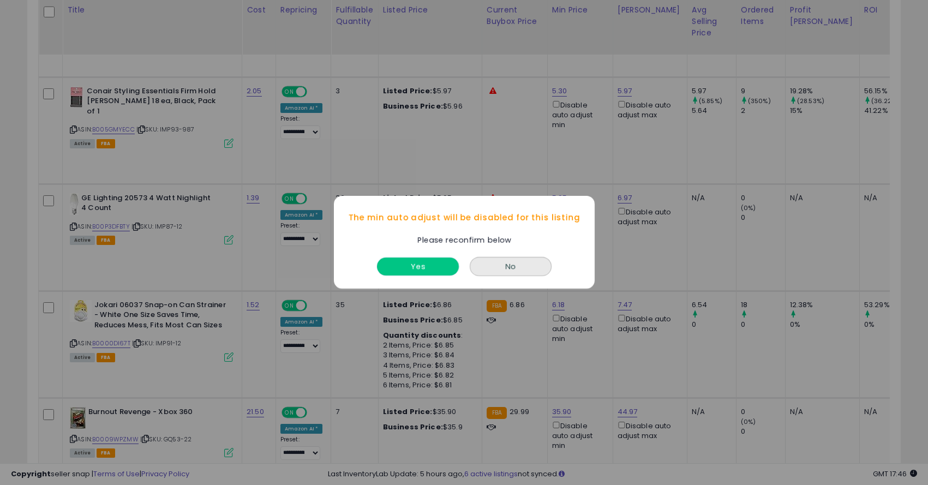
click at [411, 270] on button "Yes" at bounding box center [418, 267] width 82 height 18
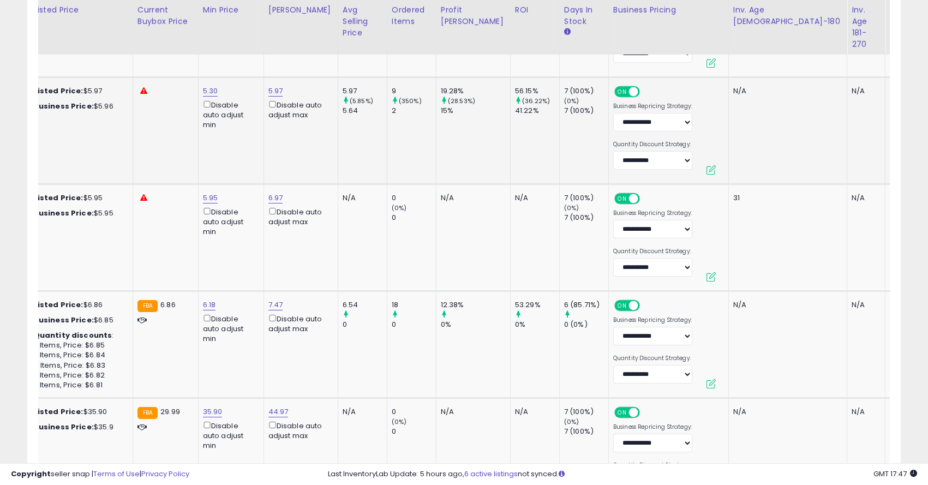
scroll to position [0, 461]
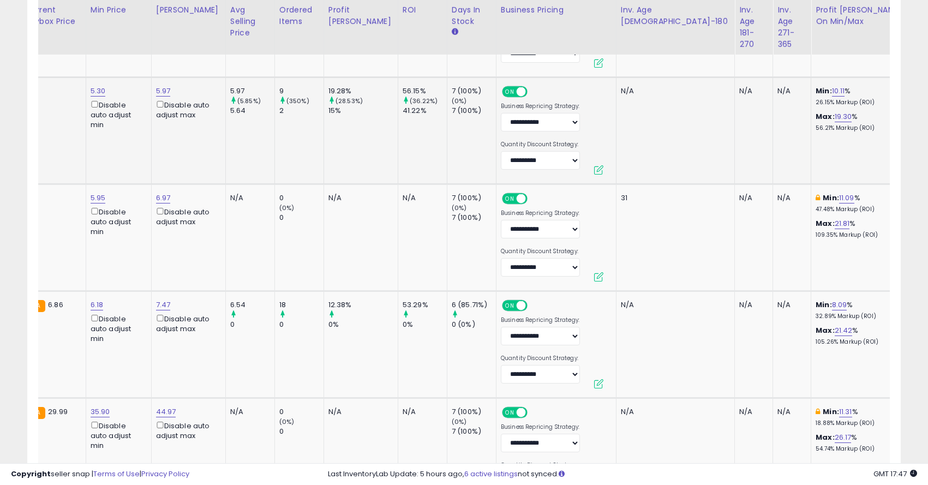
drag, startPoint x: 823, startPoint y: 59, endPoint x: 768, endPoint y: 45, distance: 57.0
click at [768, 45] on div "**********" at bounding box center [816, 53] width 97 height 16
click at [882, 51] on icon "submit" at bounding box center [878, 53] width 7 height 7
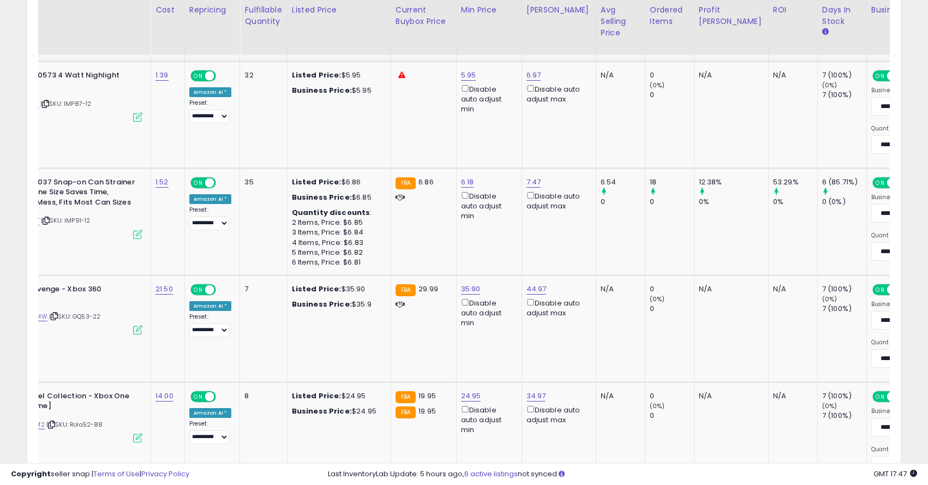
scroll to position [0, 0]
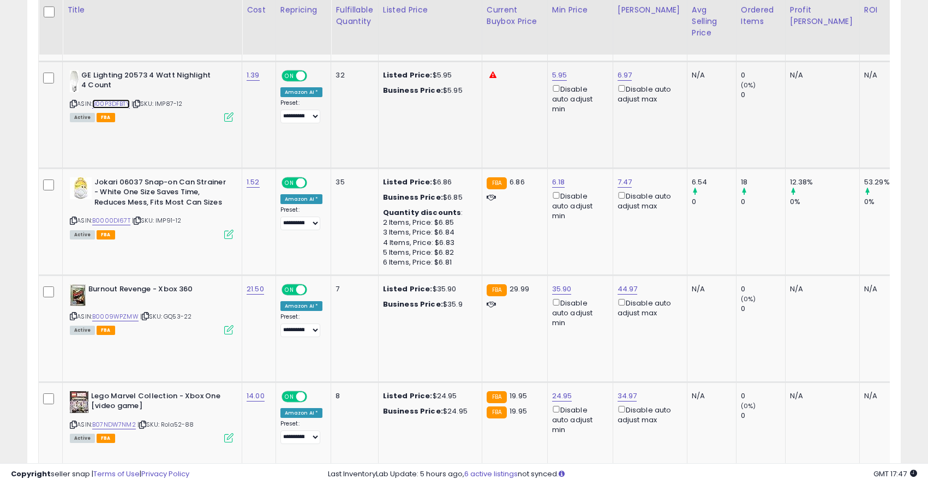
click at [102, 99] on link "B00P3DFBTY" at bounding box center [111, 103] width 38 height 9
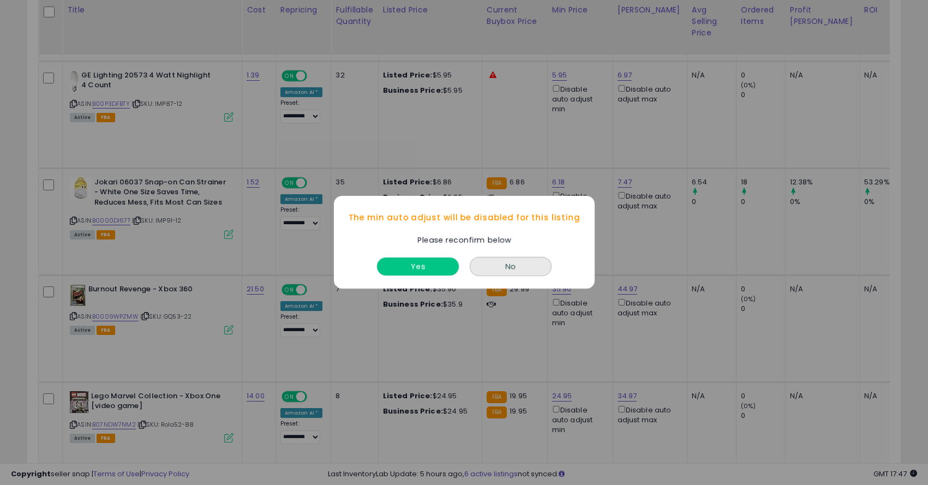
click at [435, 271] on button "Yes" at bounding box center [418, 267] width 82 height 18
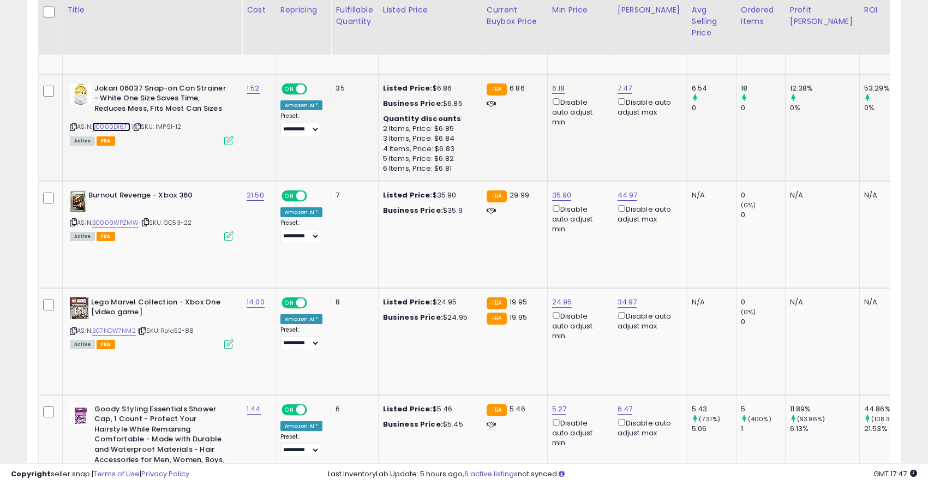
click at [113, 122] on link "B0000DI67T" at bounding box center [111, 126] width 38 height 9
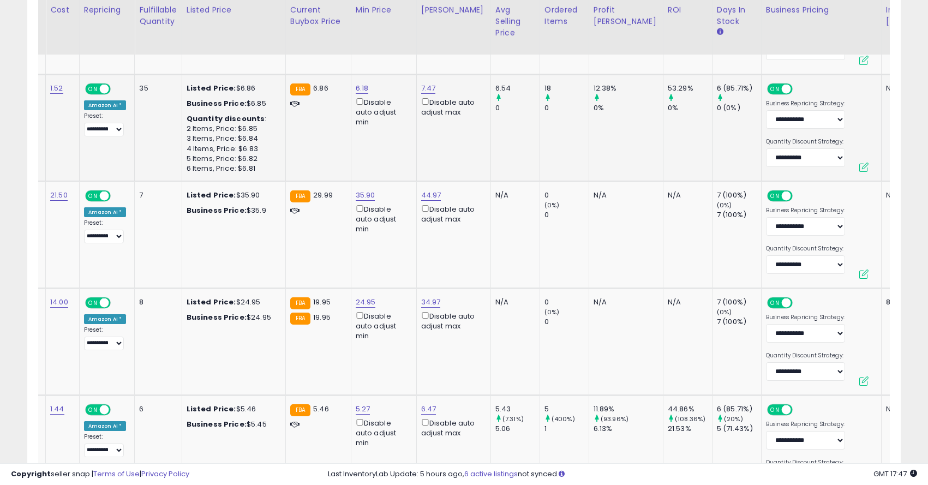
scroll to position [0, 406]
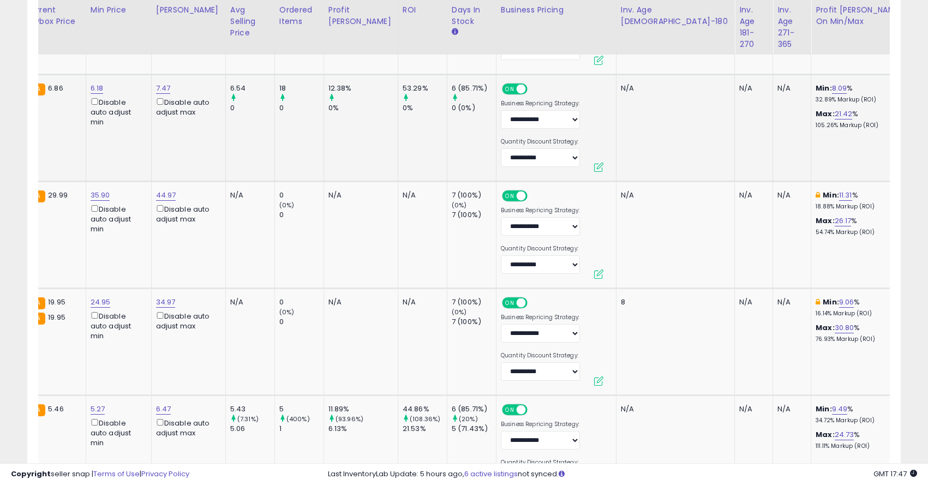
drag, startPoint x: 823, startPoint y: 51, endPoint x: 751, endPoint y: 42, distance: 73.1
click at [881, 52] on button "submit" at bounding box center [878, 51] width 19 height 16
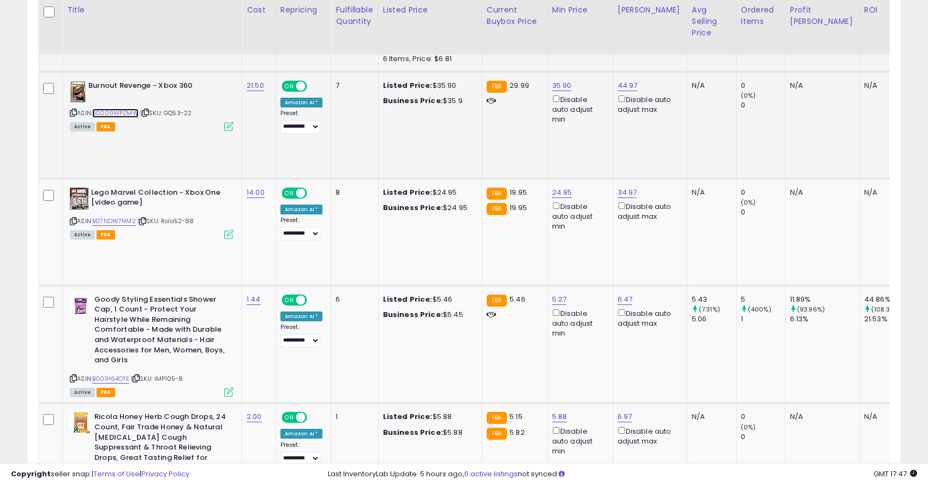
click at [112, 109] on link "B0009WPZMW" at bounding box center [115, 113] width 46 height 9
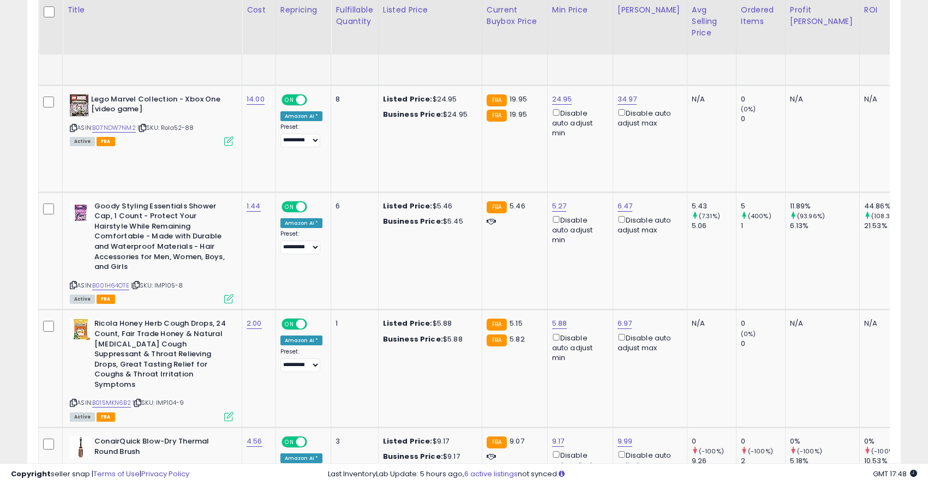
scroll to position [3825, 0]
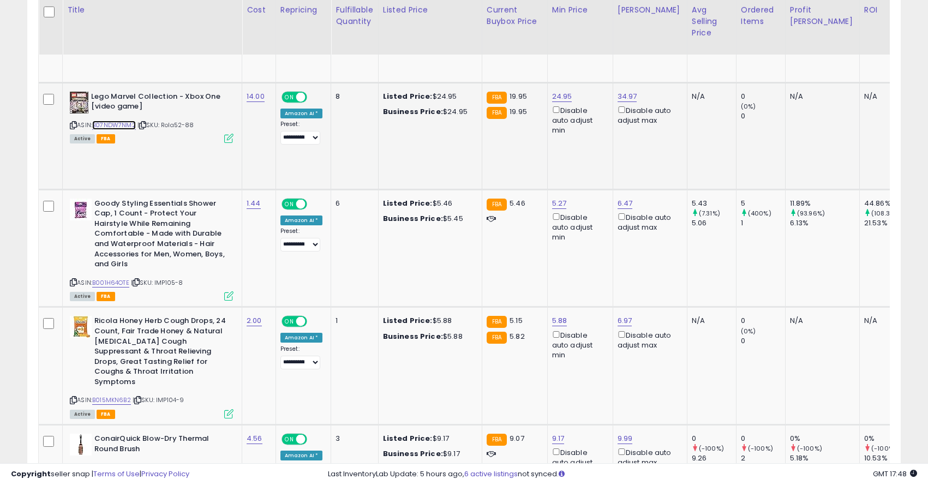
click at [114, 121] on link "B07NDW7NM2" at bounding box center [114, 125] width 44 height 9
click at [73, 122] on icon at bounding box center [73, 125] width 7 height 6
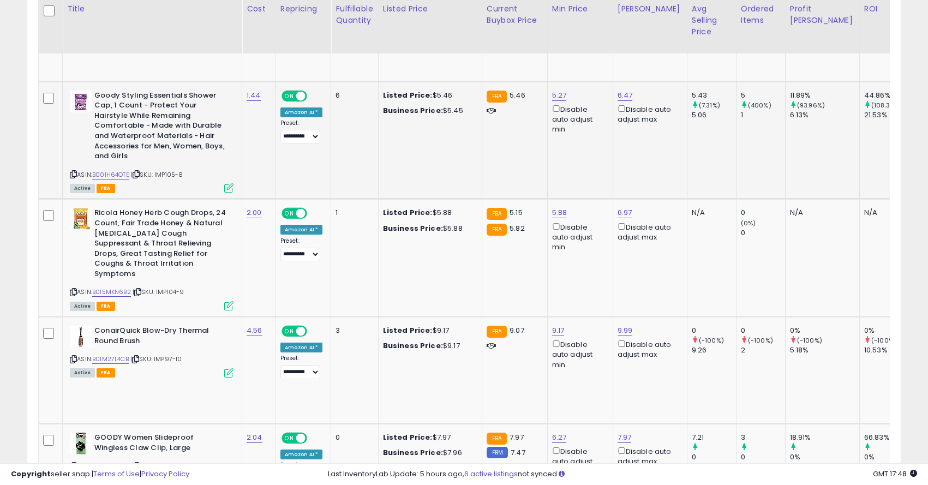
scroll to position [3936, 0]
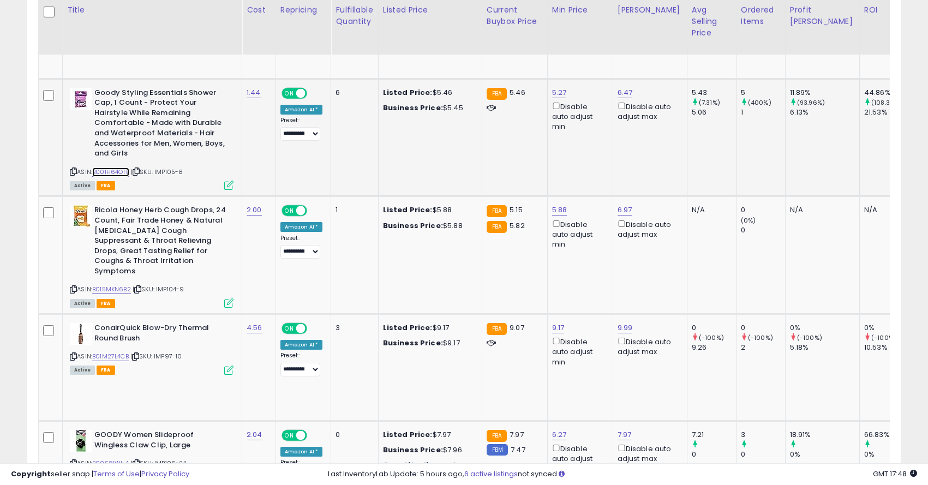
click at [119, 167] on link "B001H64OTE" at bounding box center [110, 171] width 37 height 9
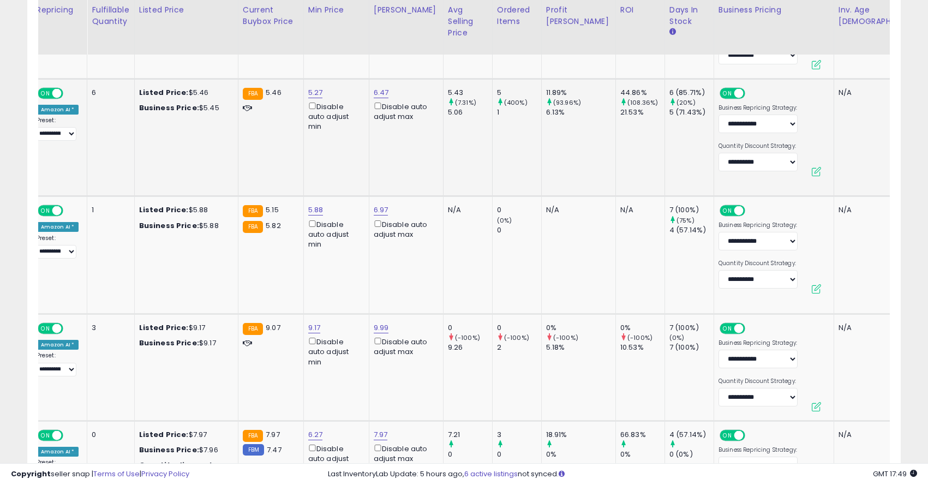
scroll to position [0, 461]
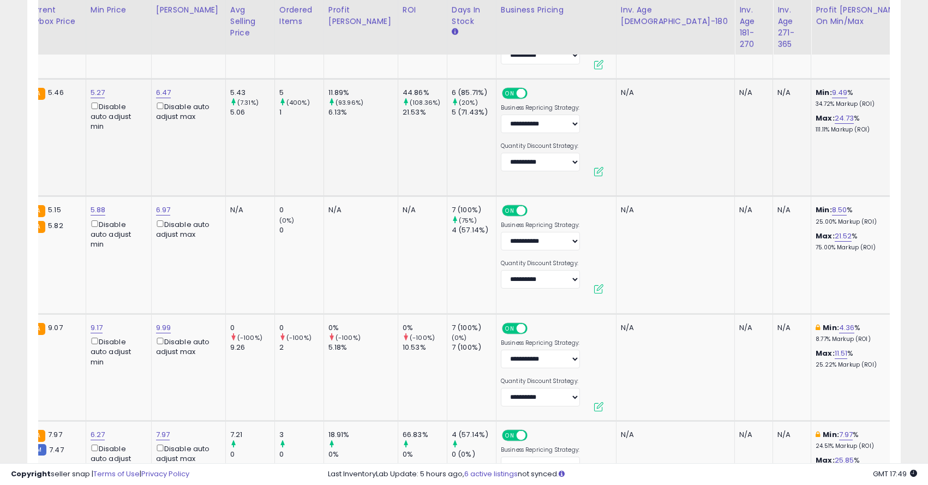
drag, startPoint x: 822, startPoint y: 57, endPoint x: 736, endPoint y: 45, distance: 87.0
click at [882, 55] on icon "submit" at bounding box center [878, 54] width 7 height 7
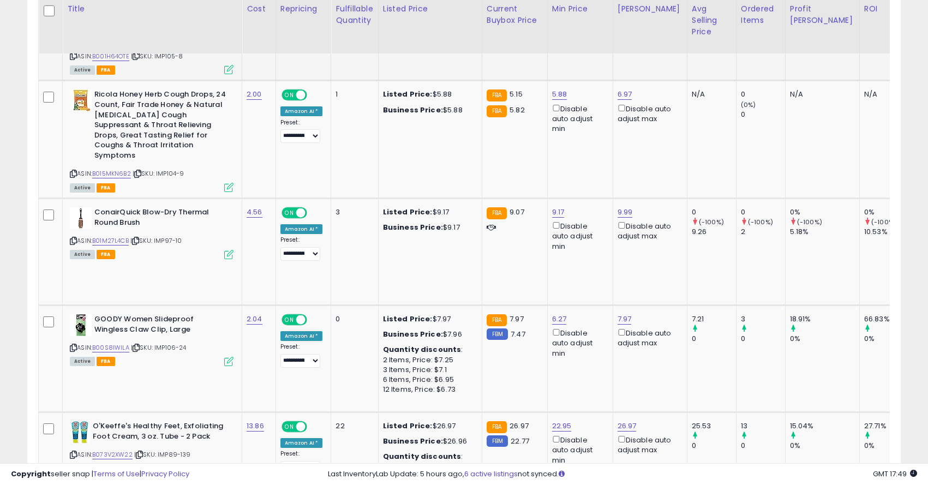
scroll to position [4054, 0]
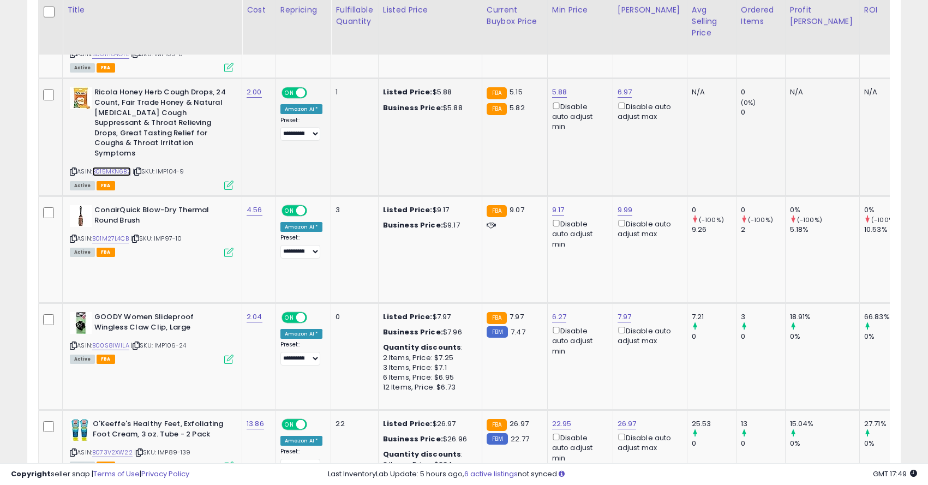
click at [106, 167] on link "B015MKN6B2" at bounding box center [111, 171] width 39 height 9
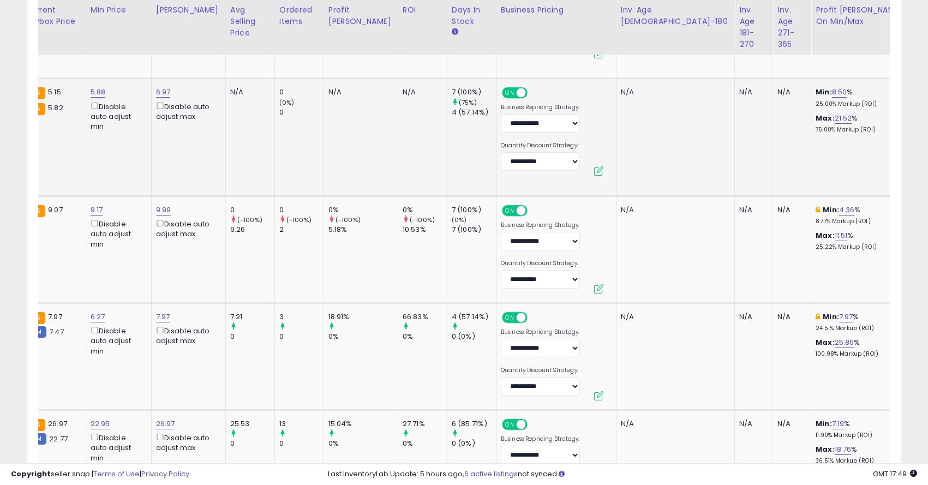
drag, startPoint x: 828, startPoint y: 55, endPoint x: 711, endPoint y: 41, distance: 118.5
click at [879, 57] on button "submit" at bounding box center [878, 55] width 19 height 16
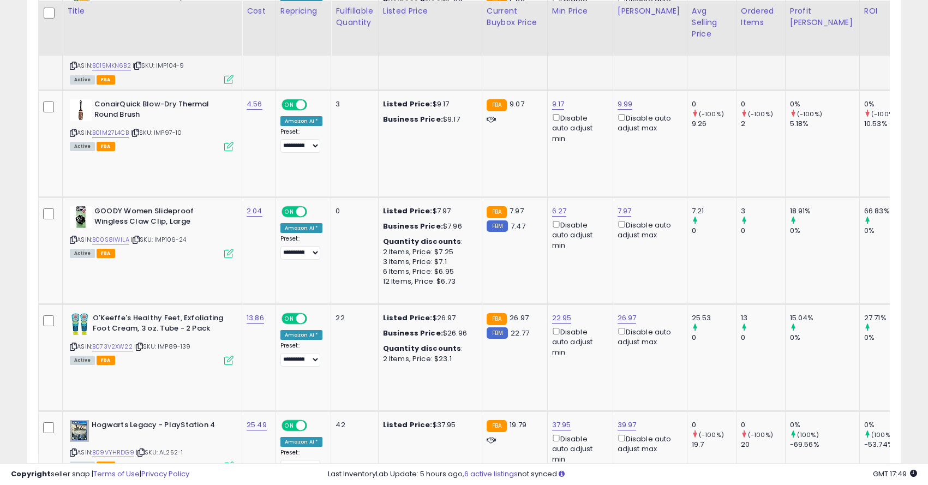
scroll to position [4161, 0]
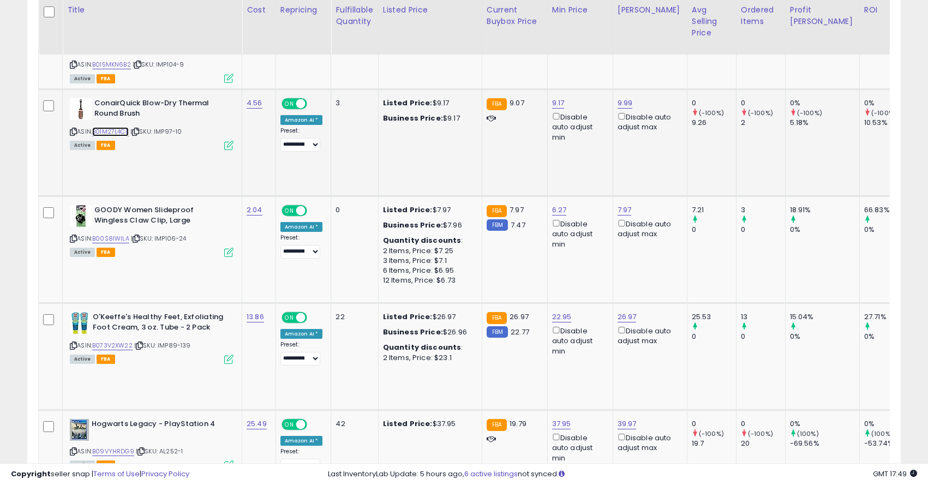
click at [105, 127] on link "B01M27L4CB" at bounding box center [110, 131] width 37 height 9
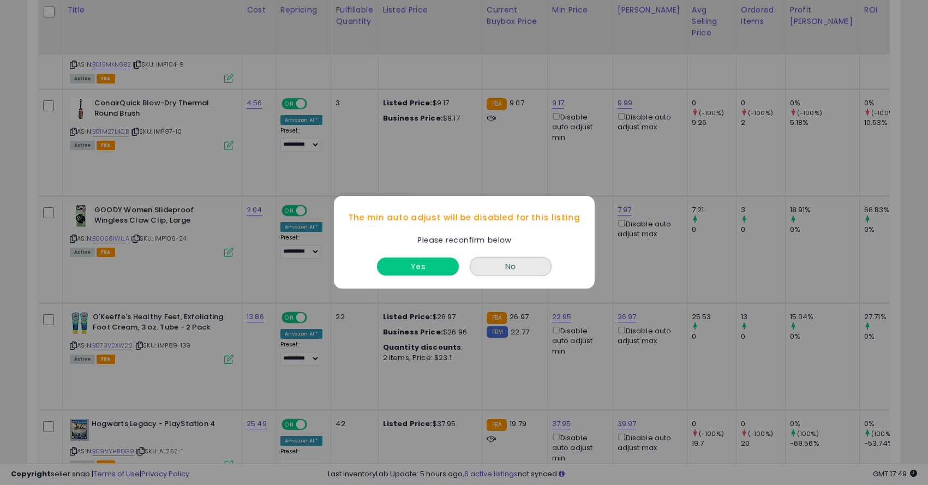
click at [423, 263] on button "Yes" at bounding box center [418, 267] width 82 height 18
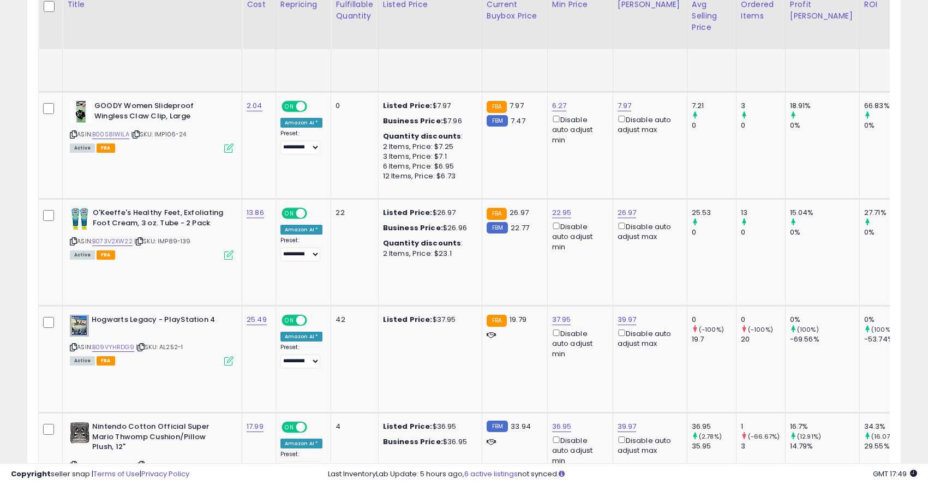
scroll to position [4267, 0]
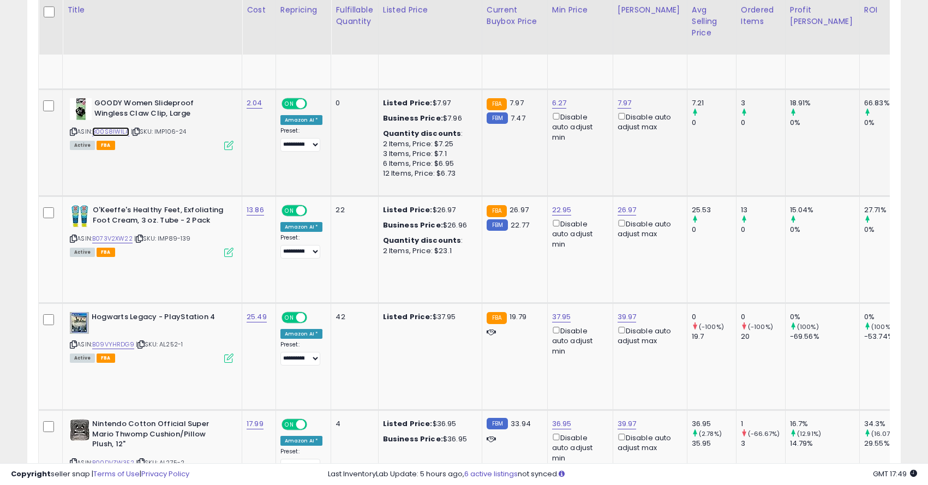
click at [109, 127] on link "B00S8IWILA" at bounding box center [110, 131] width 37 height 9
type input "****"
click at [599, 49] on button "submit" at bounding box center [590, 45] width 19 height 16
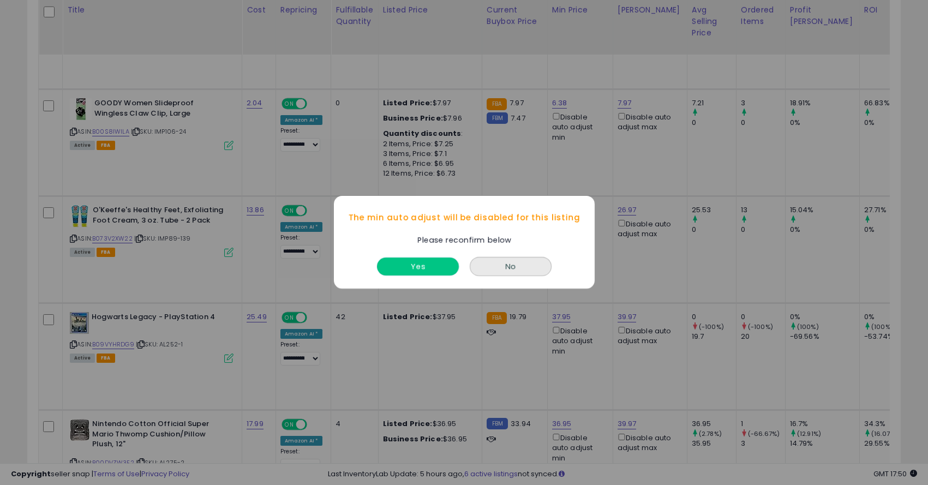
click at [429, 268] on button "Yes" at bounding box center [418, 267] width 82 height 18
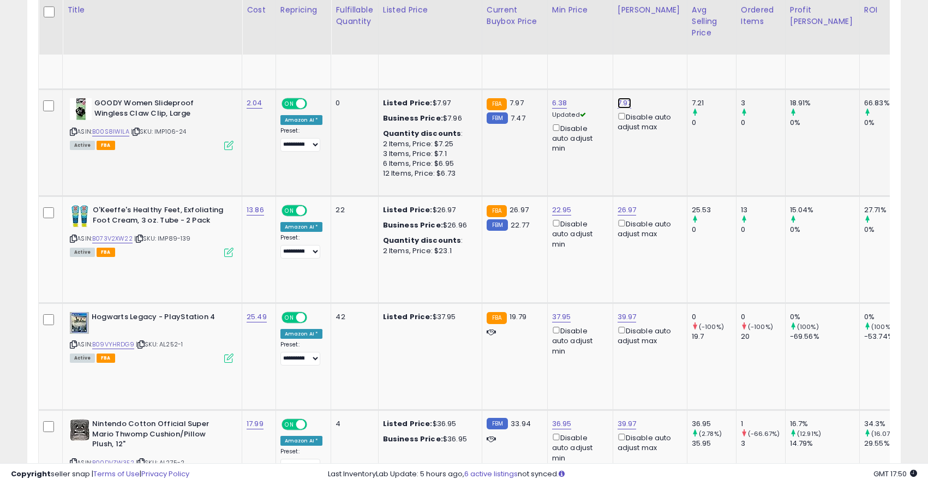
type input "****"
click at [658, 46] on button "submit" at bounding box center [655, 45] width 19 height 16
type input "****"
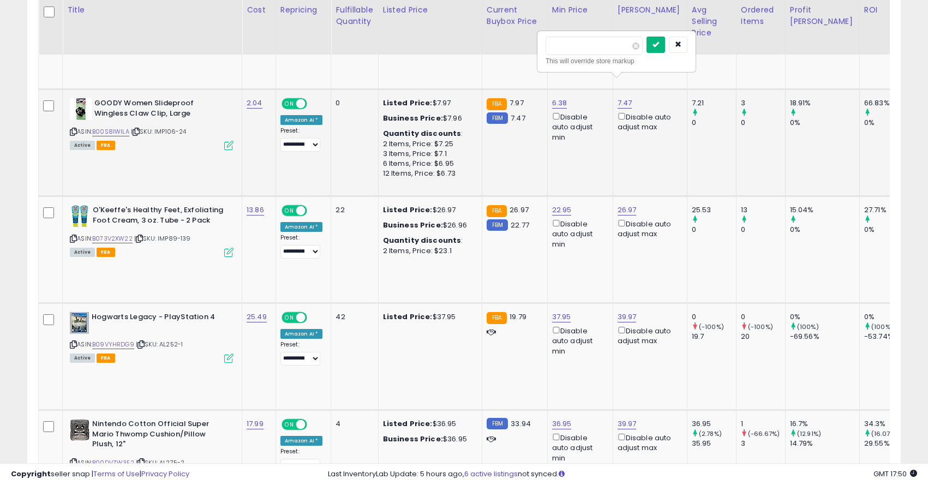
click at [665, 49] on button "submit" at bounding box center [655, 45] width 19 height 16
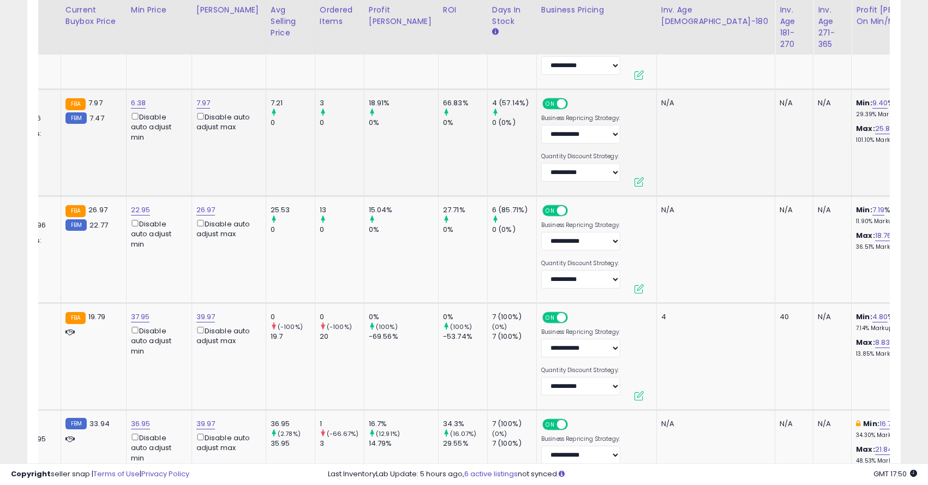
scroll to position [0, 461]
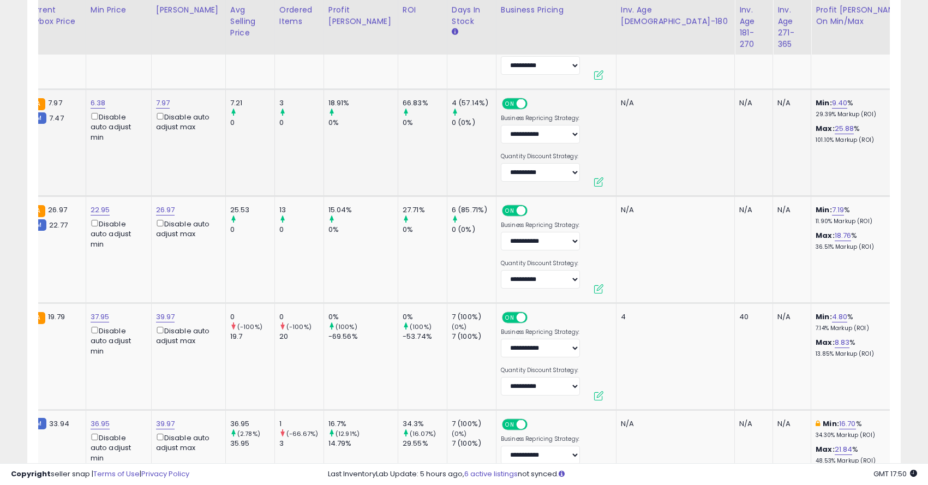
drag, startPoint x: 839, startPoint y: 56, endPoint x: 696, endPoint y: 33, distance: 145.3
click at [882, 57] on icon "submit" at bounding box center [878, 55] width 7 height 7
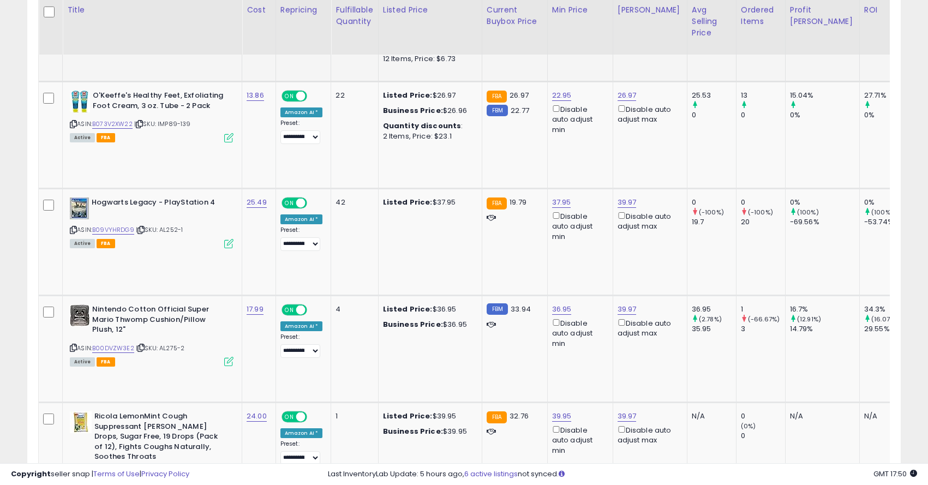
scroll to position [4380, 0]
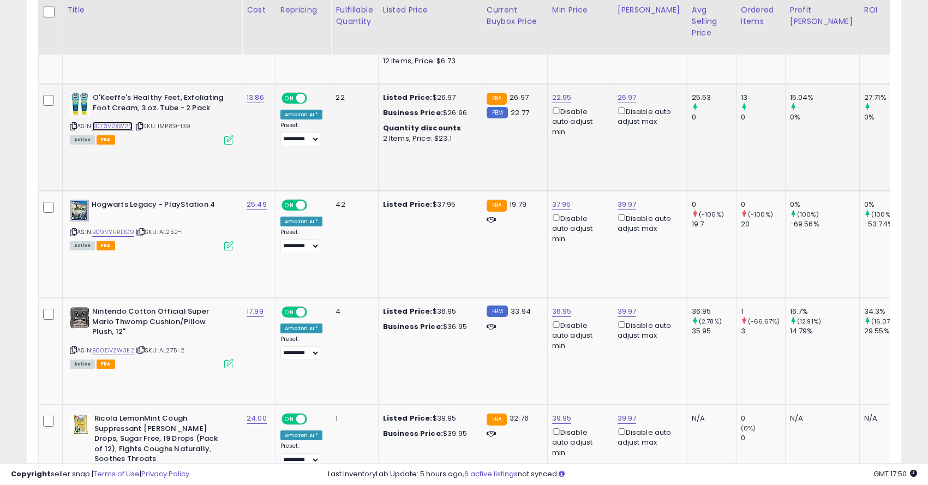
click at [123, 122] on link "B073V2XW22" at bounding box center [112, 126] width 40 height 9
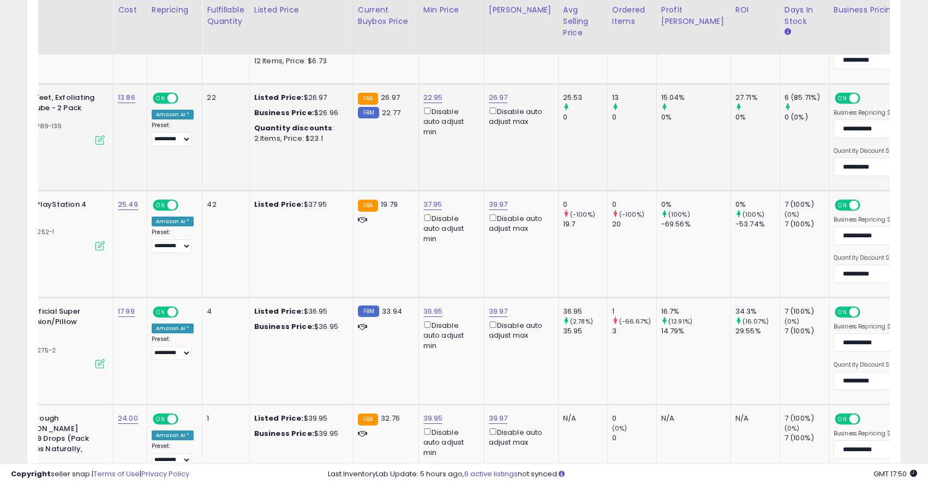
scroll to position [0, 0]
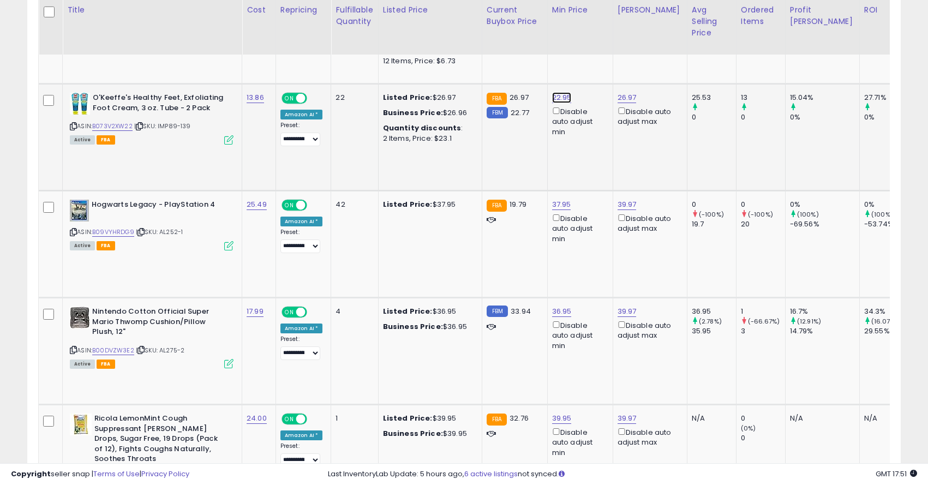
type input "*****"
click at [597, 35] on button "submit" at bounding box center [593, 39] width 19 height 16
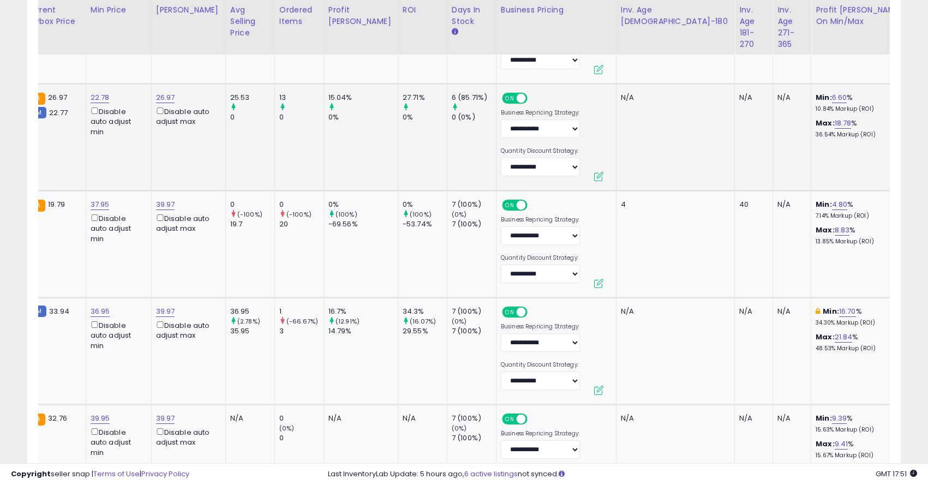
drag, startPoint x: 829, startPoint y: 50, endPoint x: 755, endPoint y: 48, distance: 74.2
click at [882, 47] on icon "submit" at bounding box center [878, 49] width 7 height 7
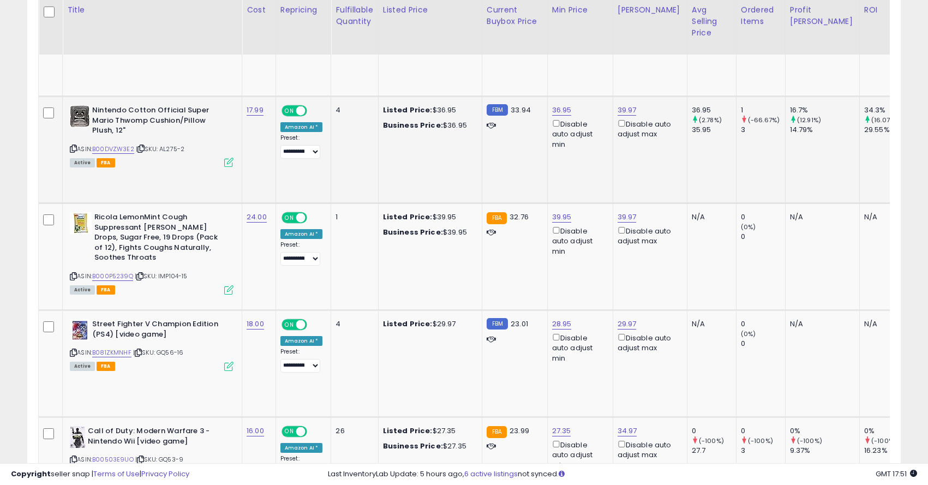
click at [73, 146] on icon at bounding box center [73, 149] width 7 height 6
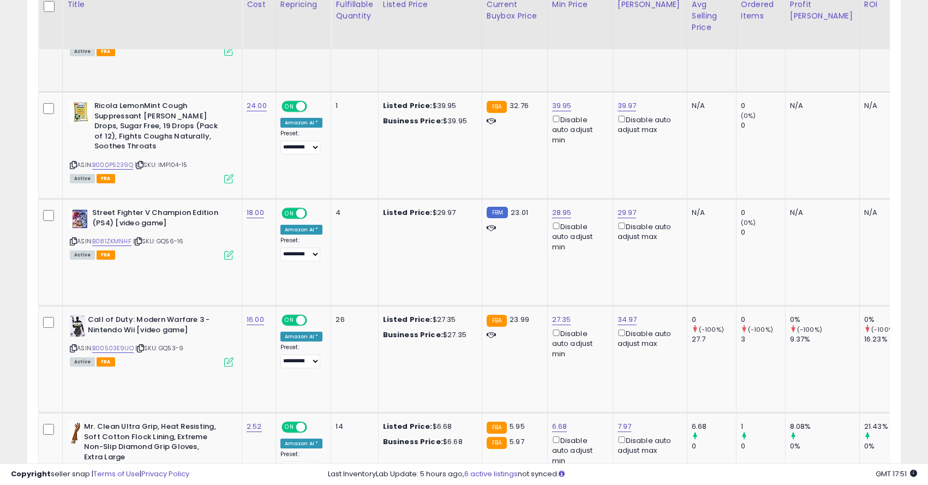
scroll to position [4696, 0]
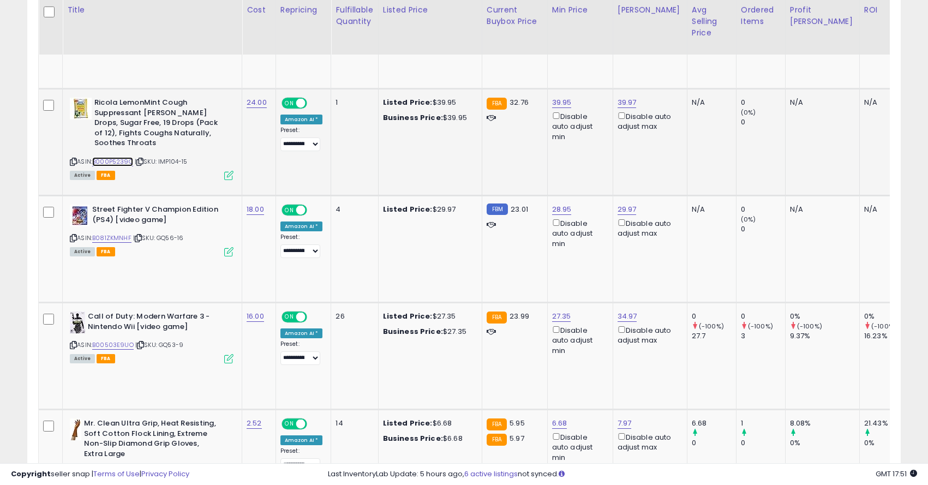
click at [123, 157] on link "B000P5239Q" at bounding box center [112, 161] width 41 height 9
click at [497, 43] on input "*****" at bounding box center [531, 45] width 97 height 19
type input "*****"
click at [602, 40] on button "submit" at bounding box center [593, 44] width 19 height 16
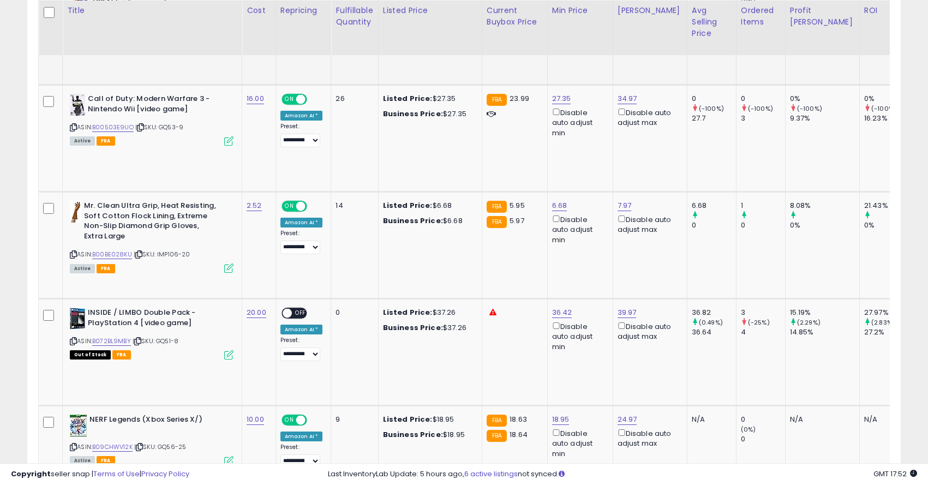
scroll to position [4914, 0]
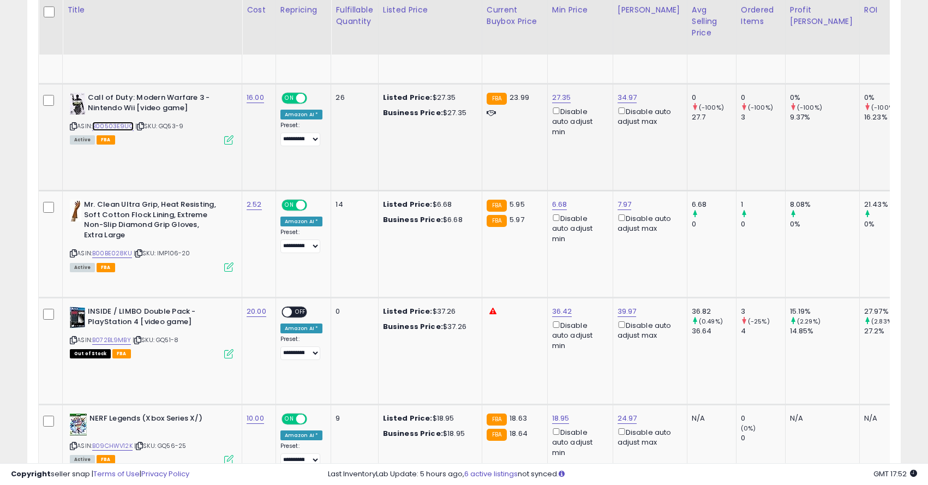
click at [116, 122] on link "B00503E9UO" at bounding box center [112, 126] width 41 height 9
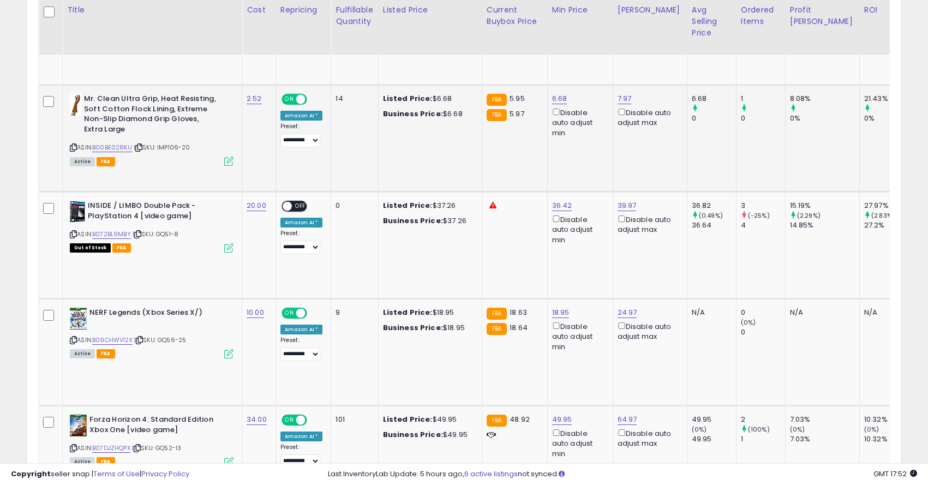
scroll to position [5023, 0]
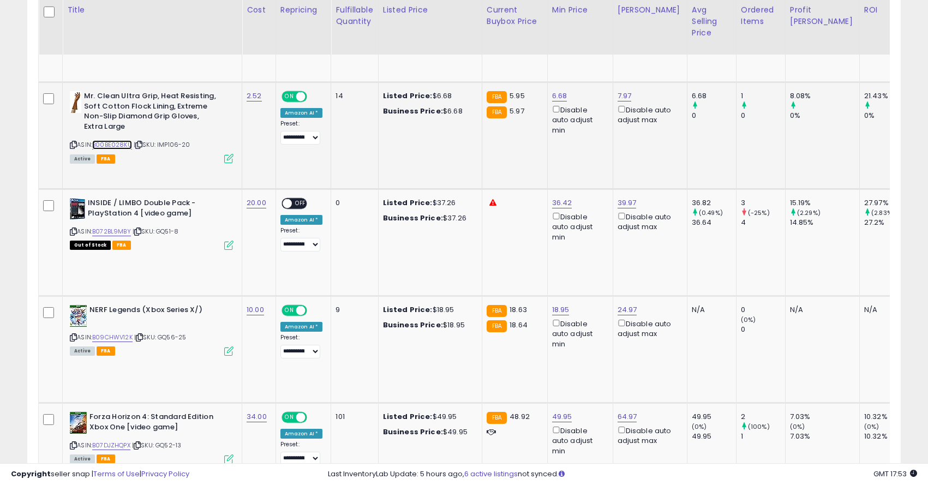
click at [116, 140] on link "B00BE028KU" at bounding box center [112, 144] width 40 height 9
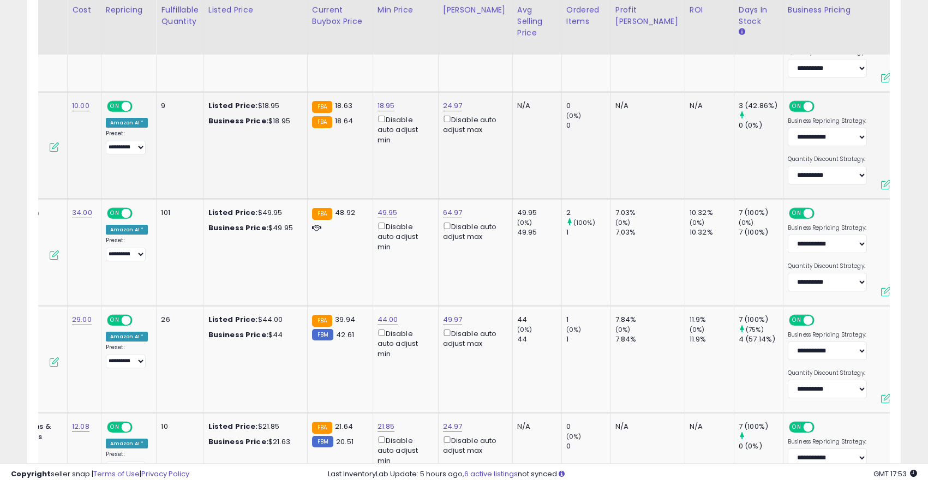
scroll to position [0, 0]
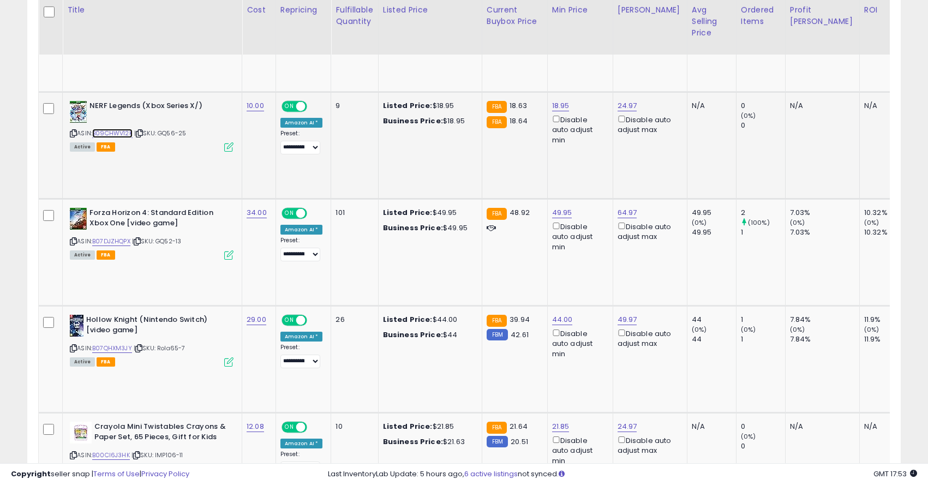
click at [121, 129] on link "B09CHWV12K" at bounding box center [112, 133] width 40 height 9
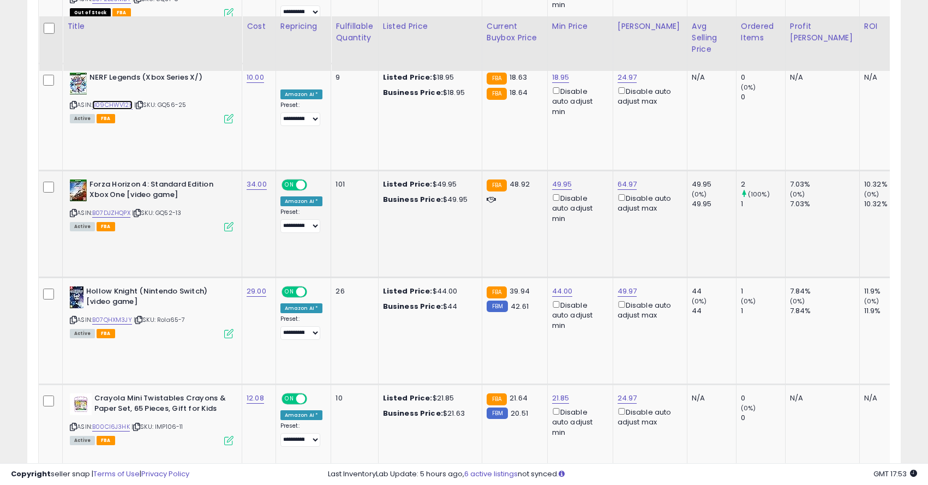
scroll to position [5274, 0]
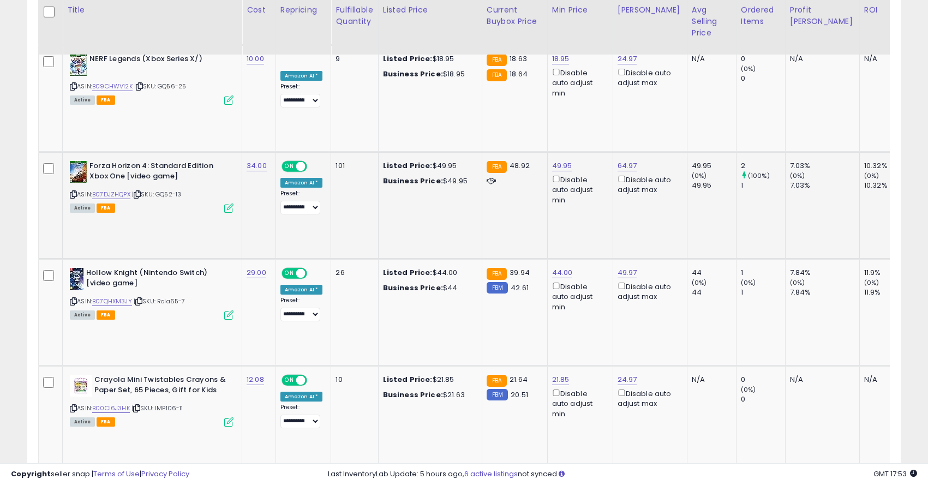
click at [552, 173] on div "Disable auto adjust min" at bounding box center [578, 189] width 52 height 32
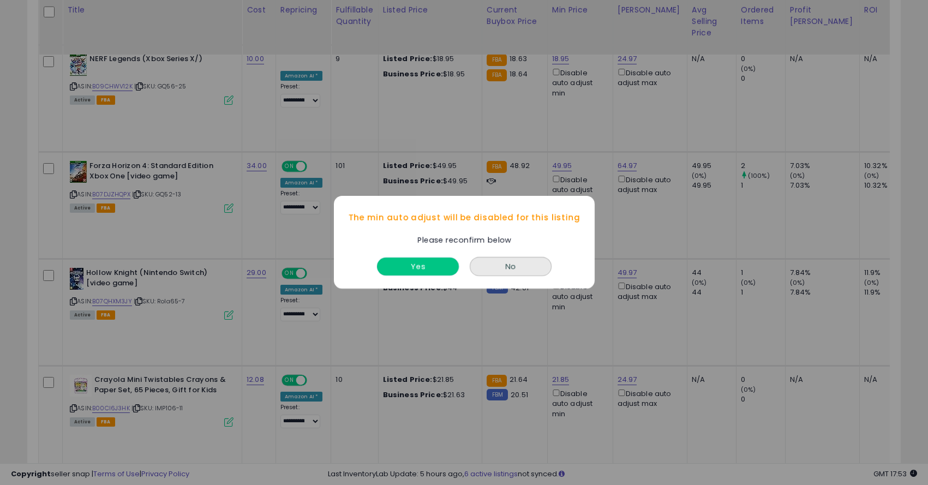
click at [407, 274] on button "Yes" at bounding box center [418, 267] width 82 height 18
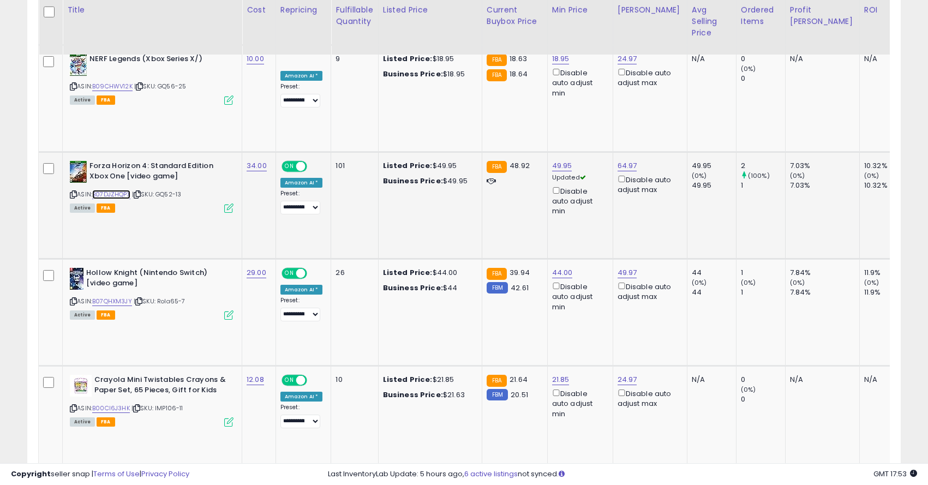
click at [117, 190] on link "B07DJZHQPX" at bounding box center [111, 194] width 38 height 9
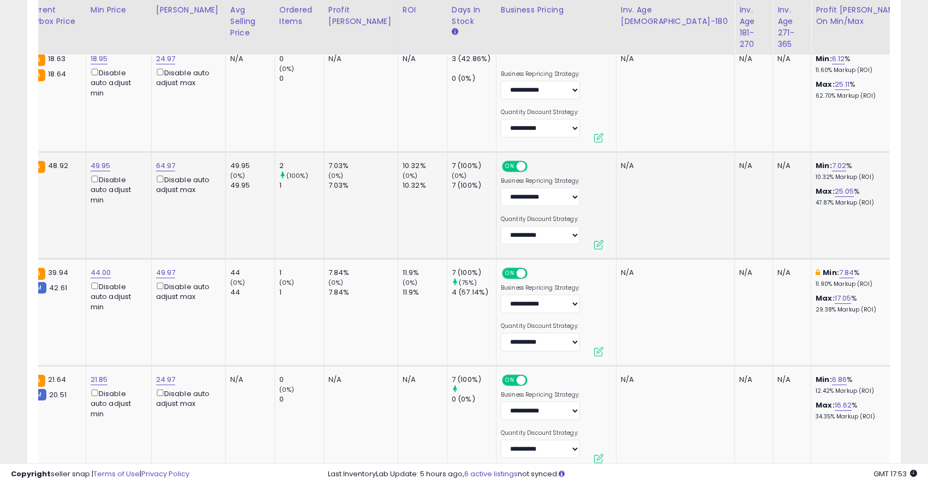
drag, startPoint x: 850, startPoint y: 122, endPoint x: 782, endPoint y: 107, distance: 69.1
click at [782, 107] on div "**********" at bounding box center [859, 119] width 157 height 29
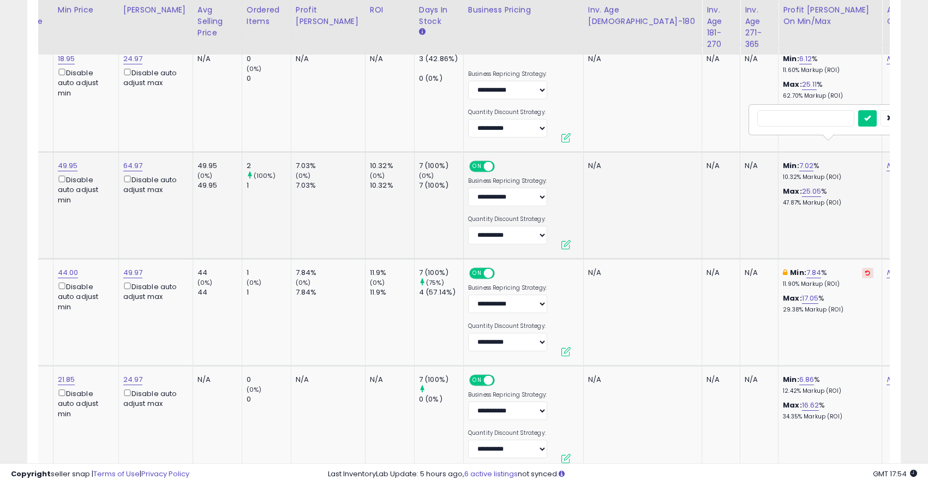
scroll to position [0, 521]
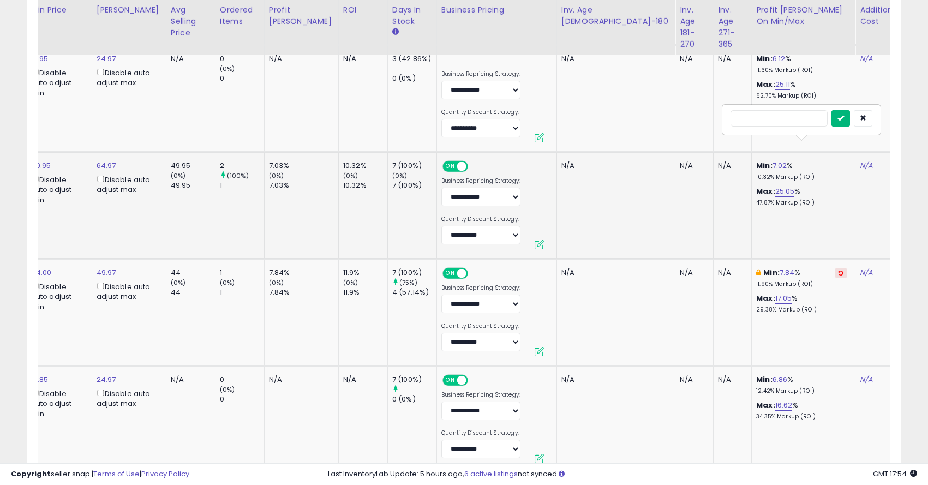
click at [844, 119] on icon "submit" at bounding box center [840, 118] width 7 height 7
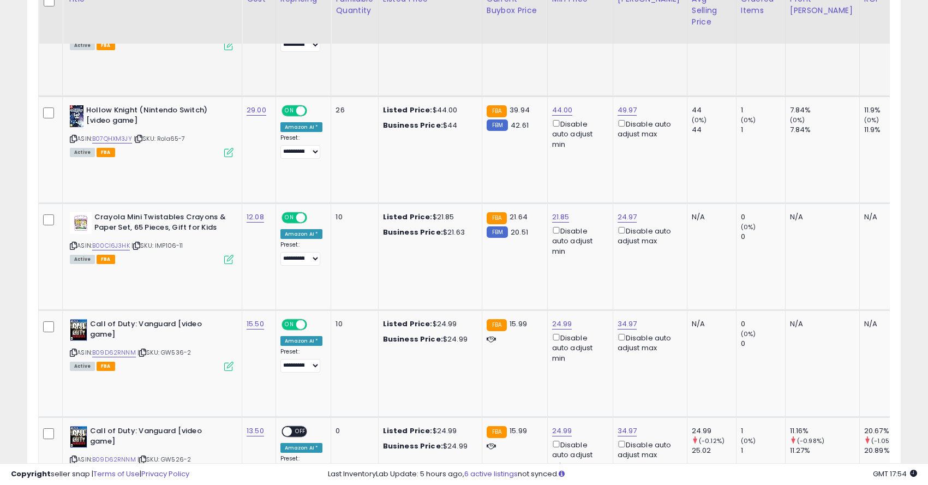
scroll to position [5442, 0]
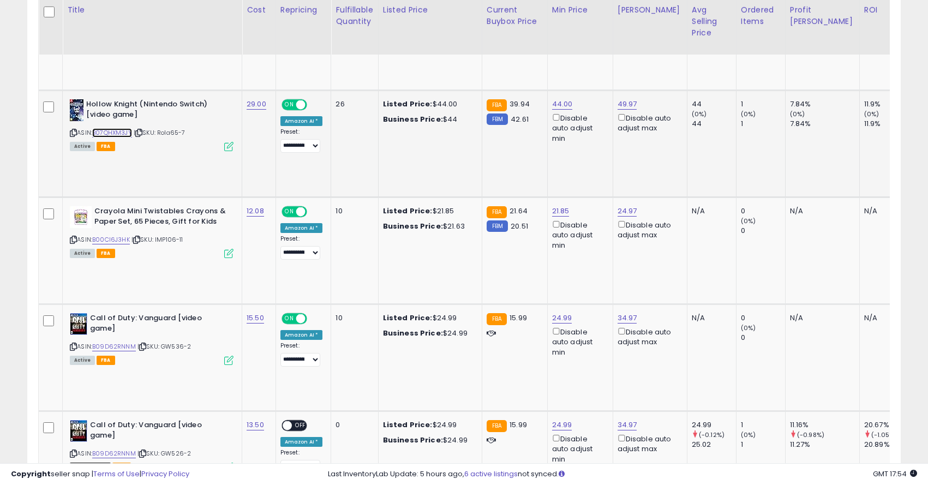
click at [122, 128] on link "B07QHXM3JY" at bounding box center [112, 132] width 40 height 9
drag, startPoint x: 530, startPoint y: 51, endPoint x: 455, endPoint y: 39, distance: 76.2
type input "*****"
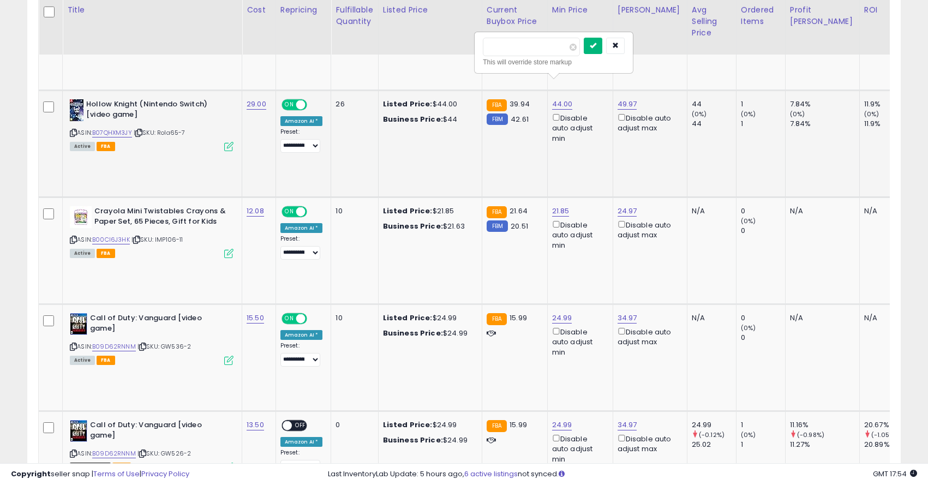
click at [596, 42] on icon "submit" at bounding box center [593, 45] width 7 height 7
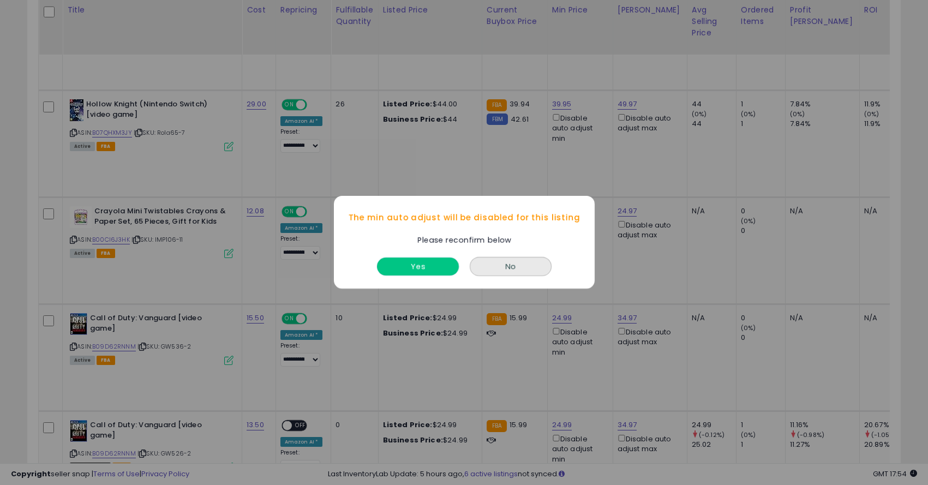
click at [413, 261] on button "Yes" at bounding box center [418, 267] width 82 height 18
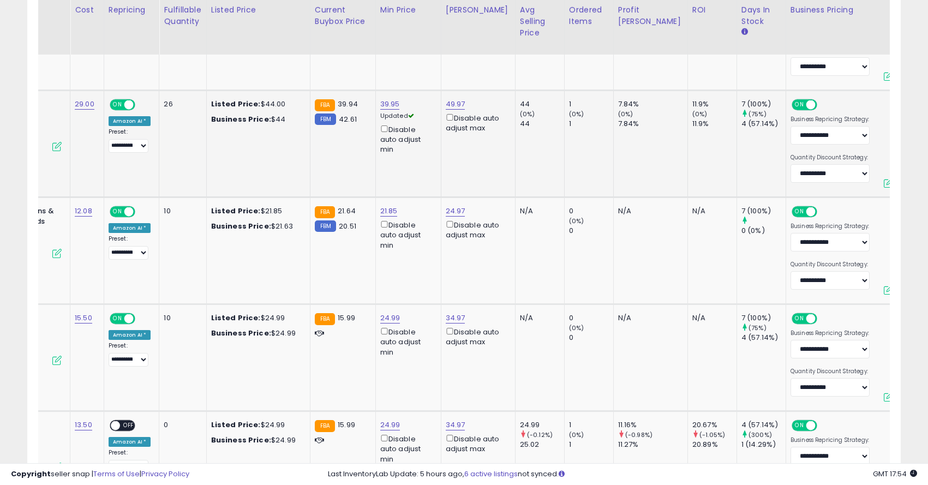
scroll to position [0, 193]
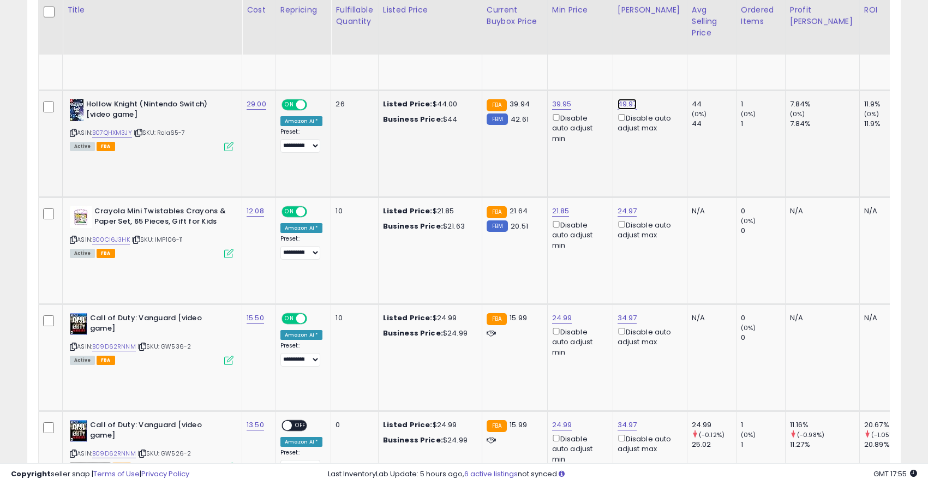
click at [557, 46] on input "*****" at bounding box center [596, 47] width 97 height 19
type input "*****"
click at [662, 44] on icon "submit" at bounding box center [658, 45] width 7 height 7
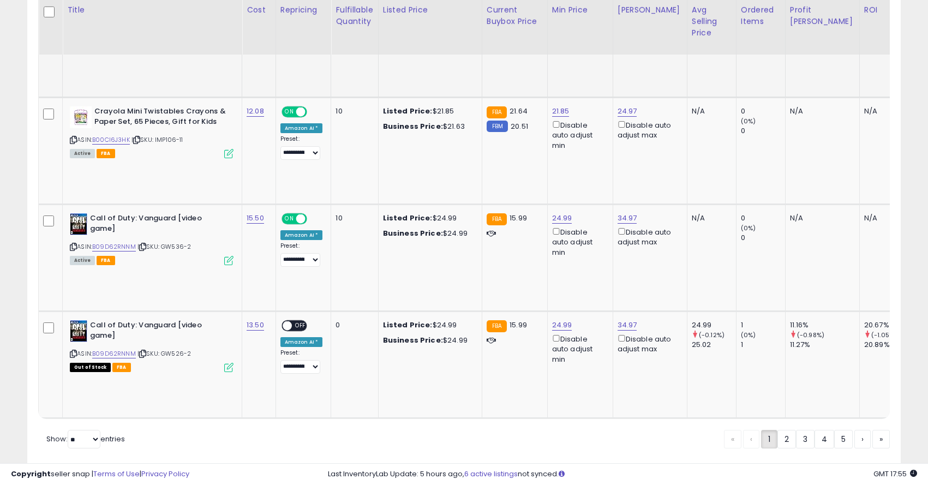
scroll to position [0, 98]
click at [116, 135] on link "B00CI6J3HK" at bounding box center [111, 139] width 38 height 9
type input "*****"
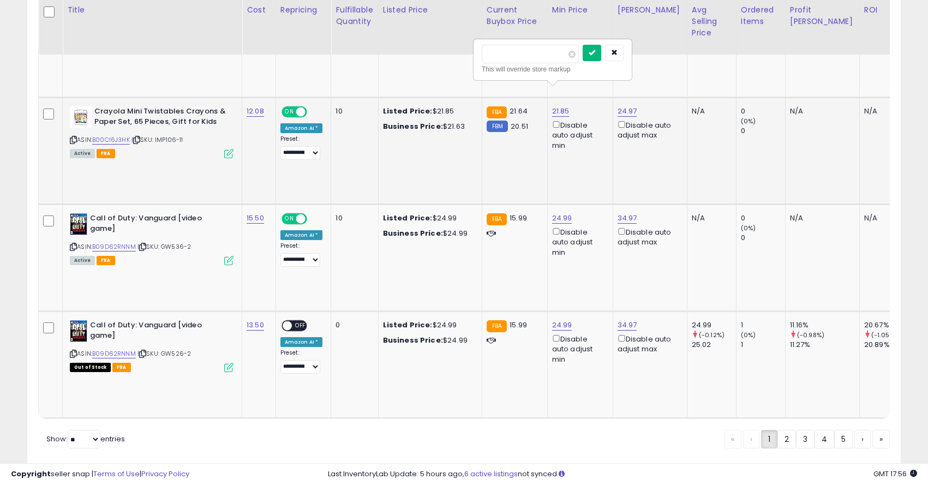
click at [595, 52] on icon "submit" at bounding box center [591, 52] width 7 height 7
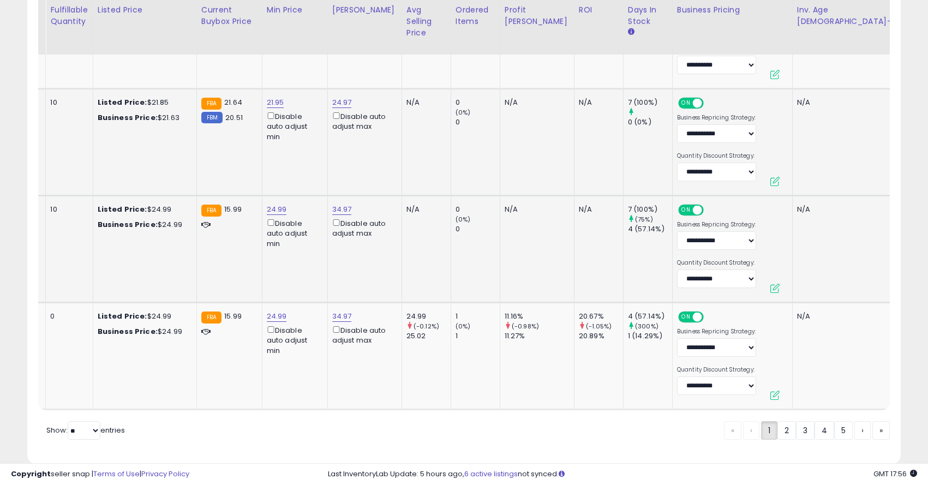
scroll to position [0, 0]
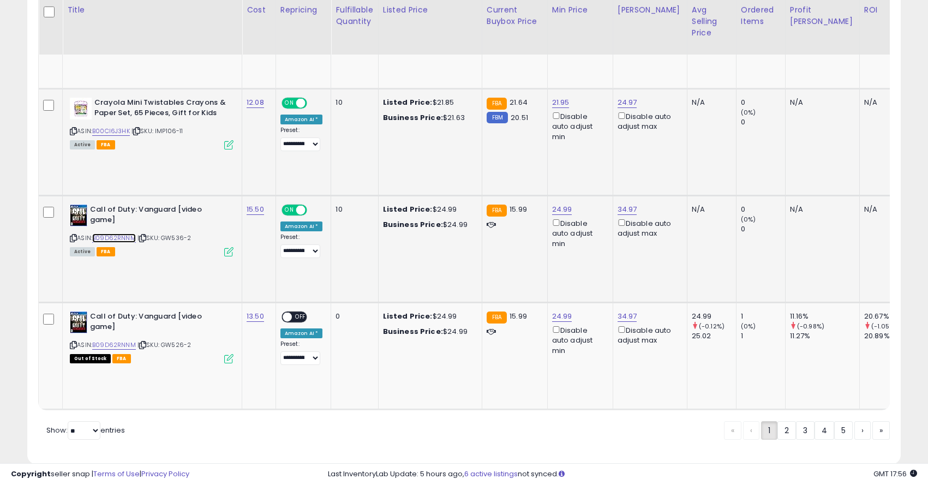
click at [115, 233] on link "B09D62RNNM" at bounding box center [114, 237] width 44 height 9
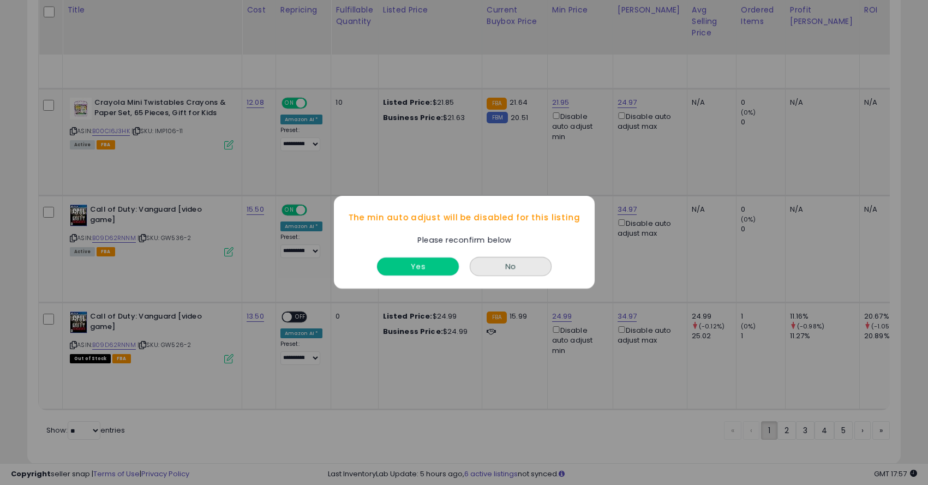
click at [420, 272] on button "Yes" at bounding box center [418, 267] width 82 height 18
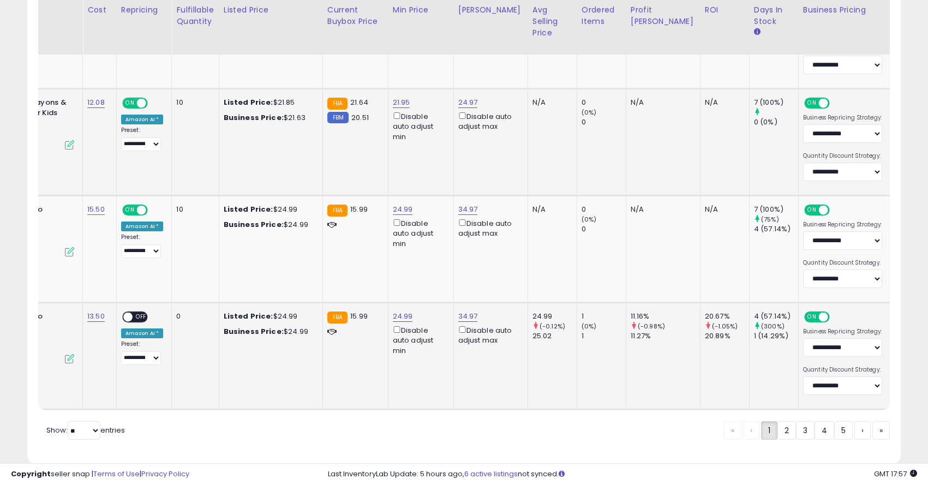
scroll to position [0, 387]
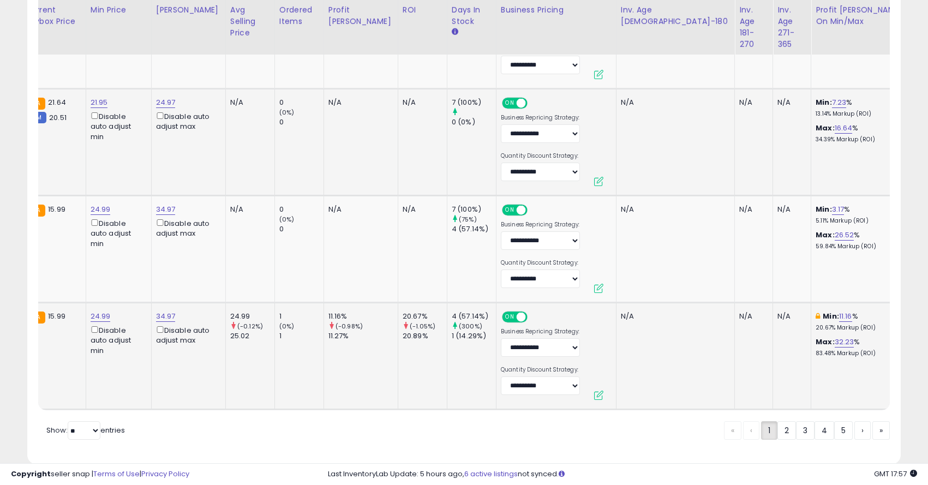
drag, startPoint x: 827, startPoint y: 263, endPoint x: 858, endPoint y: 277, distance: 33.4
click at [859, 278] on div "**********" at bounding box center [839, 270] width 142 height 19
click at [885, 274] on button "submit" at bounding box center [878, 269] width 19 height 16
click at [814, 421] on link "2" at bounding box center [824, 430] width 20 height 19
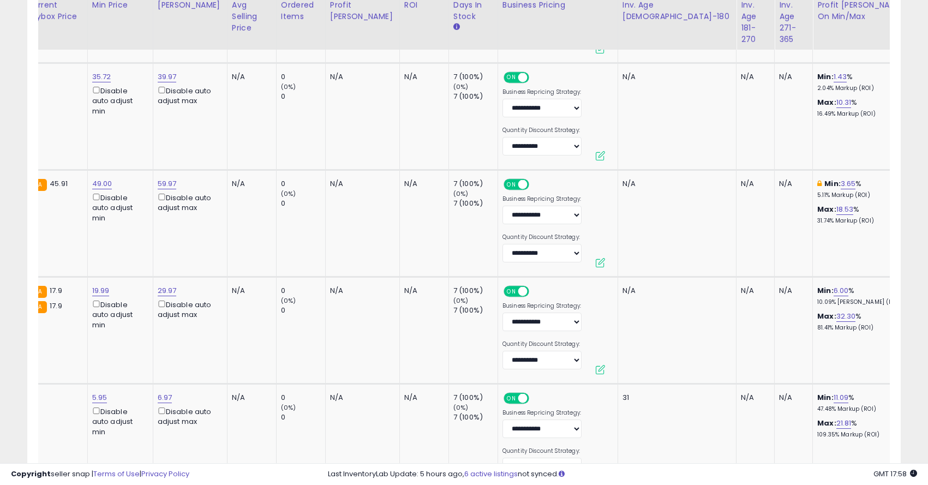
scroll to position [1475, 0]
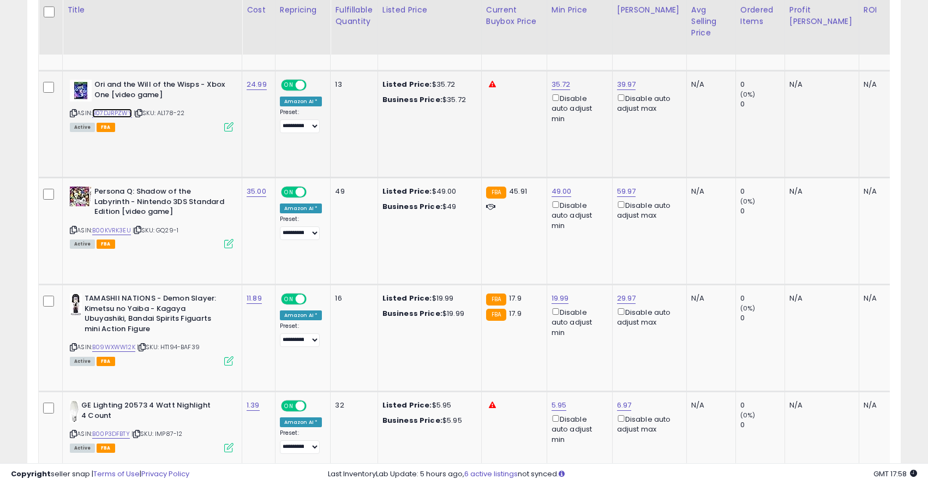
click at [113, 112] on link "B07DJRPZWY" at bounding box center [112, 113] width 40 height 9
type input "*****"
click at [596, 43] on button "submit" at bounding box center [592, 46] width 19 height 16
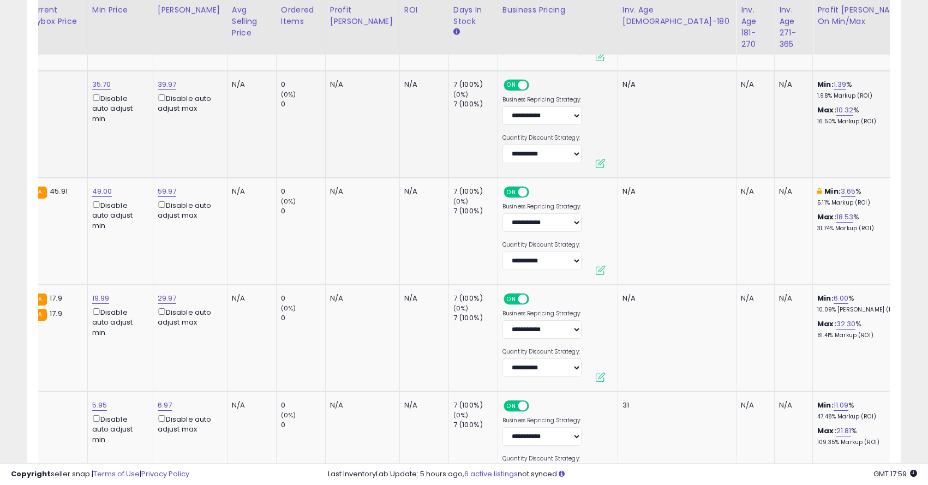
scroll to position [0, 459]
drag, startPoint x: 831, startPoint y: 55, endPoint x: 767, endPoint y: 55, distance: 64.4
click at [767, 55] on div "**********" at bounding box center [839, 58] width 157 height 29
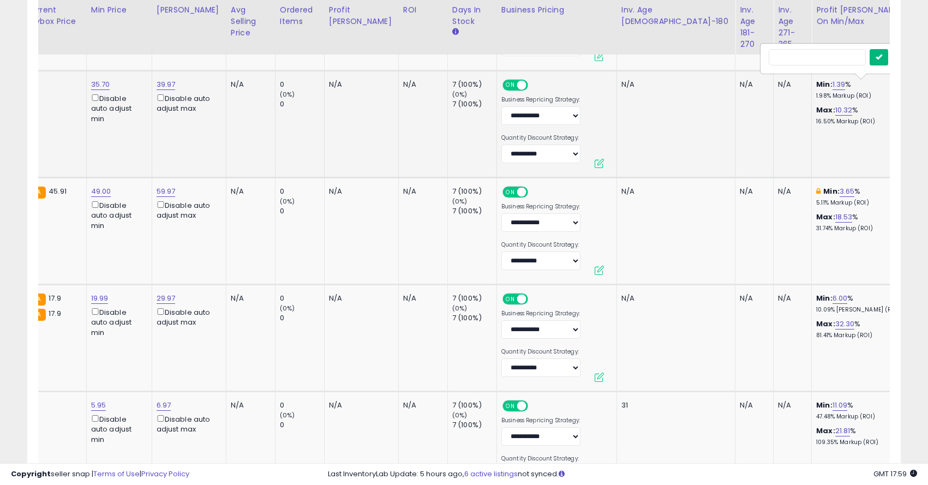
click at [888, 62] on button "submit" at bounding box center [878, 57] width 19 height 16
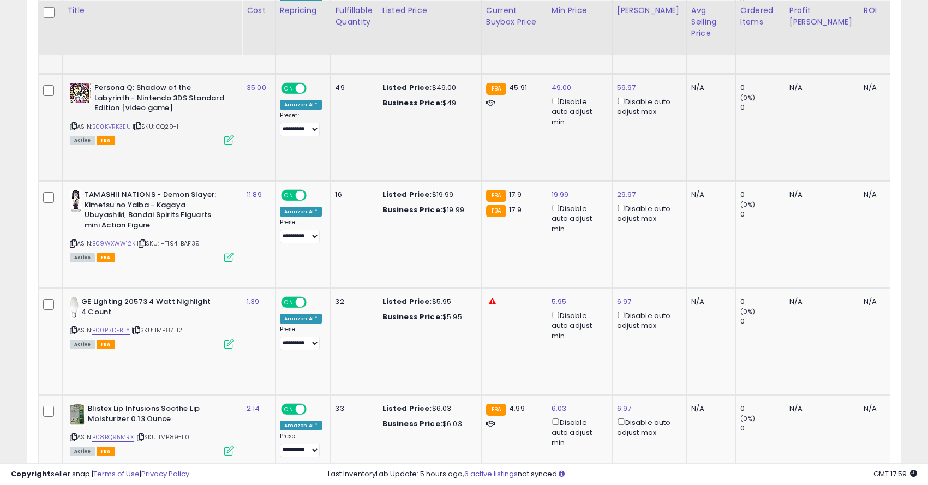
scroll to position [1579, 0]
click at [107, 125] on link "B00KVRK3EU" at bounding box center [111, 126] width 39 height 9
type input "*****"
click at [602, 50] on button "submit" at bounding box center [593, 49] width 19 height 16
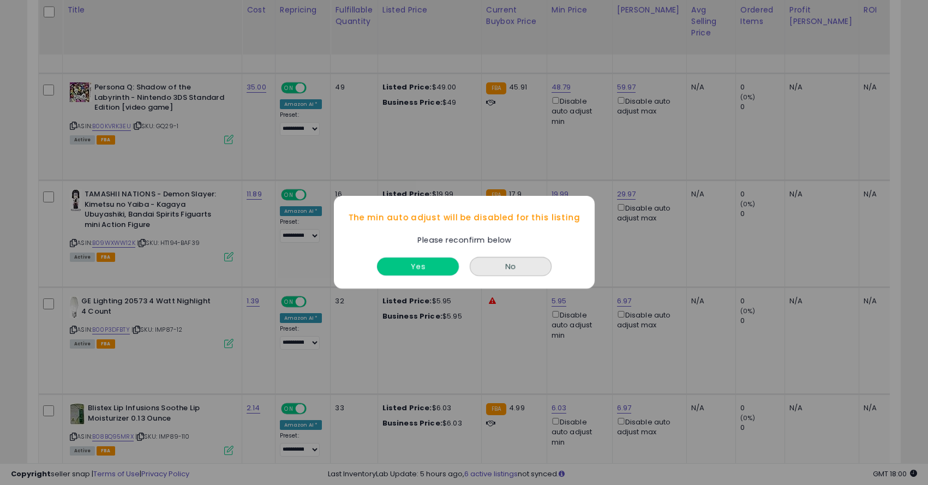
click at [426, 263] on button "Yes" at bounding box center [418, 267] width 82 height 18
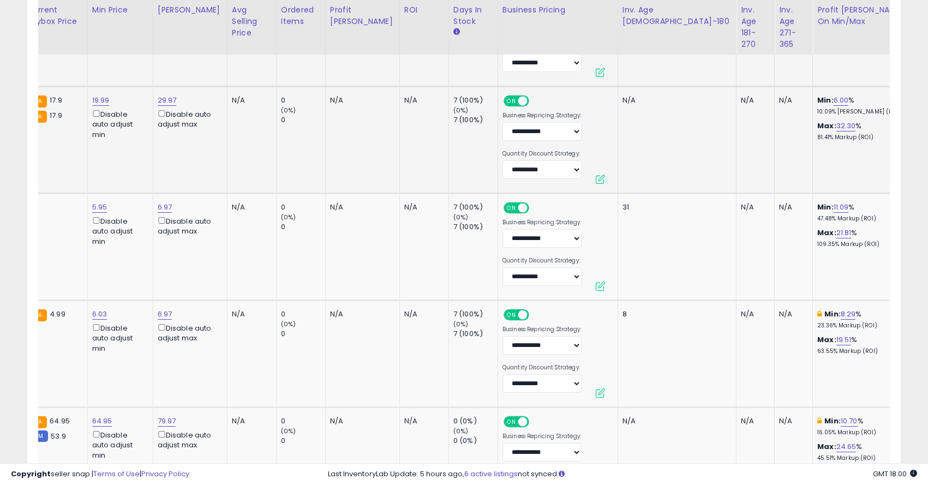
scroll to position [0, 0]
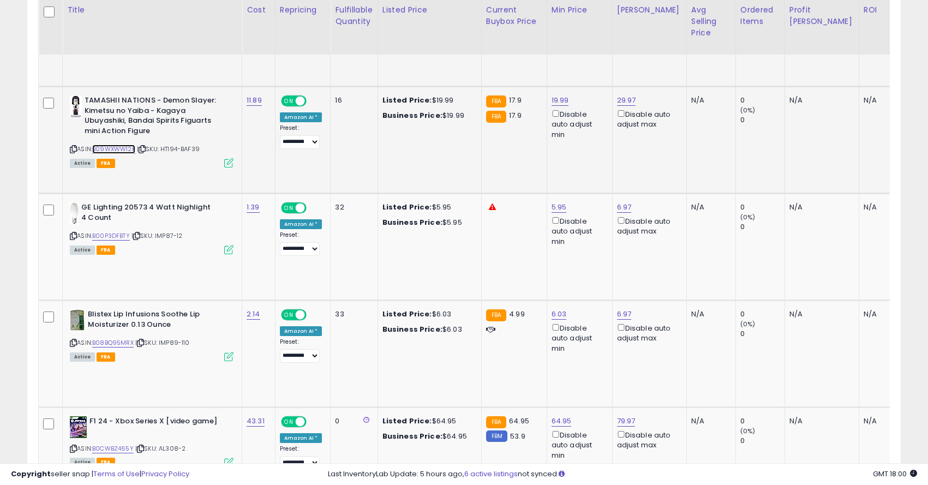
click at [125, 149] on link "B09WXWW12K" at bounding box center [113, 149] width 43 height 9
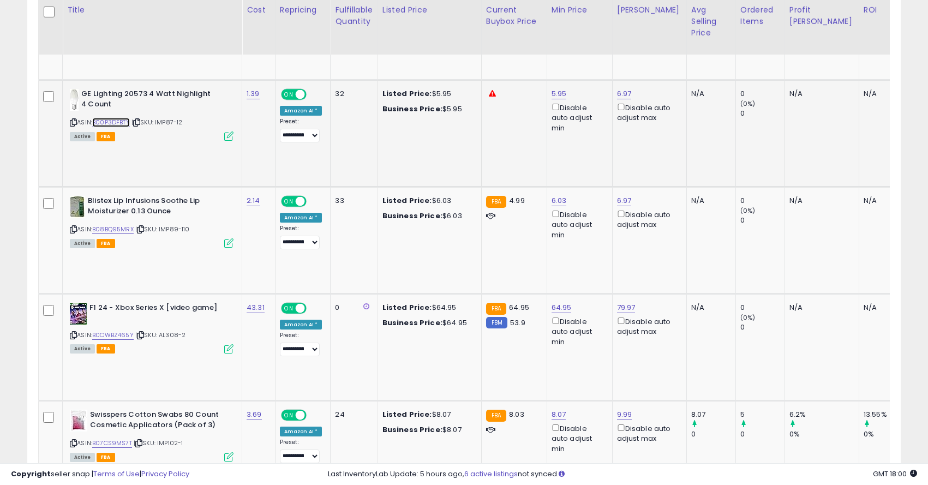
click at [105, 121] on link "B00P3DFBTY" at bounding box center [111, 122] width 38 height 9
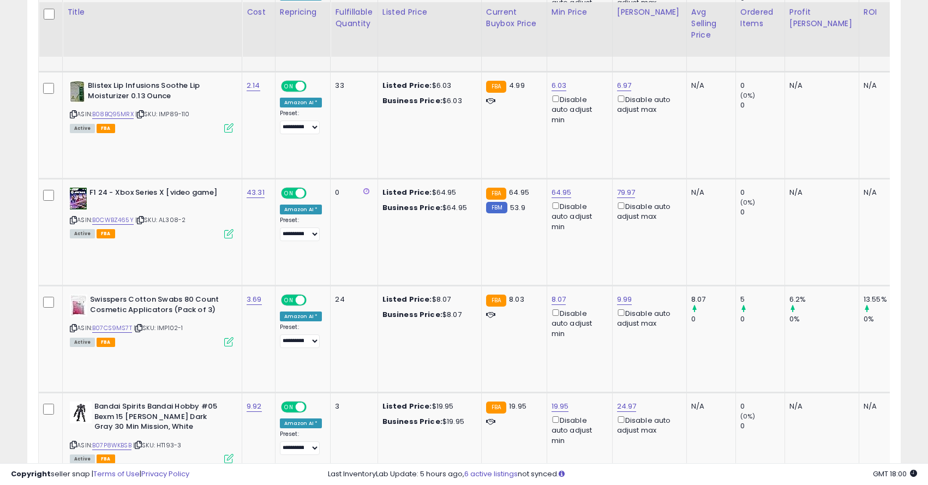
scroll to position [1903, 0]
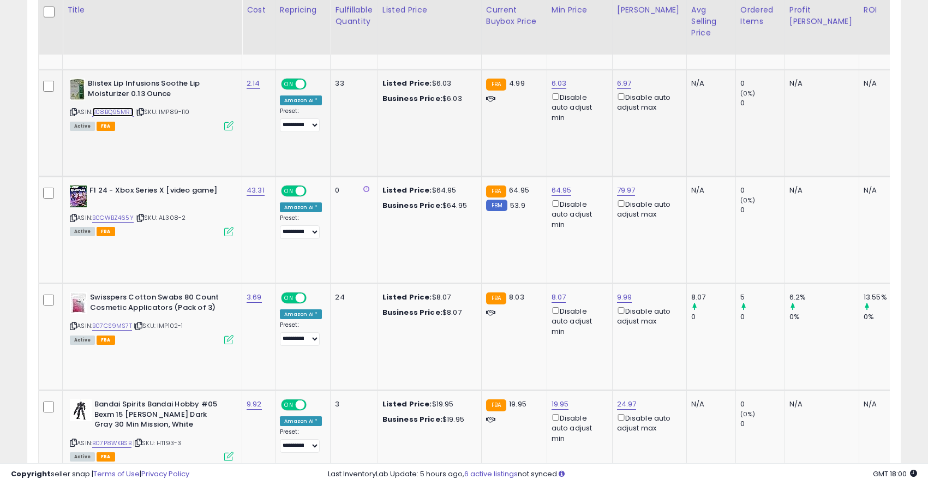
click at [118, 112] on link "B08BQ95MRX" at bounding box center [112, 111] width 41 height 9
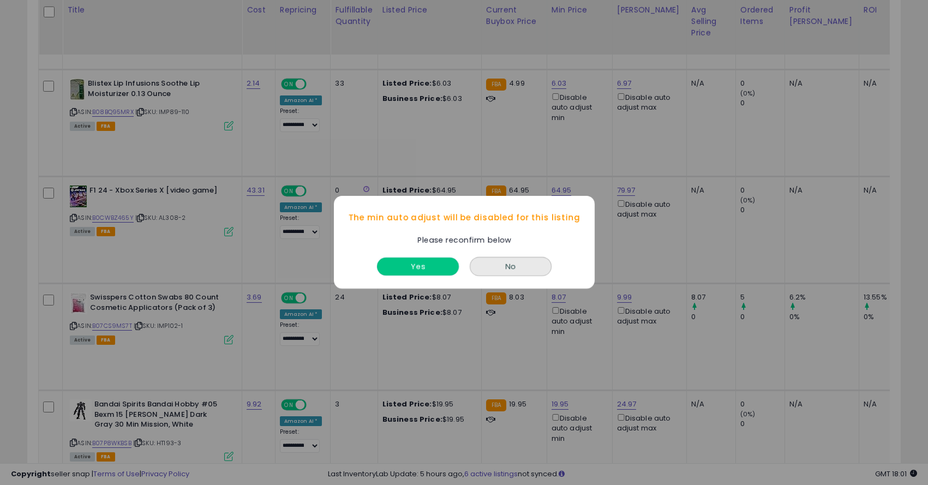
click at [426, 267] on button "Yes" at bounding box center [418, 267] width 82 height 18
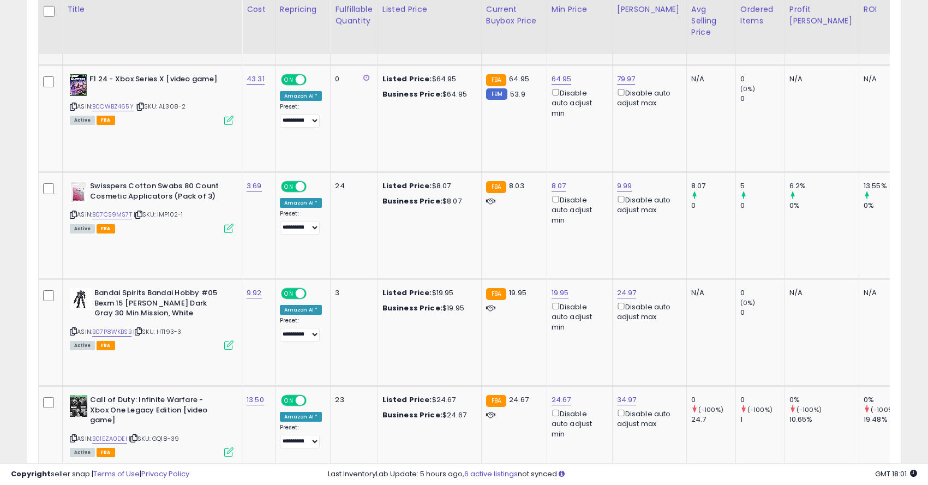
scroll to position [2016, 0]
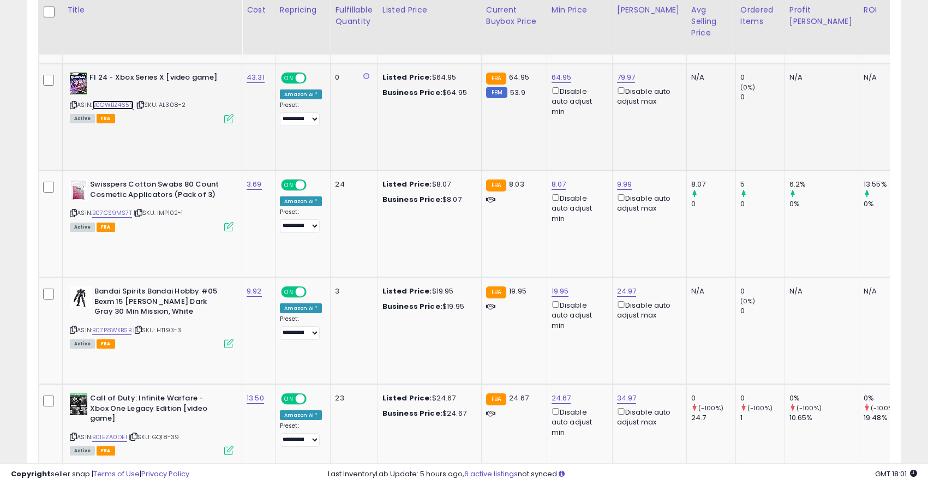
click at [122, 105] on link "B0CWBZ465Y" at bounding box center [112, 104] width 41 height 9
click at [551, 94] on div "Disable auto adjust min" at bounding box center [577, 101] width 52 height 32
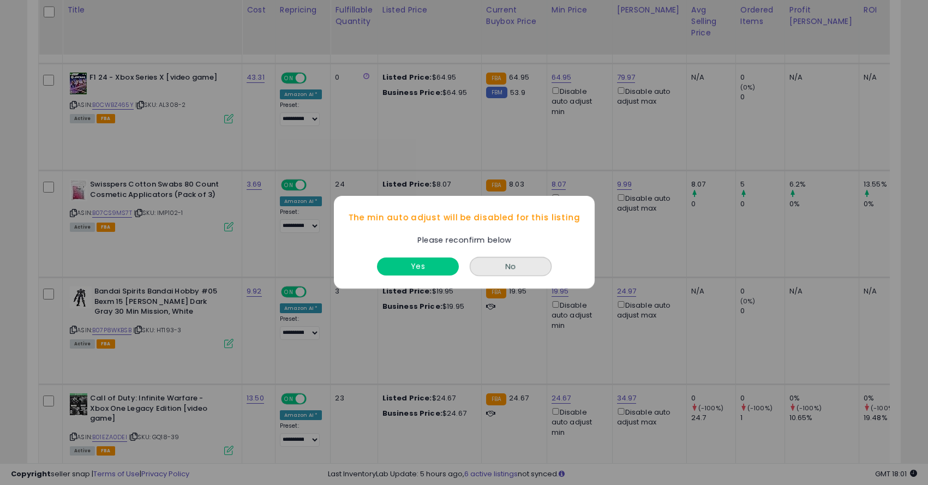
click at [426, 254] on div "Yes" at bounding box center [417, 264] width 87 height 29
click at [426, 266] on button "Yes" at bounding box center [418, 267] width 82 height 18
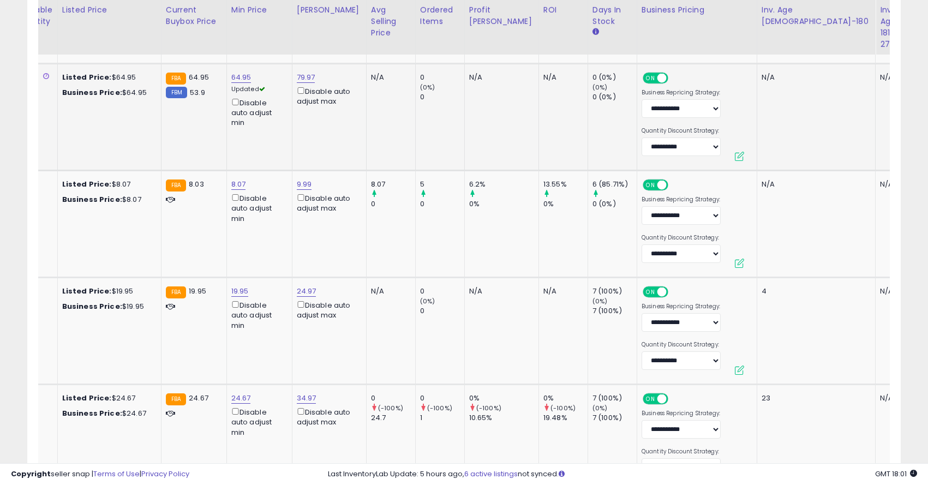
scroll to position [0, 452]
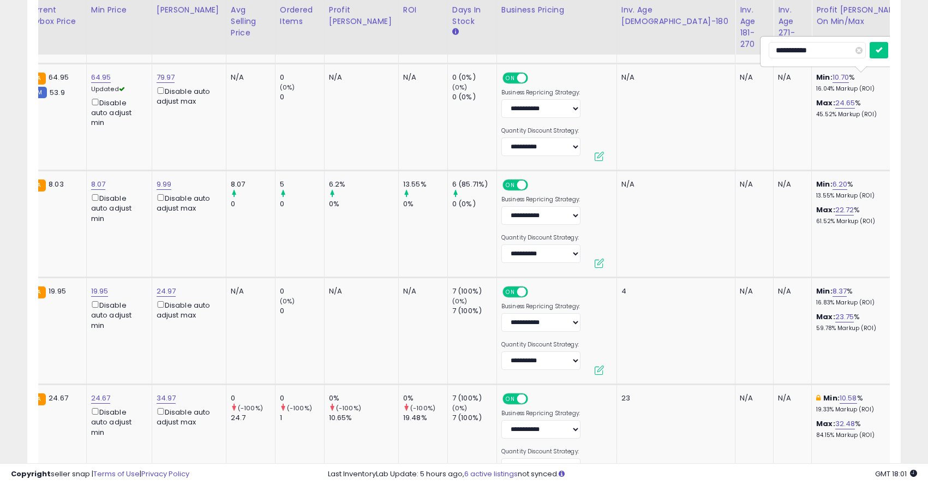
drag, startPoint x: 836, startPoint y: 50, endPoint x: 756, endPoint y: 46, distance: 80.3
click at [885, 55] on button "submit" at bounding box center [878, 50] width 19 height 16
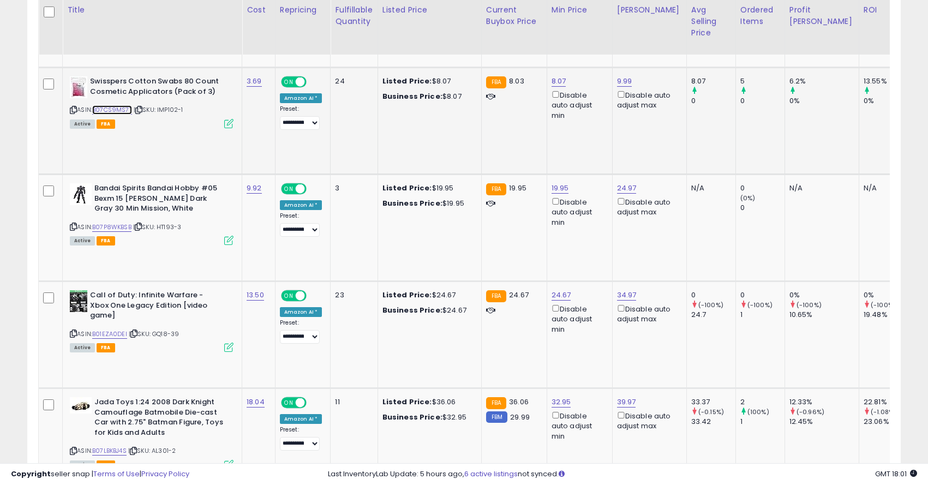
click at [118, 112] on link "B07CS9MS7T" at bounding box center [112, 109] width 40 height 9
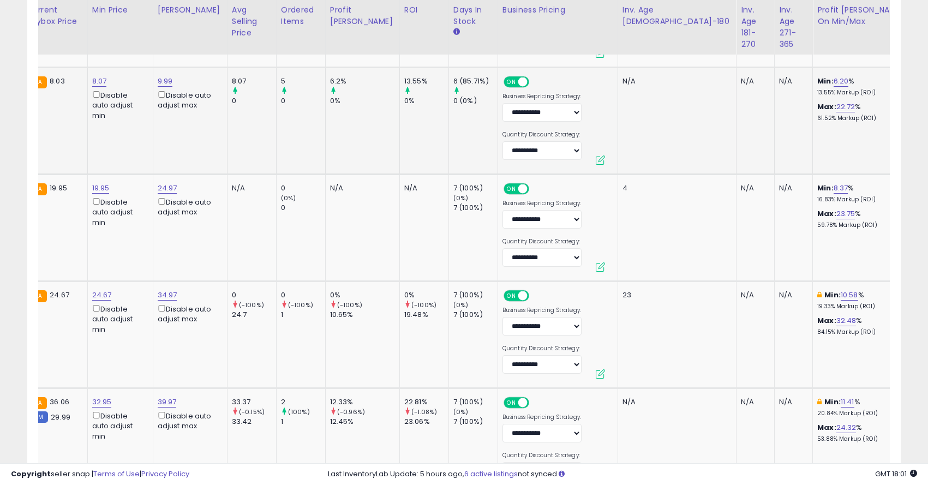
drag, startPoint x: 831, startPoint y: 58, endPoint x: 752, endPoint y: 52, distance: 79.3
click at [881, 58] on button "submit" at bounding box center [878, 54] width 19 height 16
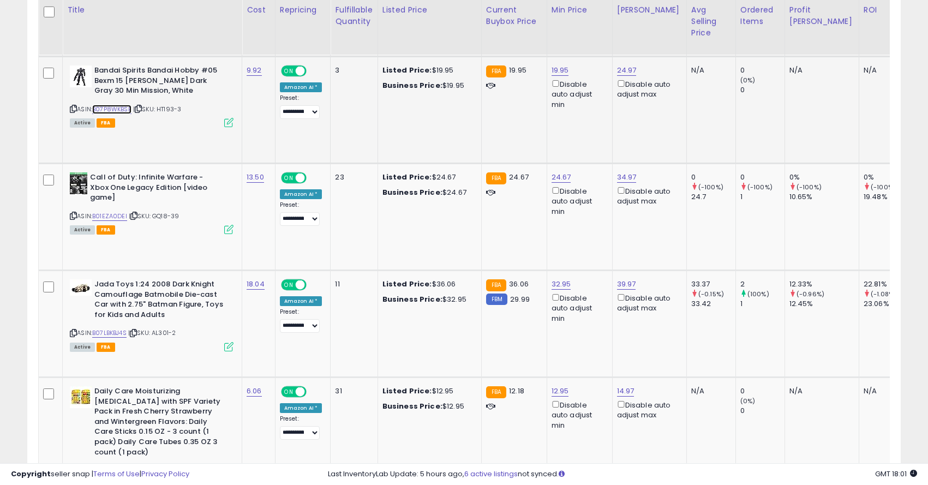
click at [111, 107] on link "B07P8WKBSB" at bounding box center [111, 109] width 39 height 9
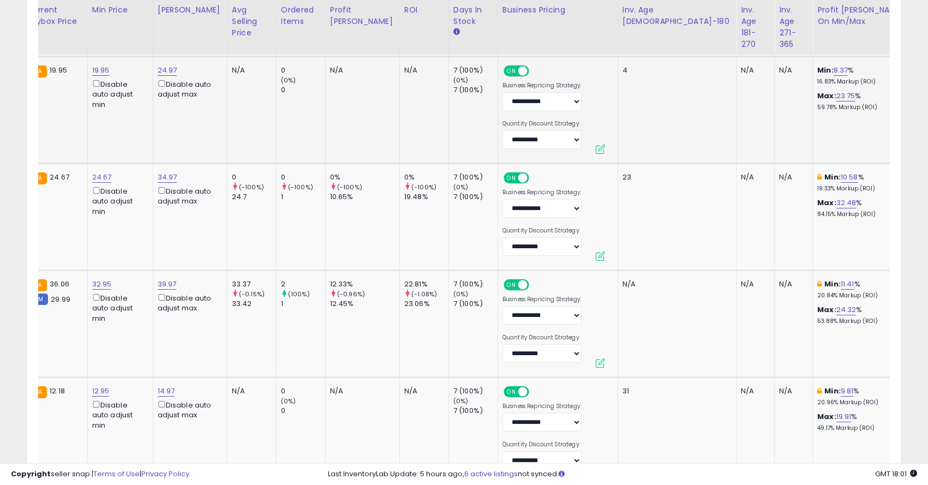
drag, startPoint x: 853, startPoint y: 39, endPoint x: 776, endPoint y: 39, distance: 77.4
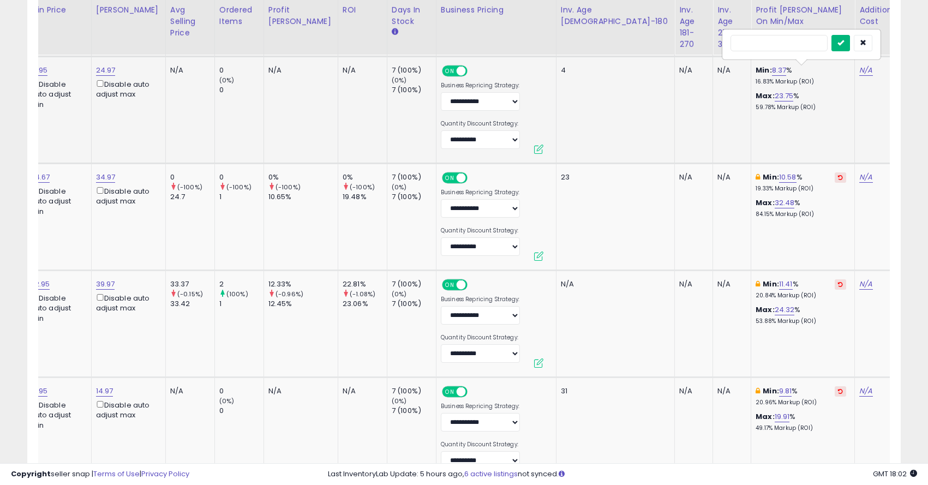
click at [839, 41] on button "submit" at bounding box center [840, 43] width 19 height 16
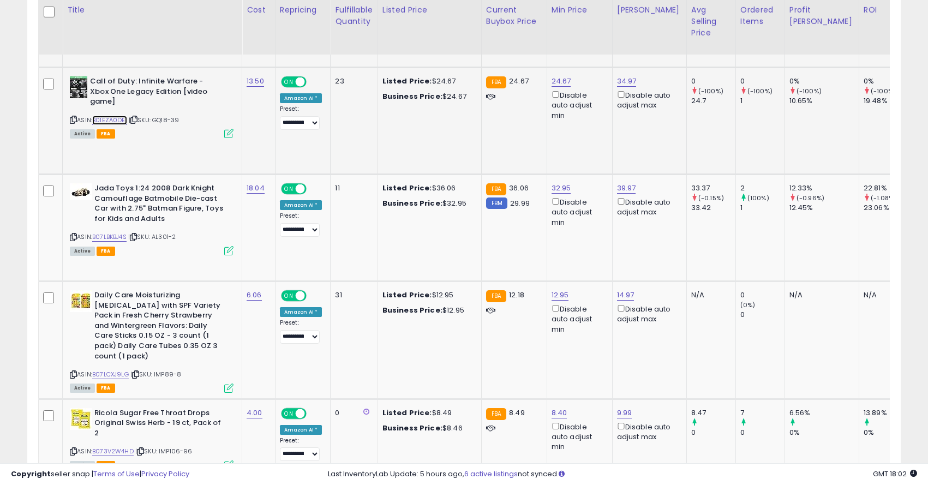
click at [115, 116] on link "B01EZA0DEI" at bounding box center [109, 120] width 35 height 9
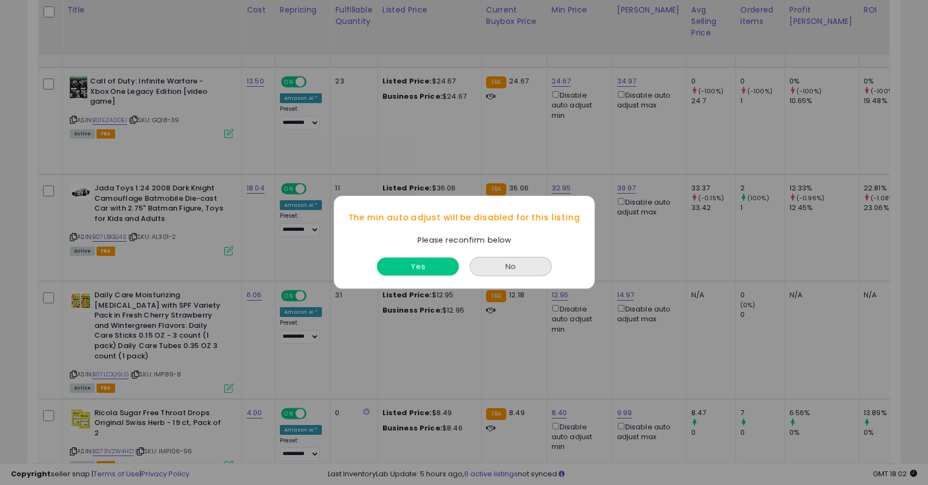
click at [448, 259] on button "Yes" at bounding box center [418, 267] width 82 height 18
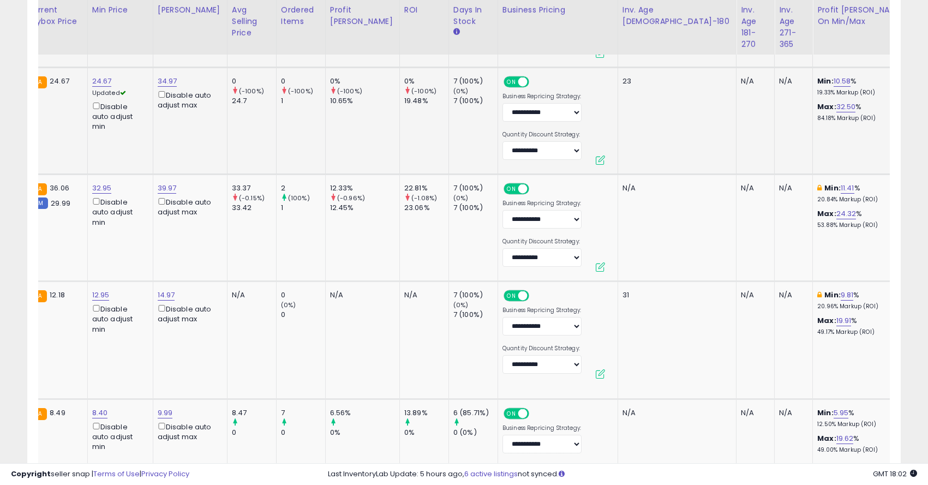
drag, startPoint x: 847, startPoint y: 56, endPoint x: 718, endPoint y: 51, distance: 129.4
click at [883, 58] on button "submit" at bounding box center [878, 54] width 19 height 16
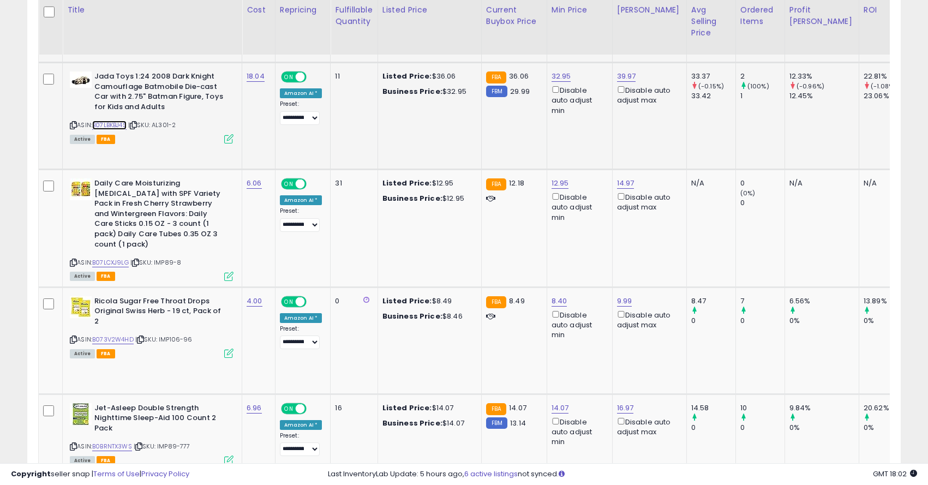
click at [122, 125] on link "B07LBKBJ4S" at bounding box center [109, 125] width 34 height 9
click at [107, 123] on link "B07LBKBJ4S" at bounding box center [109, 125] width 34 height 9
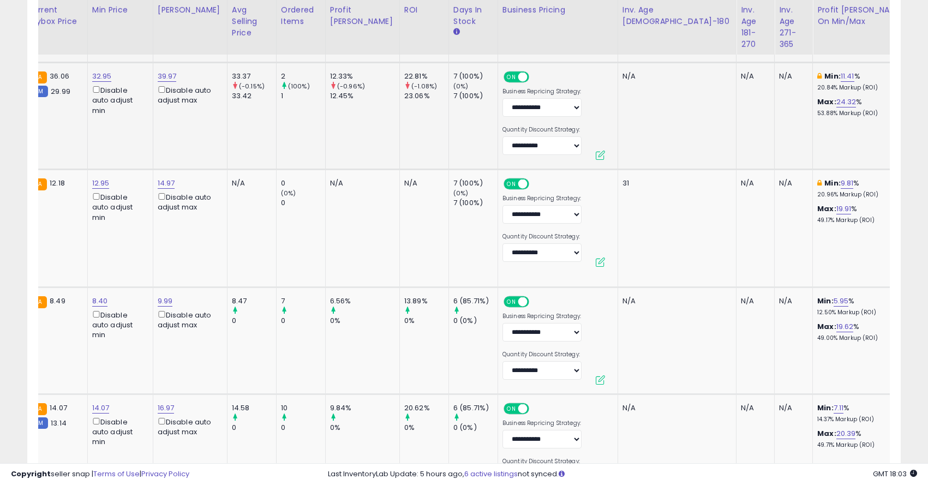
drag, startPoint x: 829, startPoint y: 49, endPoint x: 738, endPoint y: 47, distance: 91.1
click at [882, 51] on button "submit" at bounding box center [878, 49] width 19 height 16
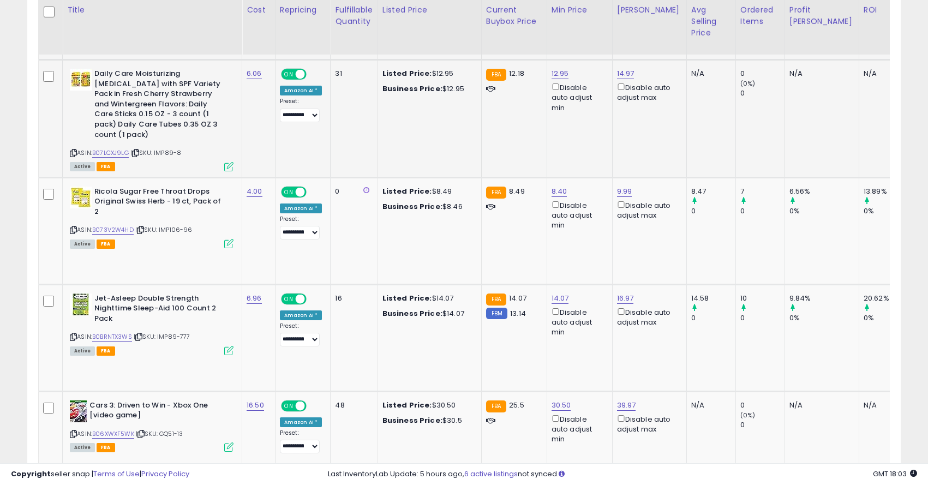
scroll to position [2559, 0]
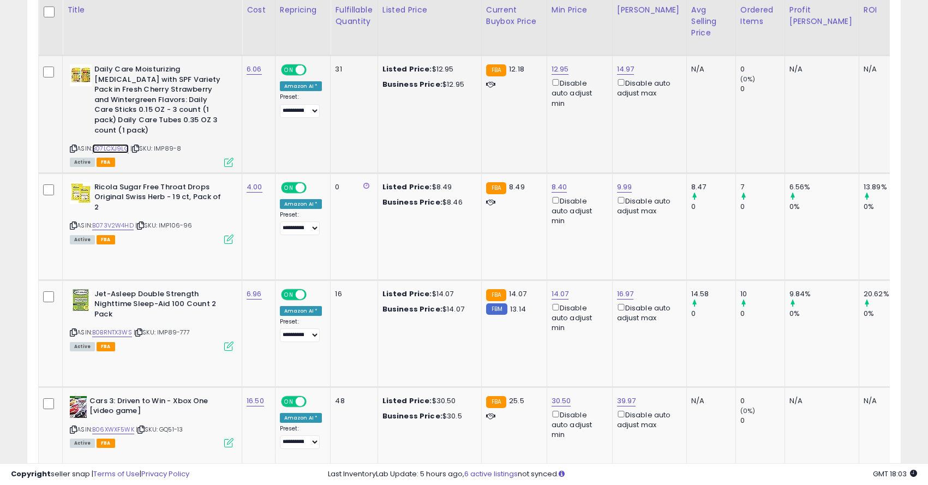
click at [106, 144] on link "B07LCXJ9LG" at bounding box center [110, 148] width 37 height 9
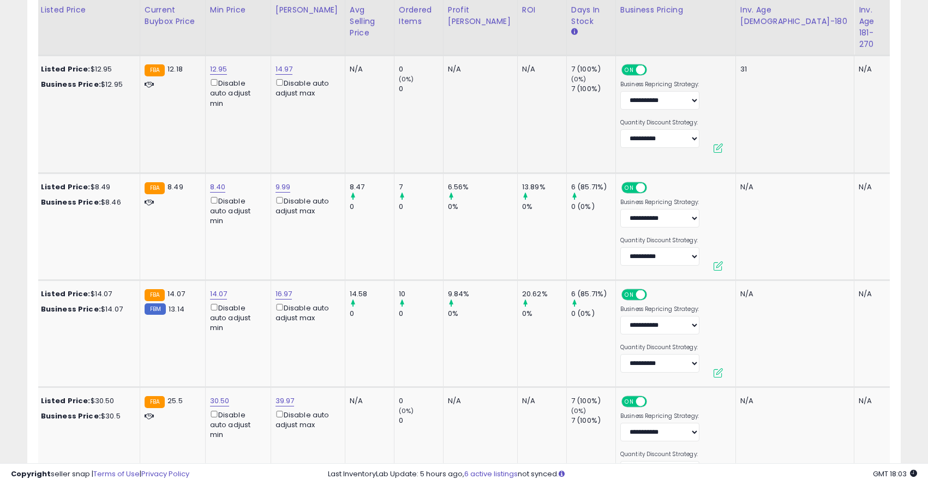
scroll to position [0, 459]
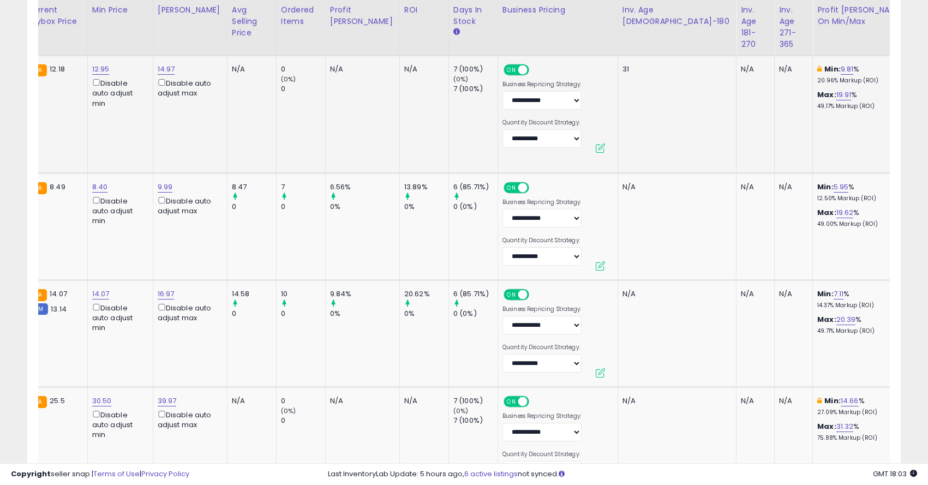
type input "**"
click at [847, 43] on icon "submit" at bounding box center [843, 41] width 7 height 7
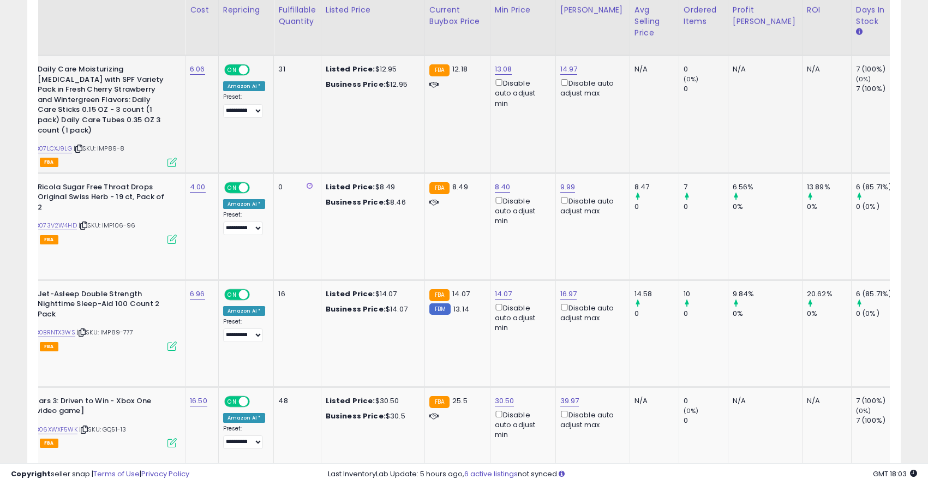
scroll to position [0, 0]
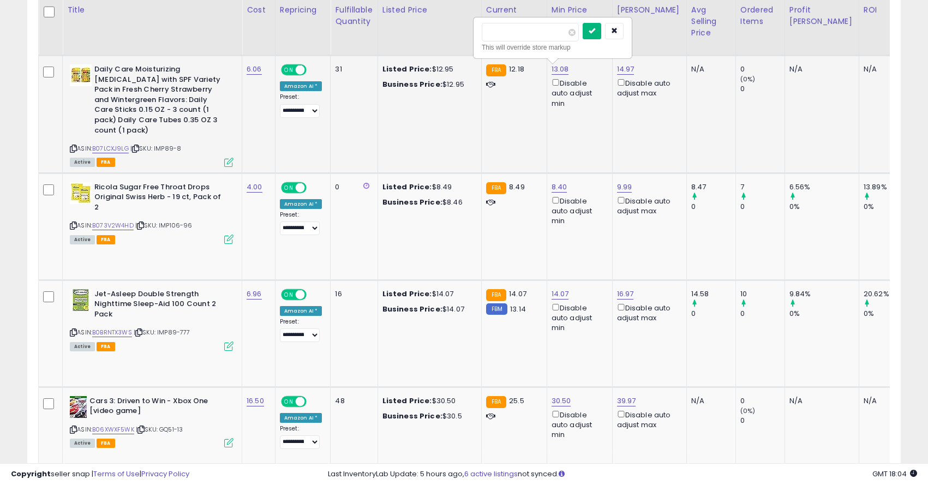
type input "*****"
click at [595, 38] on button "submit" at bounding box center [591, 31] width 19 height 16
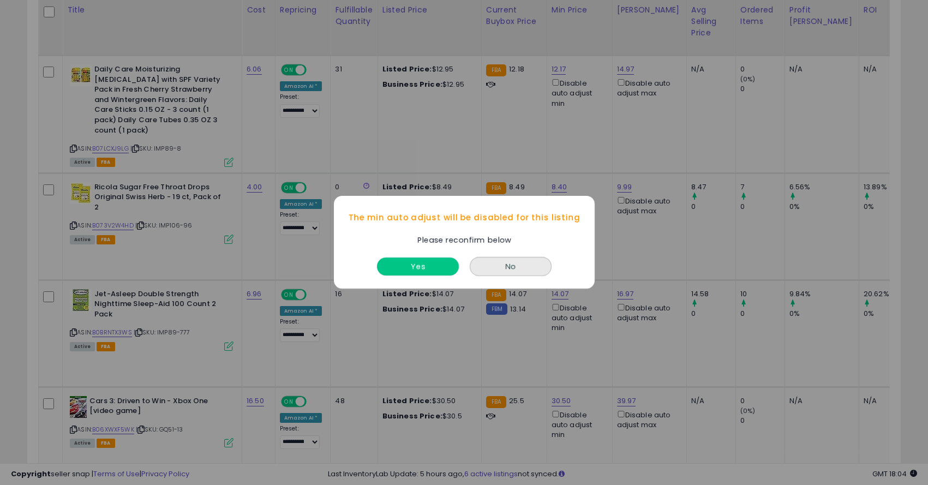
click at [421, 267] on button "Yes" at bounding box center [418, 267] width 82 height 18
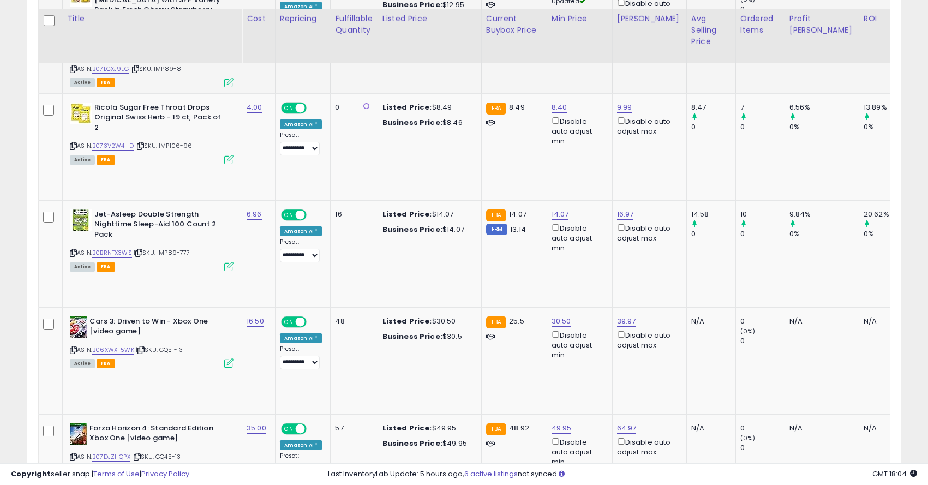
scroll to position [2656, 0]
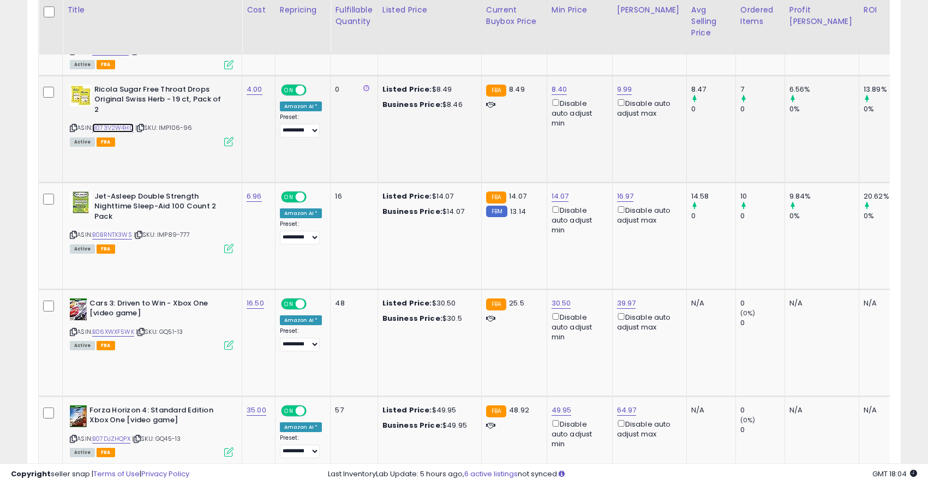
click at [112, 123] on link "B073V2W4HD" at bounding box center [112, 127] width 41 height 9
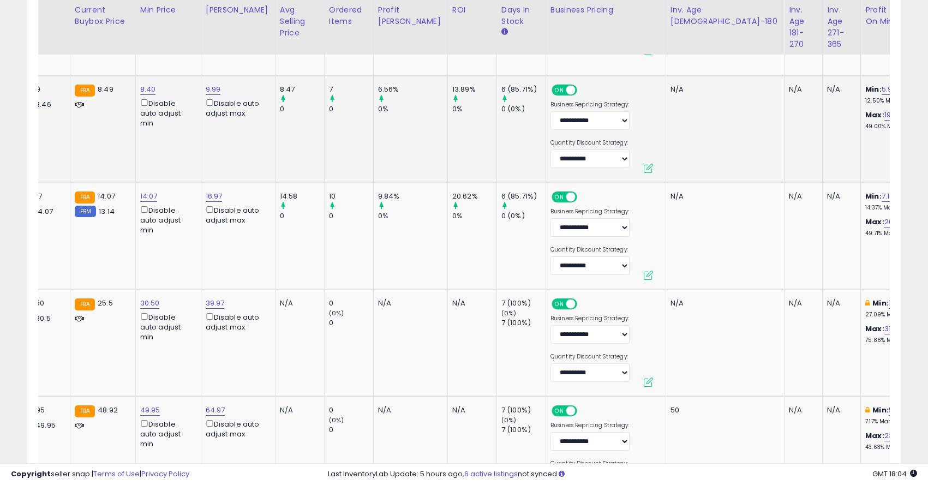
scroll to position [0, 459]
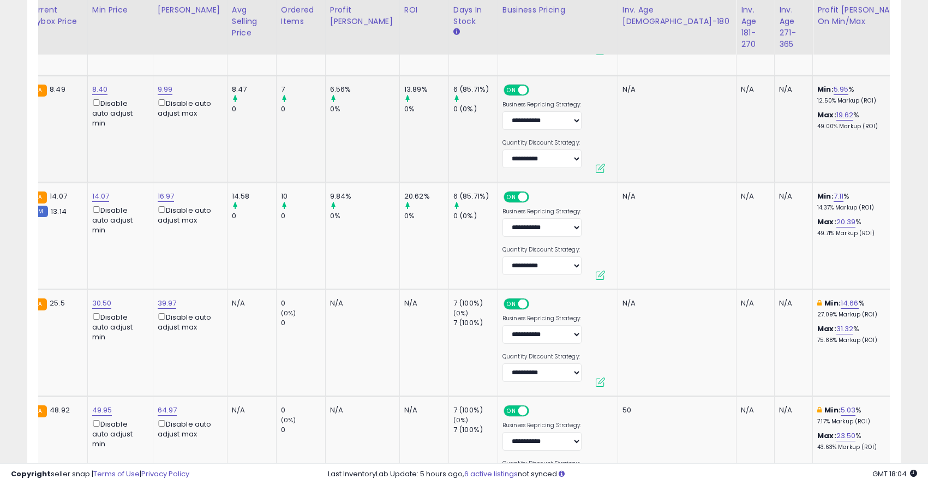
drag, startPoint x: 827, startPoint y: 52, endPoint x: 746, endPoint y: 39, distance: 82.8
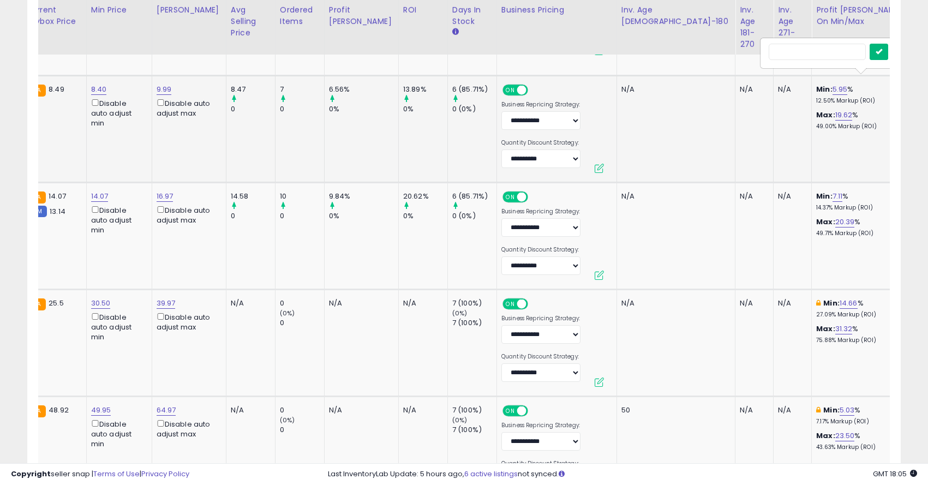
click at [883, 56] on button "submit" at bounding box center [878, 52] width 19 height 16
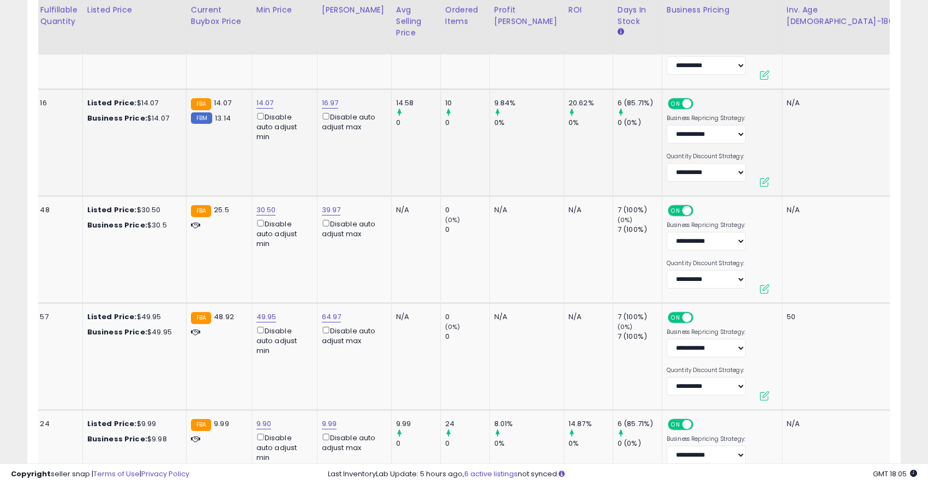
scroll to position [0, 0]
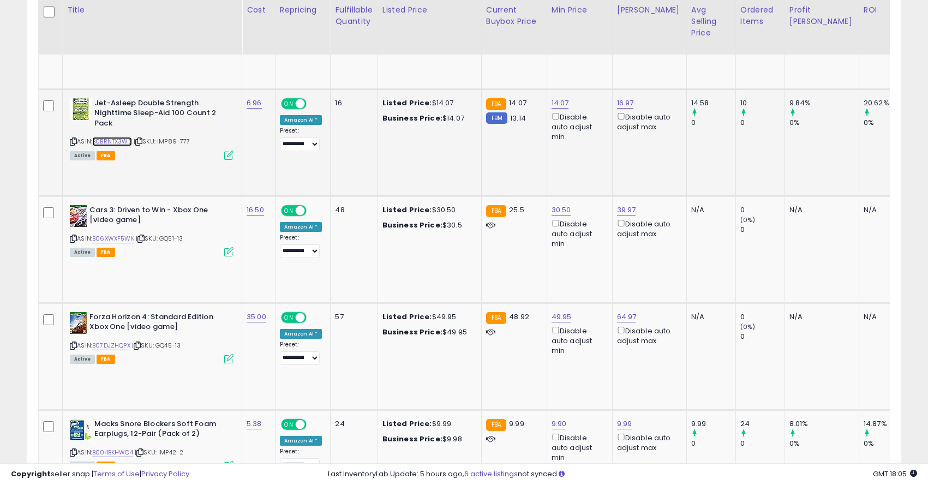
click at [121, 137] on link "B0BRNTX3WS" at bounding box center [112, 141] width 40 height 9
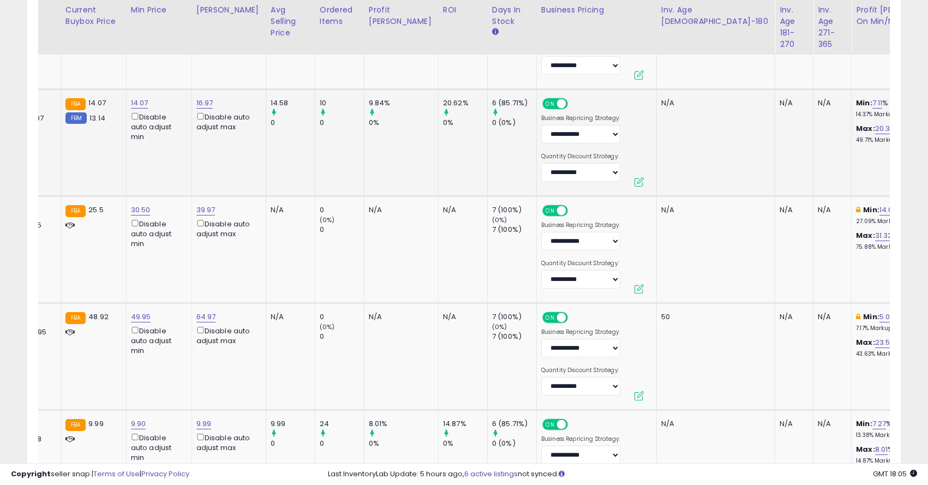
scroll to position [0, 459]
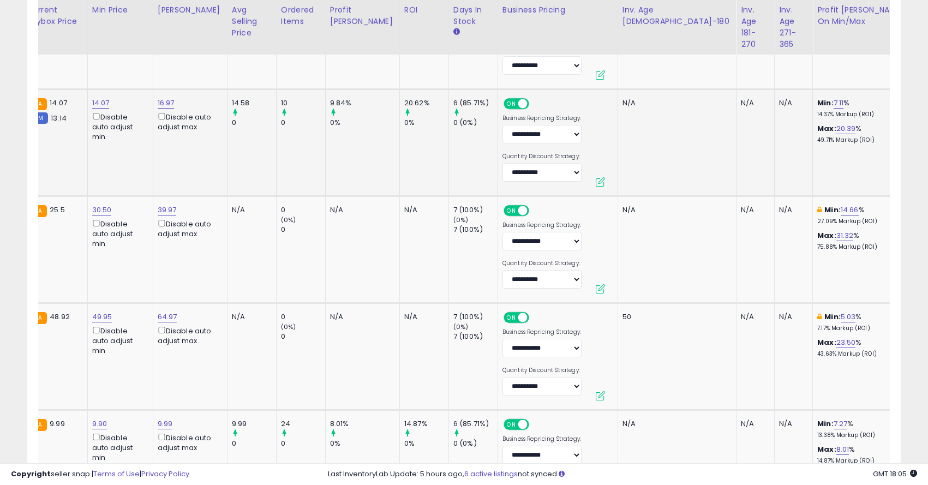
drag, startPoint x: 841, startPoint y: 61, endPoint x: 736, endPoint y: 58, distance: 104.8
click at [882, 62] on icon "submit" at bounding box center [878, 65] width 7 height 7
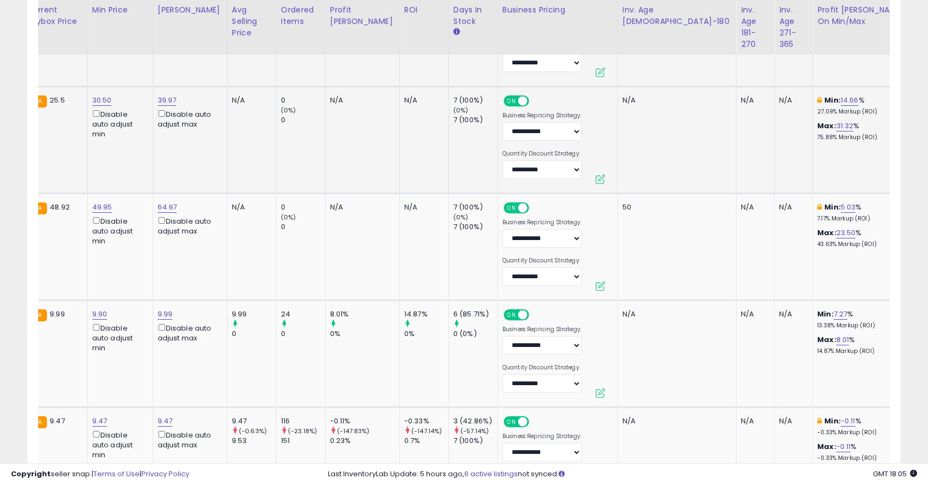
scroll to position [0, 0]
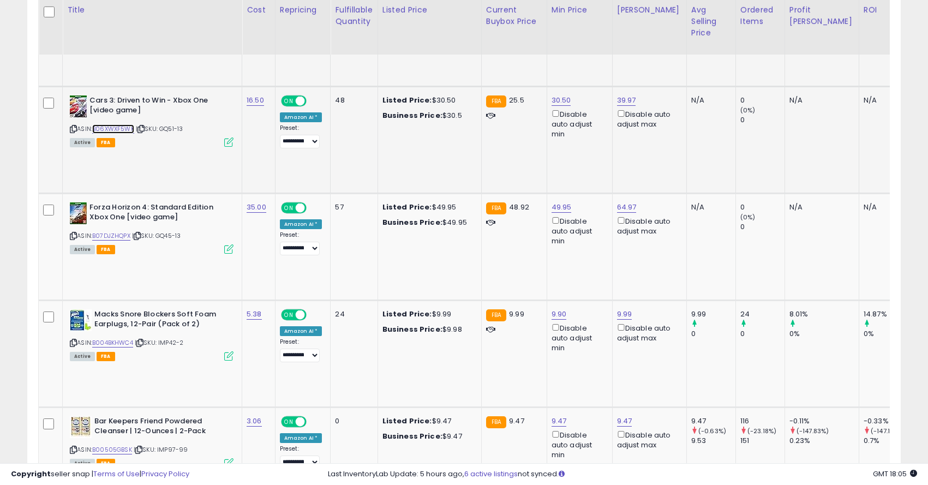
click at [117, 124] on link "B06XWXF5WK" at bounding box center [113, 128] width 42 height 9
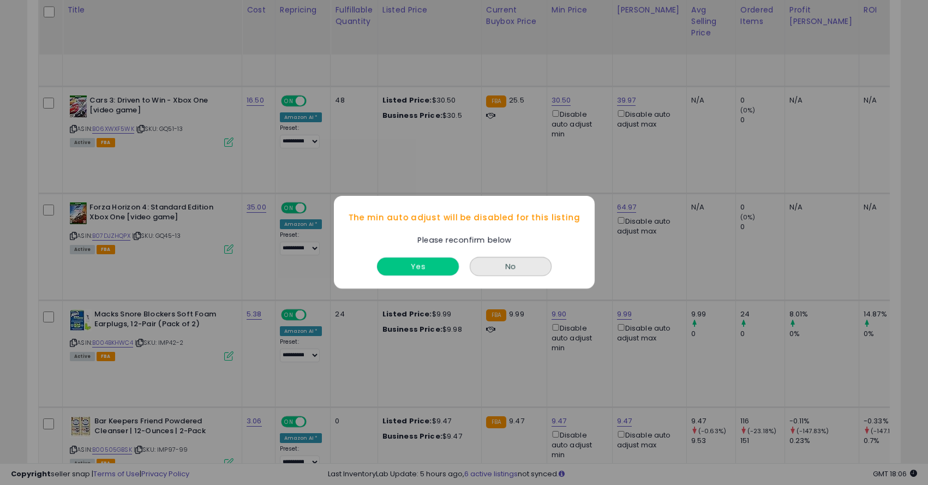
click at [441, 271] on button "Yes" at bounding box center [418, 267] width 82 height 18
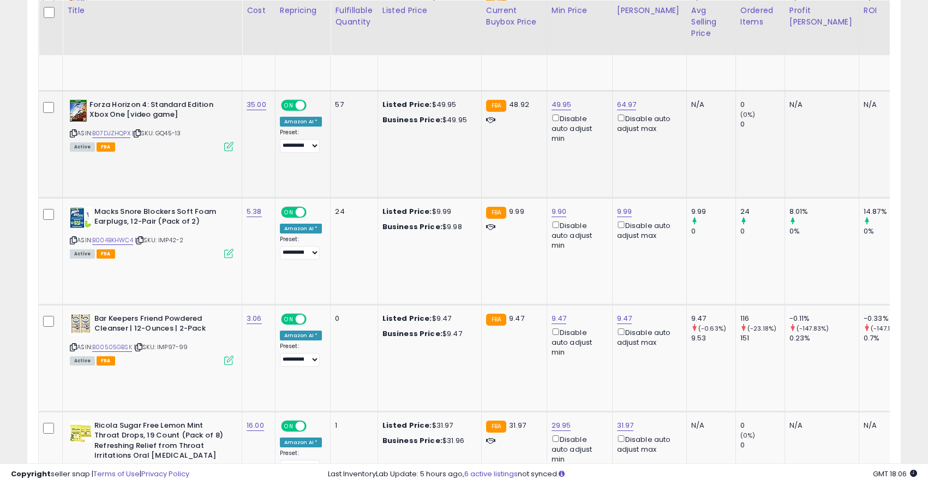
scroll to position [2962, 0]
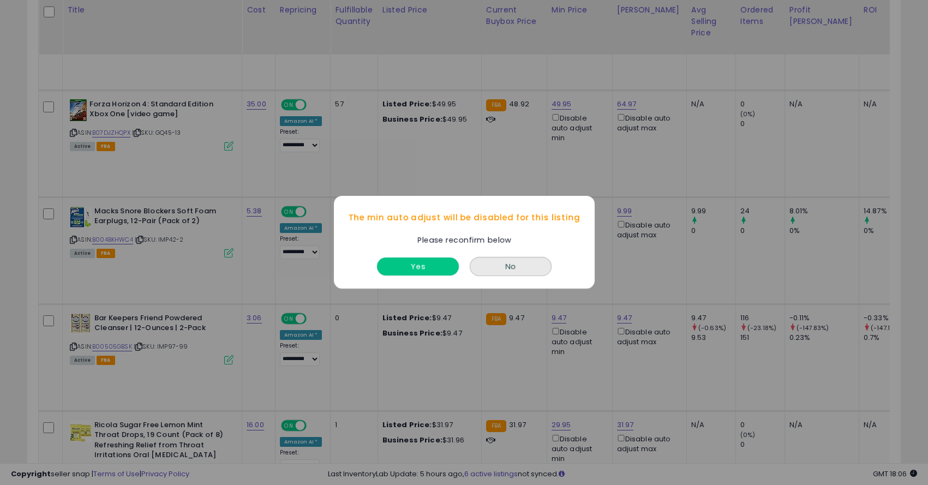
click at [429, 264] on button "Yes" at bounding box center [418, 267] width 82 height 18
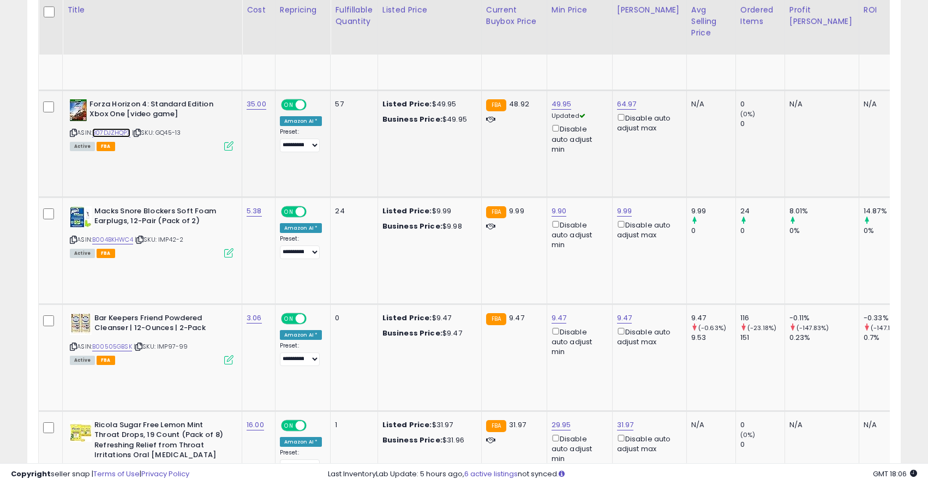
click at [118, 128] on link "B07DJZHQPX" at bounding box center [111, 132] width 38 height 9
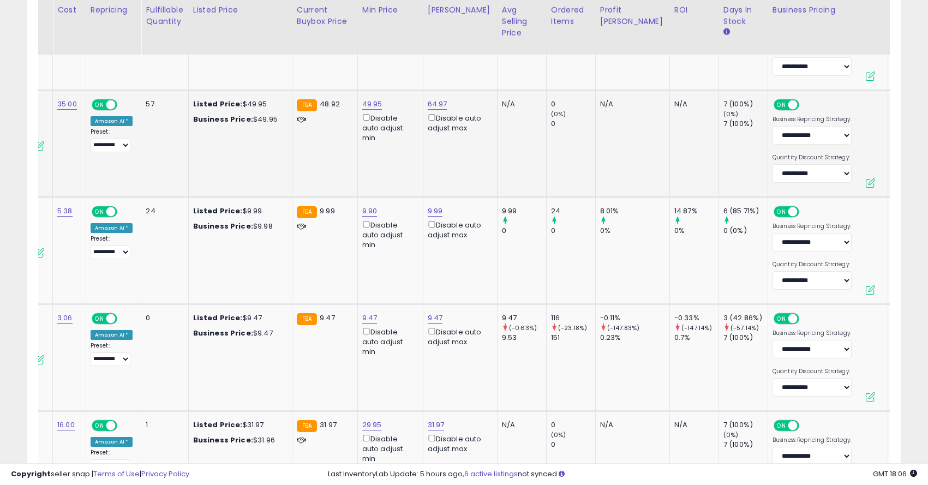
scroll to position [0, 459]
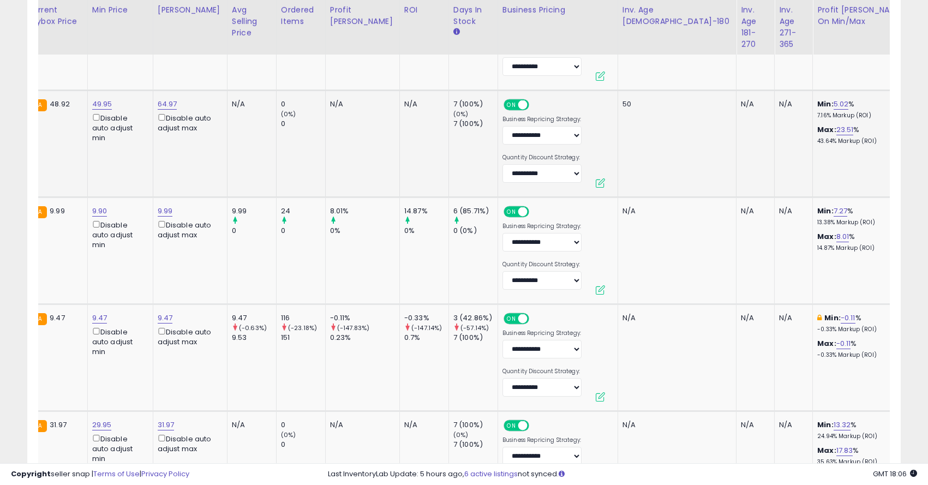
drag, startPoint x: 835, startPoint y: 67, endPoint x: 775, endPoint y: 65, distance: 60.0
click at [775, 65] on input "**********" at bounding box center [816, 66] width 97 height 16
click at [882, 69] on icon "submit" at bounding box center [878, 66] width 7 height 7
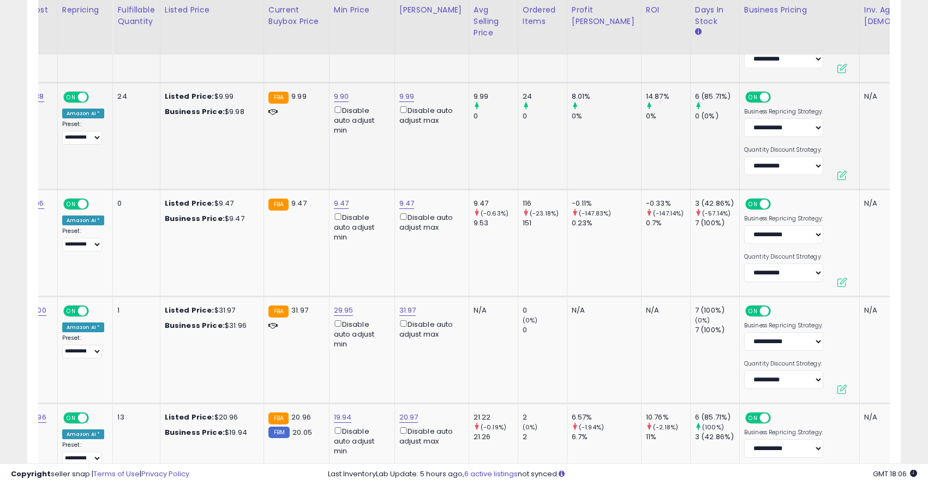
scroll to position [0, 459]
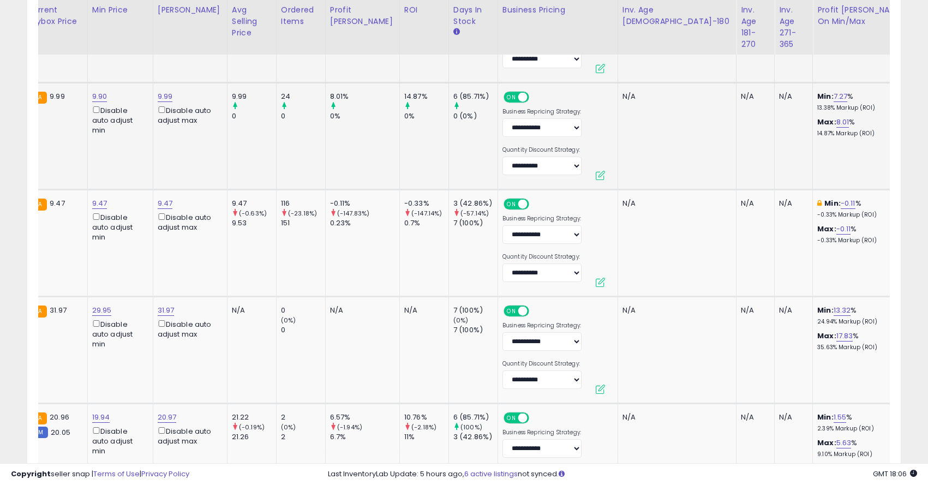
drag, startPoint x: 828, startPoint y: 56, endPoint x: 753, endPoint y: 55, distance: 75.3
click at [753, 55] on tbody "Gold Bond Medicated Body Powder Original Strength 1 oz ASIN: B00Q3OBXGW | SKU: …" at bounding box center [291, 190] width 1426 height 5366
type input "*"
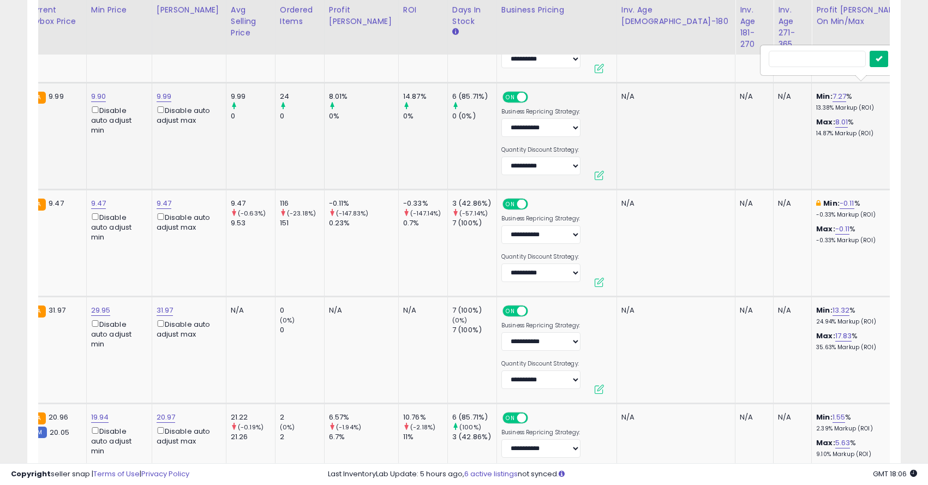
click at [881, 65] on button "submit" at bounding box center [878, 59] width 19 height 16
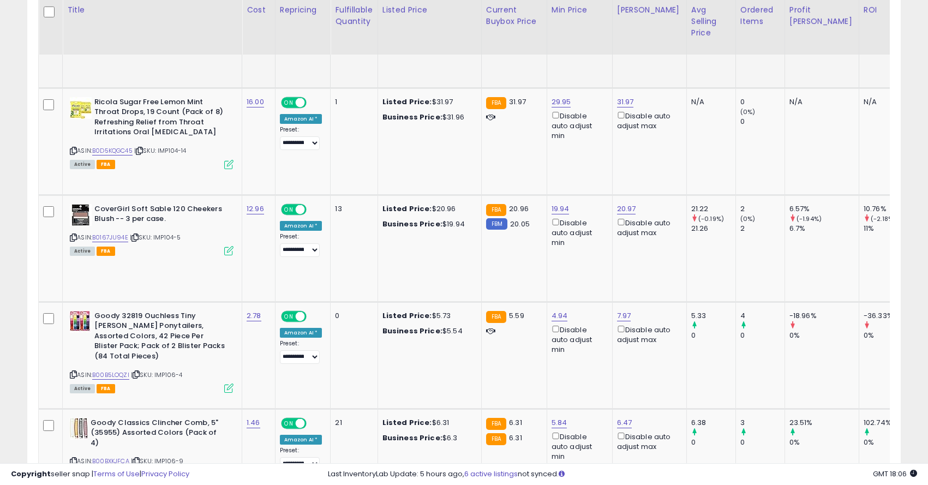
scroll to position [0, 459]
